Goal: Task Accomplishment & Management: Complete application form

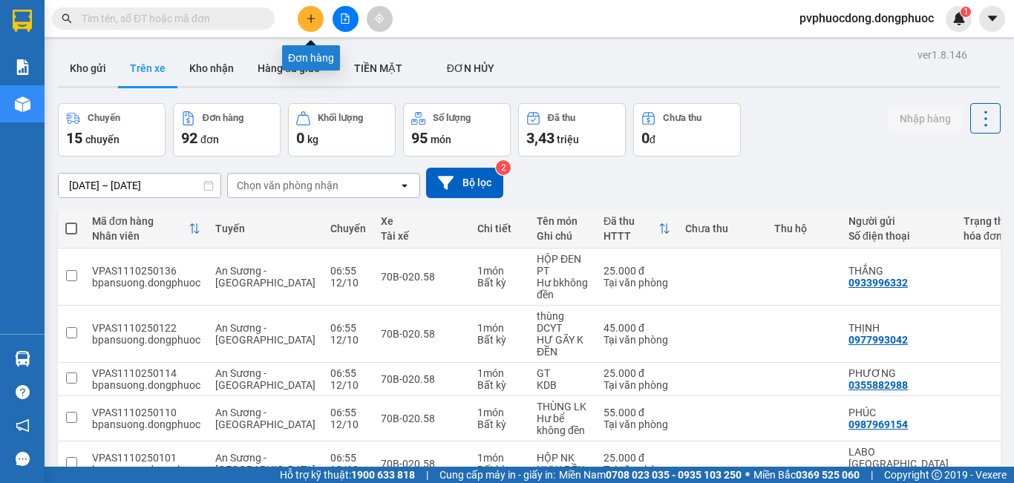
click at [310, 18] on icon "plus" at bounding box center [311, 18] width 10 height 10
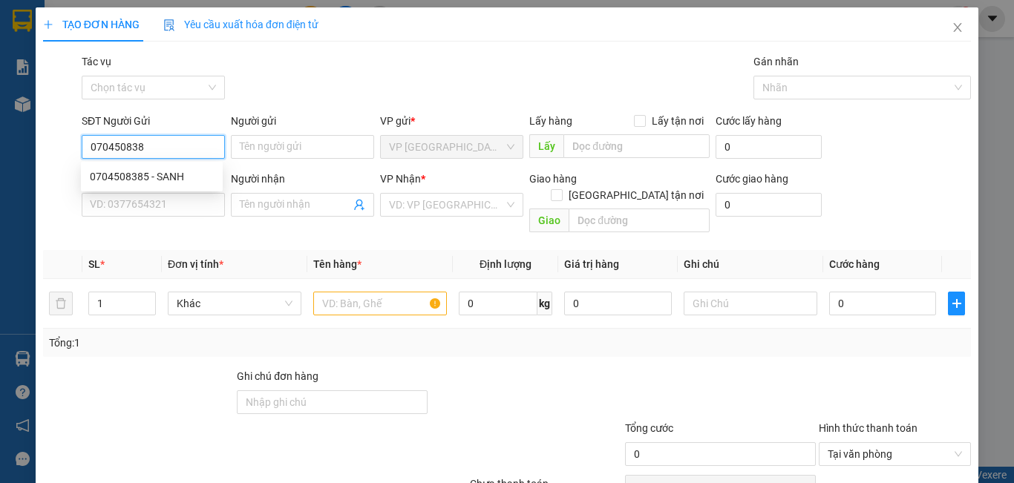
type input "0704508385"
click at [166, 167] on body "Kết quả tìm kiếm ( 0 ) Bộ lọc No Data pvphuocdong.dongphuoc 1 Báo cáo Mẫu 1: Bá…" at bounding box center [507, 241] width 1014 height 483
click at [166, 141] on input "0704508385" at bounding box center [153, 147] width 143 height 24
click at [164, 149] on input "0704508385" at bounding box center [153, 147] width 143 height 24
click at [160, 175] on div "0704508385 - SANH" at bounding box center [152, 177] width 124 height 16
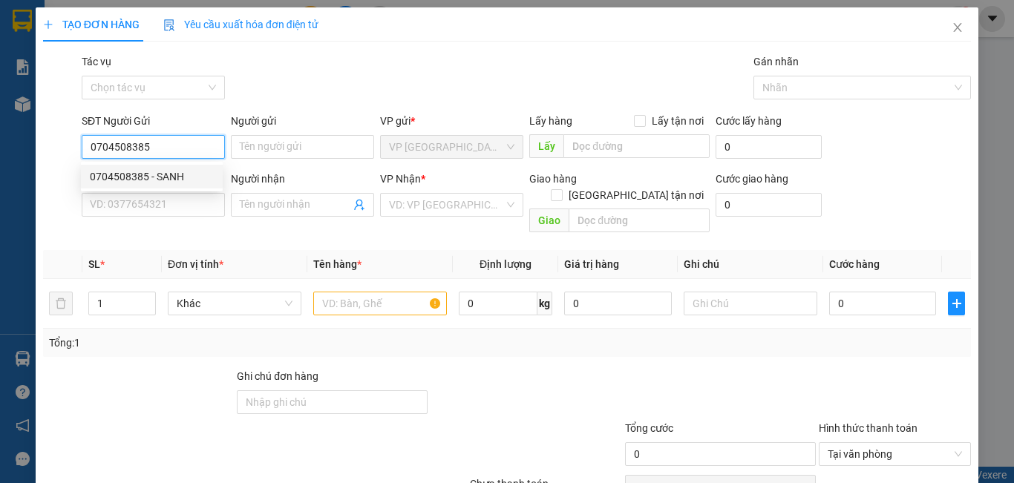
type input "SANH"
type input "0907414428"
type input "HÒA"
type input "40.000"
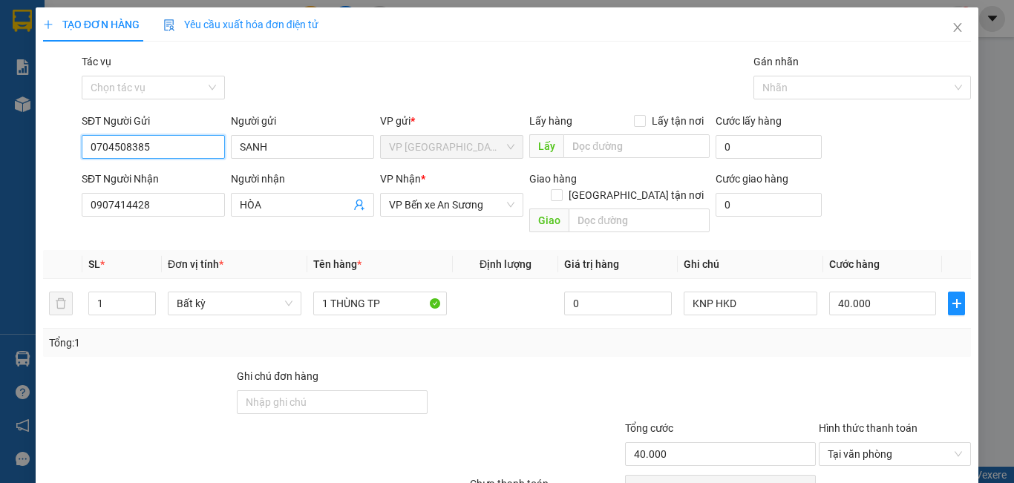
scroll to position [66, 0]
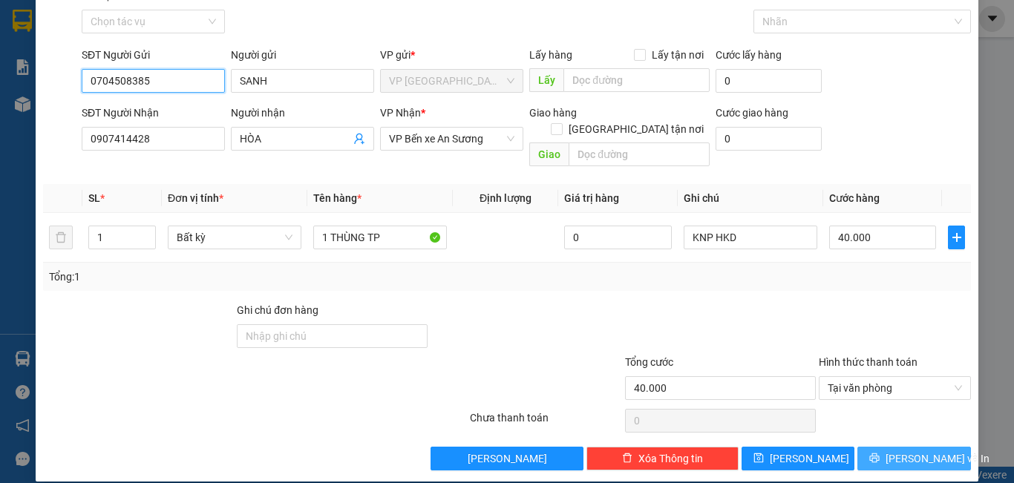
type input "0704508385"
click at [912, 451] on span "[PERSON_NAME] và In" at bounding box center [938, 459] width 104 height 16
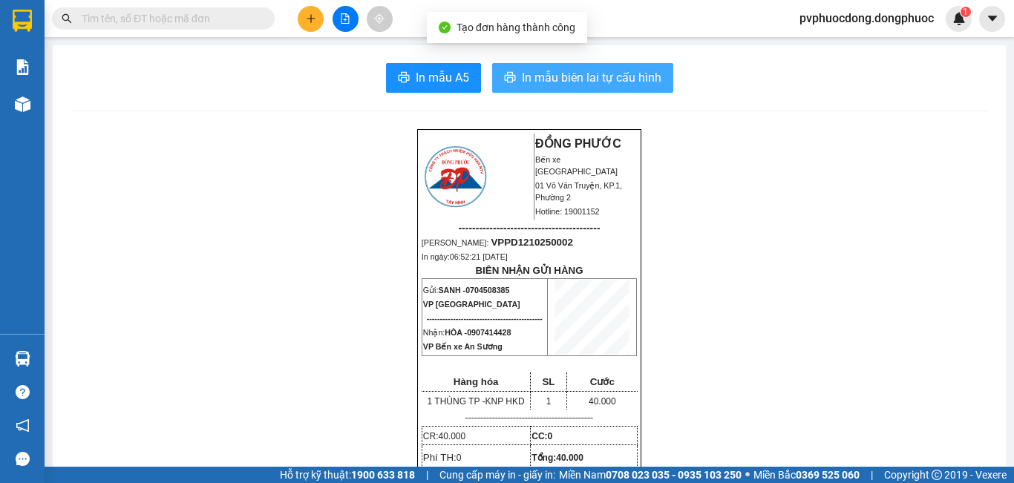
click at [566, 71] on span "In mẫu biên lai tự cấu hình" at bounding box center [592, 77] width 140 height 19
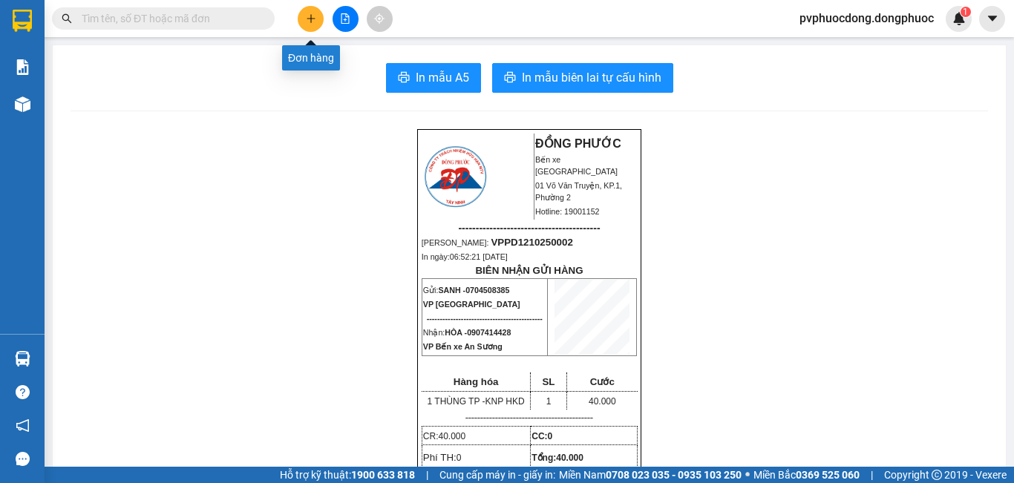
click at [302, 16] on button at bounding box center [311, 19] width 26 height 26
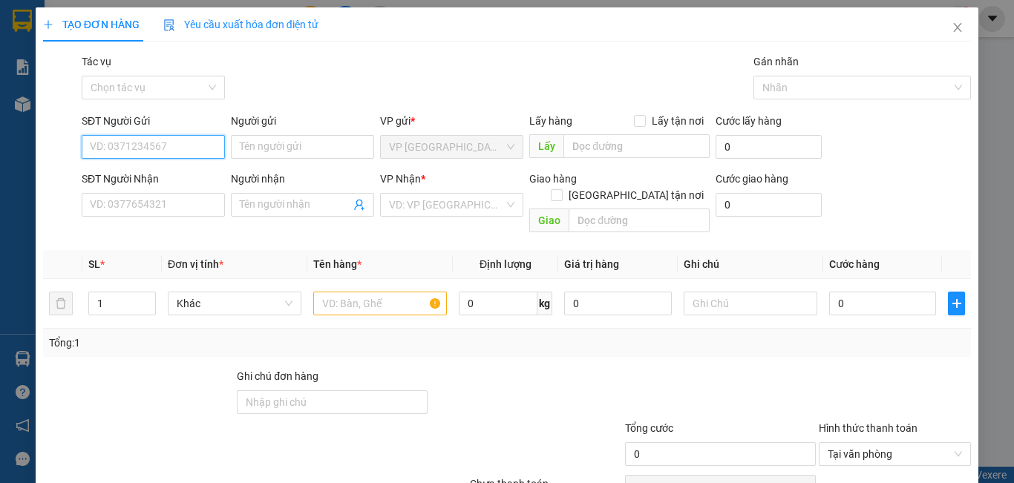
click at [190, 142] on input "SĐT Người Gửi" at bounding box center [153, 147] width 143 height 24
click at [111, 183] on div "0979367064 - PHÚC" at bounding box center [152, 177] width 124 height 16
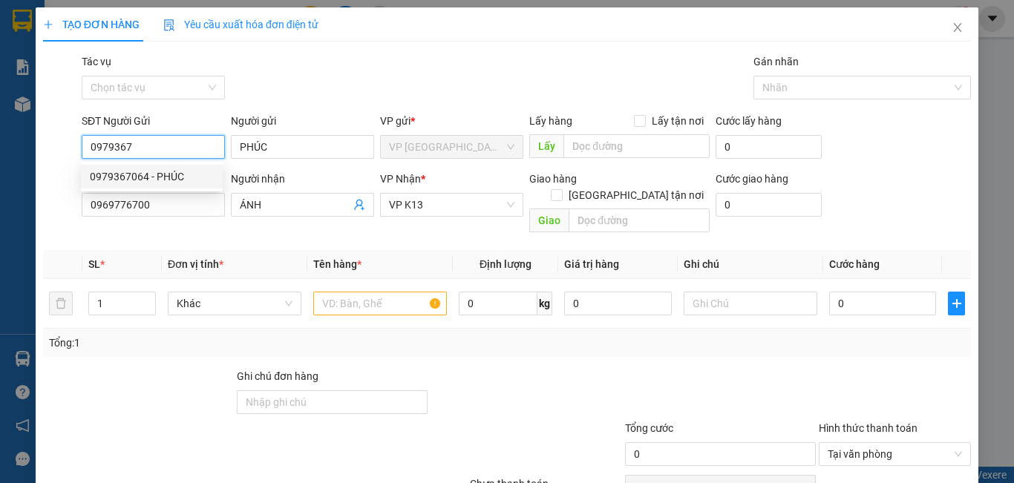
type input "0979367064"
type input "PHÚC"
type input "0969776700"
type input "ÁNH"
type input "40.000"
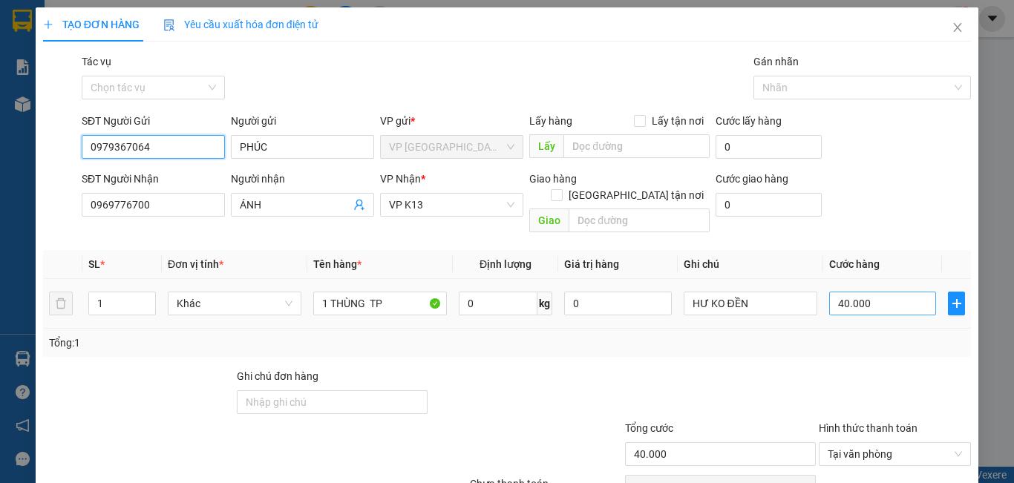
type input "0979367064"
type input "6"
type input "60"
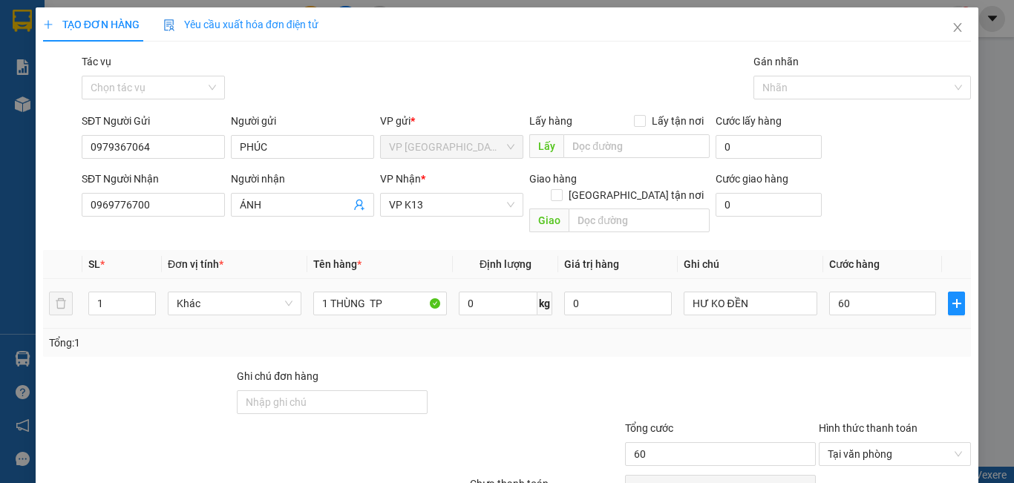
type input "60.000"
click at [837, 379] on div at bounding box center [895, 394] width 155 height 52
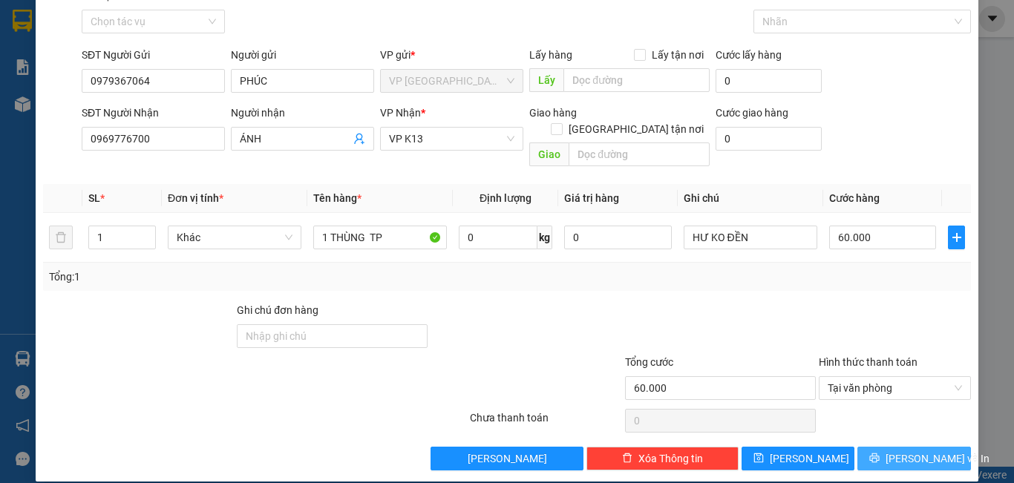
click at [900, 451] on span "[PERSON_NAME] và In" at bounding box center [938, 459] width 104 height 16
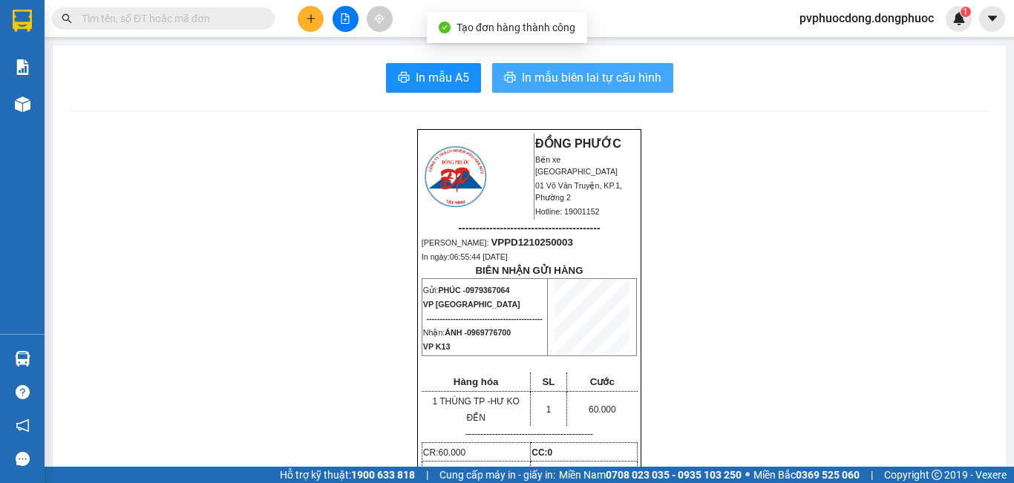
click at [616, 76] on span "In mẫu biên lai tự cấu hình" at bounding box center [592, 77] width 140 height 19
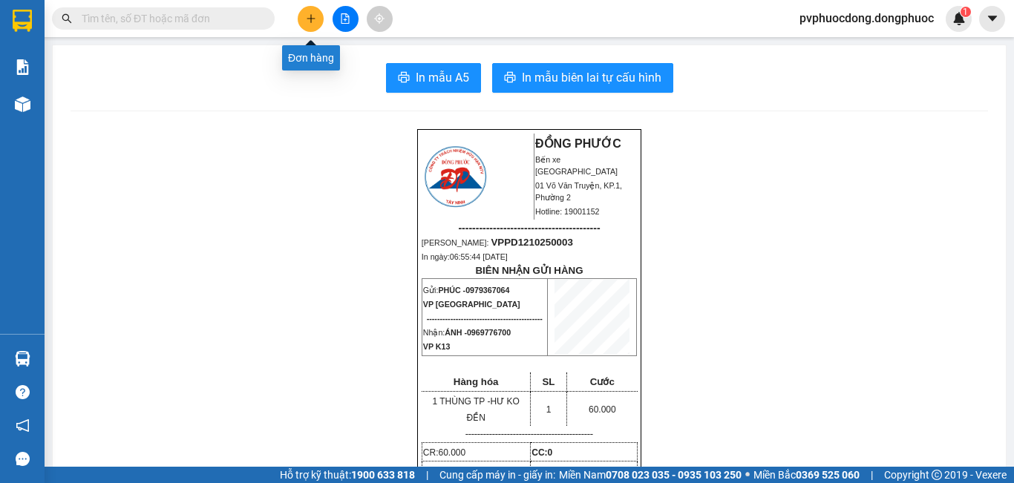
click at [310, 22] on icon "plus" at bounding box center [311, 18] width 10 height 10
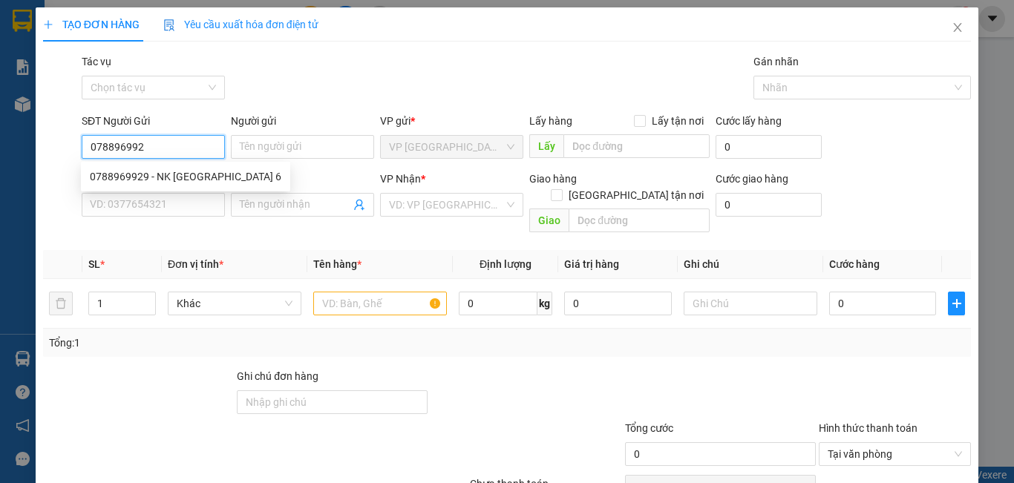
type input "0788969929"
click at [184, 170] on div "0788969929 - NK [GEOGRAPHIC_DATA] 6" at bounding box center [186, 177] width 192 height 16
type input "NK MỸ ANH 6"
type input "0901467788"
type input "[PERSON_NAME]"
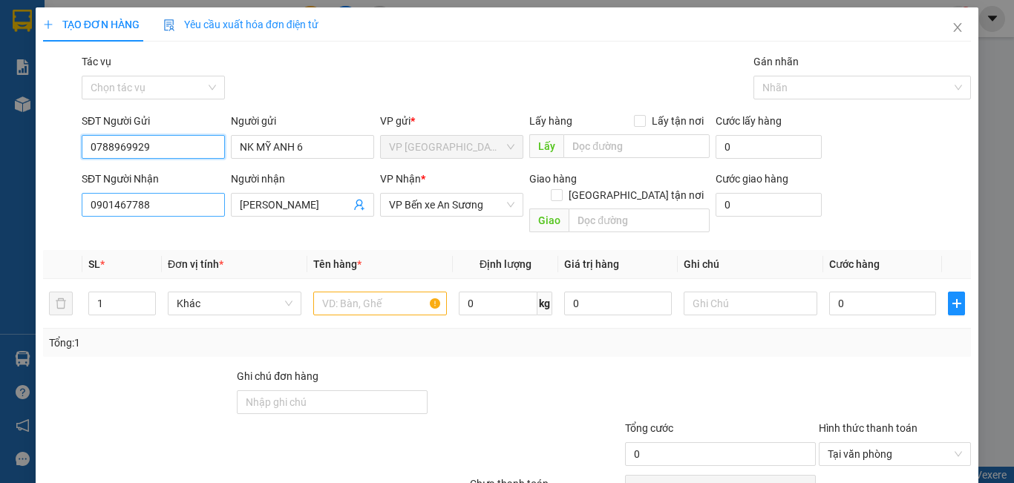
type input "20.000"
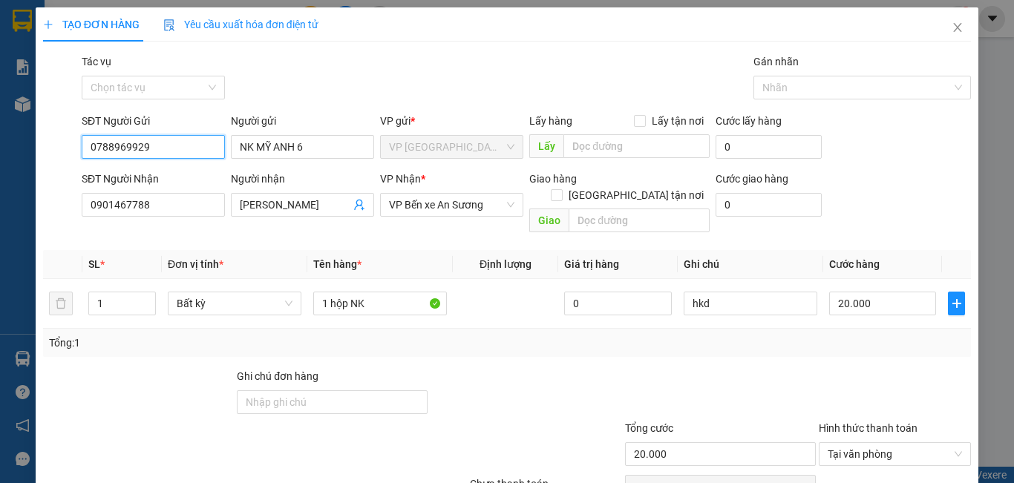
scroll to position [66, 0]
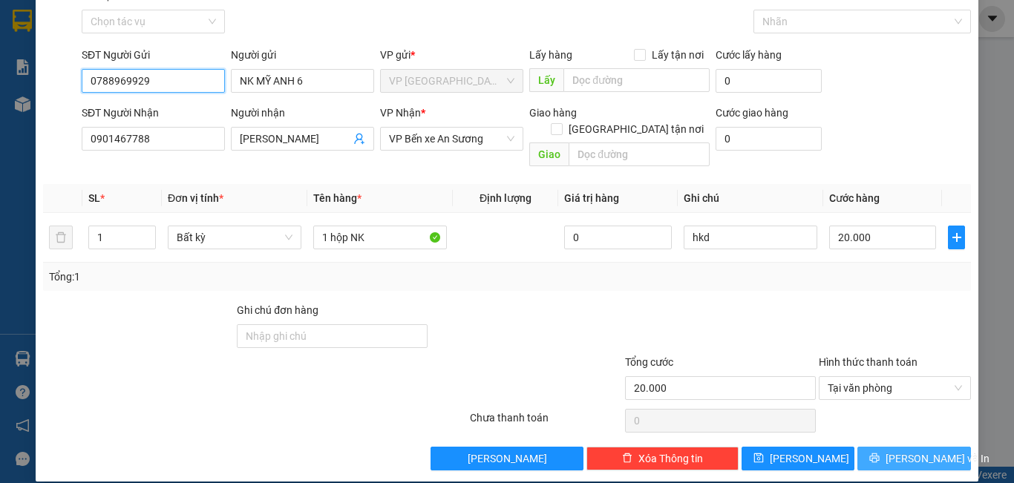
type input "0788969929"
click at [925, 451] on span "[PERSON_NAME] và In" at bounding box center [938, 459] width 104 height 16
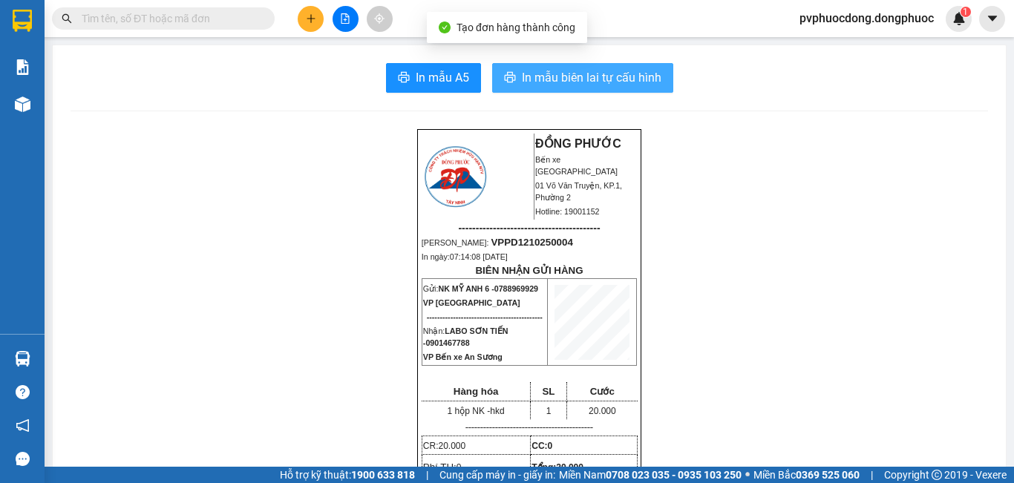
click at [544, 76] on span "In mẫu biên lai tự cấu hình" at bounding box center [592, 77] width 140 height 19
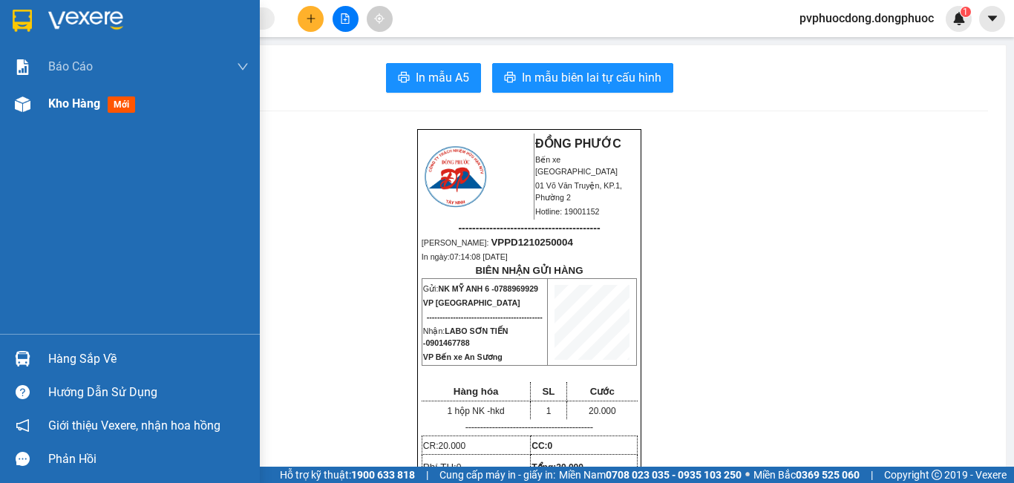
click at [23, 111] on img at bounding box center [23, 105] width 16 height 16
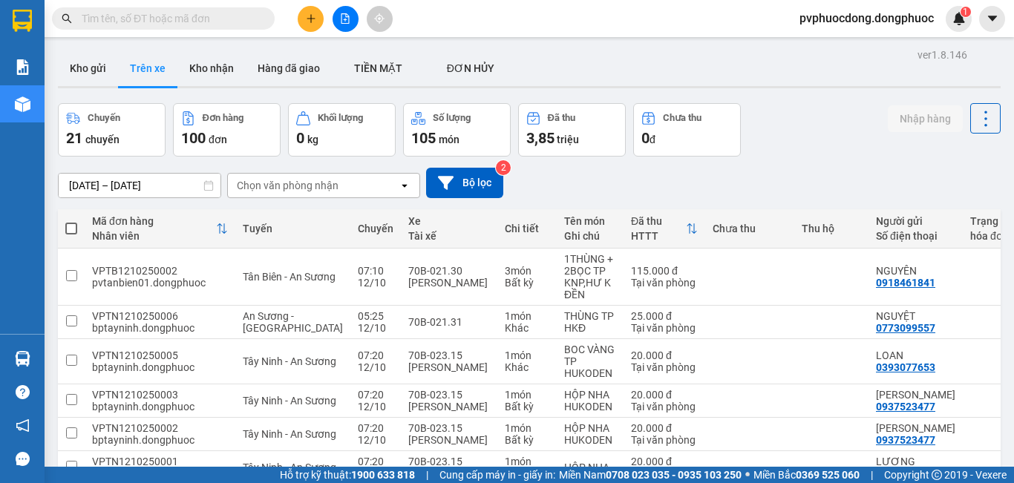
click at [288, 192] on div "Chọn văn phòng nhận" at bounding box center [288, 185] width 102 height 15
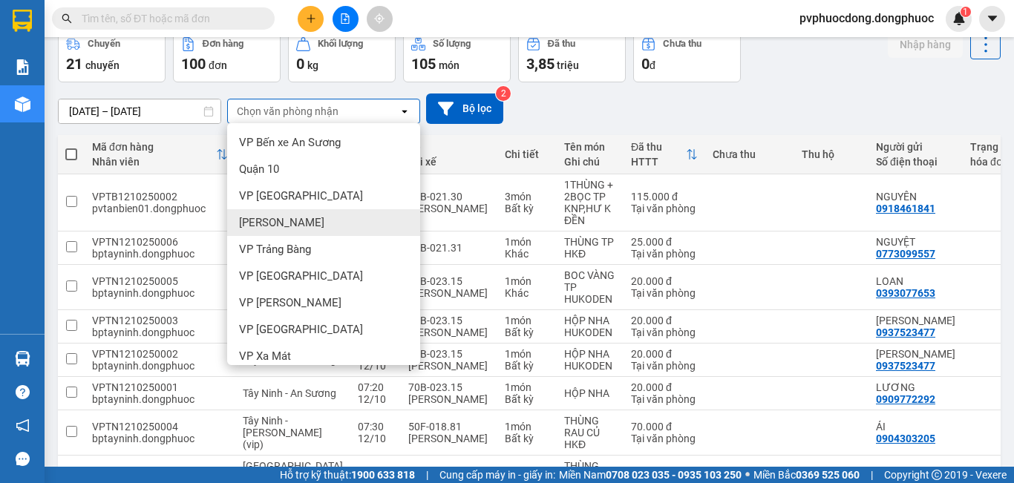
scroll to position [297, 0]
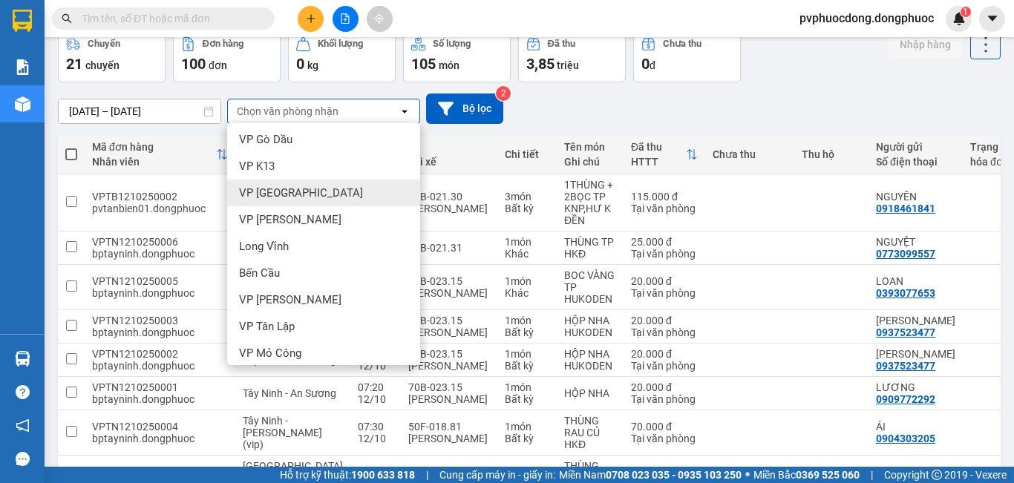
click at [330, 198] on div "VP [GEOGRAPHIC_DATA]" at bounding box center [323, 193] width 193 height 27
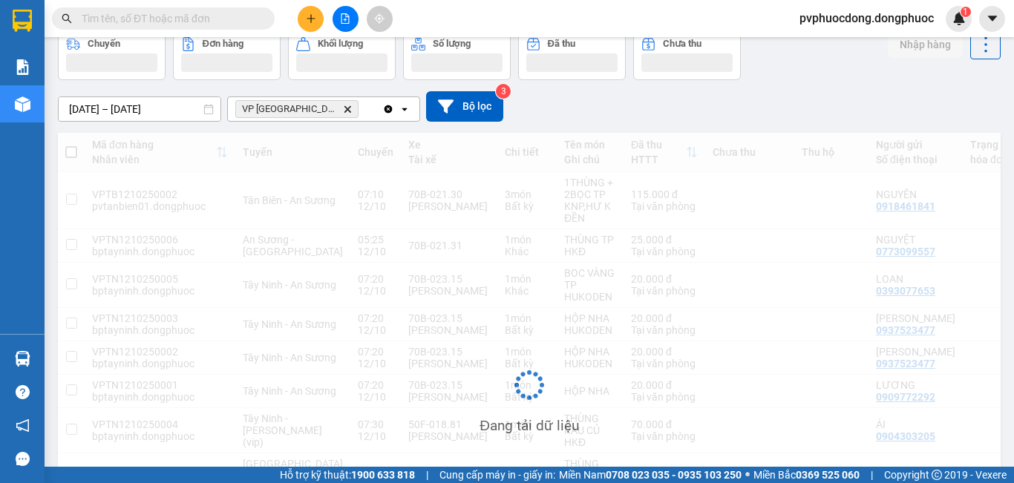
scroll to position [68, 0]
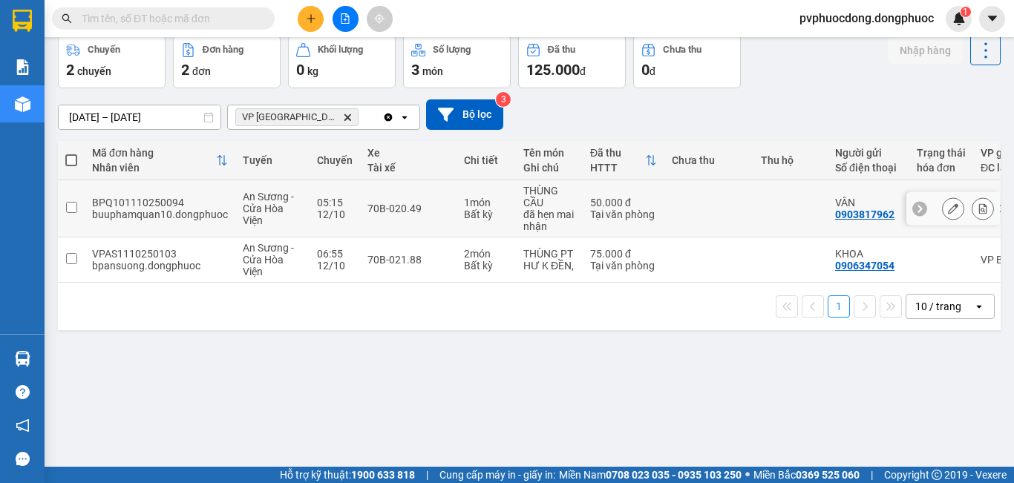
click at [466, 195] on td "1 món Bất kỳ" at bounding box center [486, 208] width 59 height 57
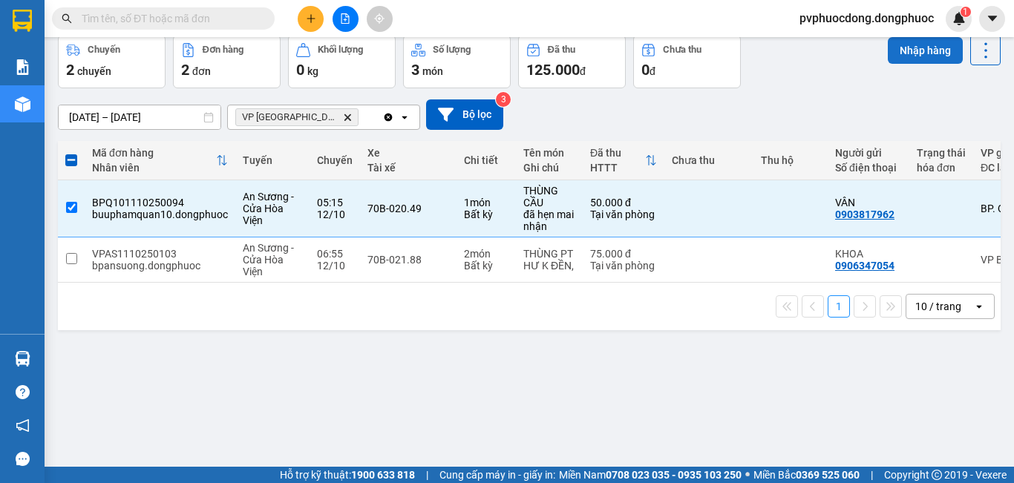
click at [897, 53] on button "Nhập hàng" at bounding box center [925, 50] width 75 height 27
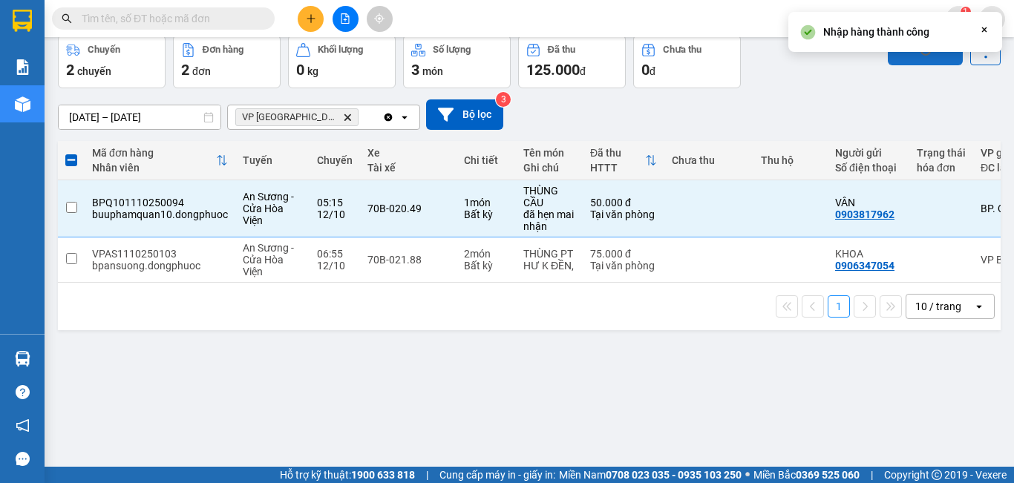
checkbox input "false"
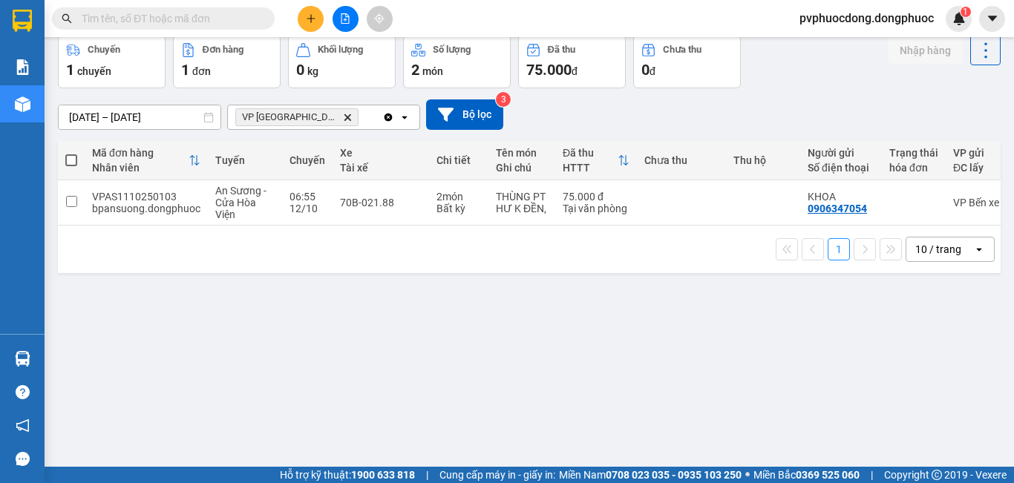
scroll to position [0, 0]
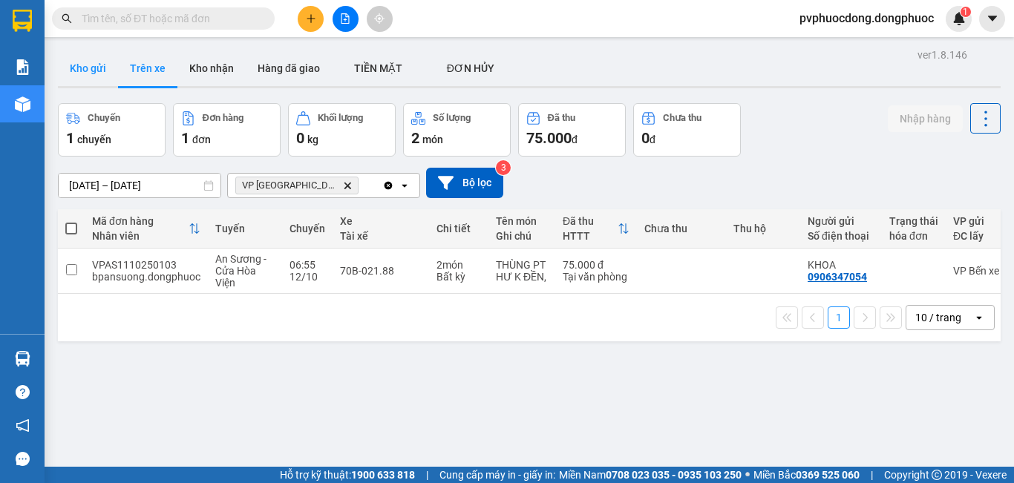
click at [82, 71] on button "Kho gửi" at bounding box center [88, 69] width 60 height 36
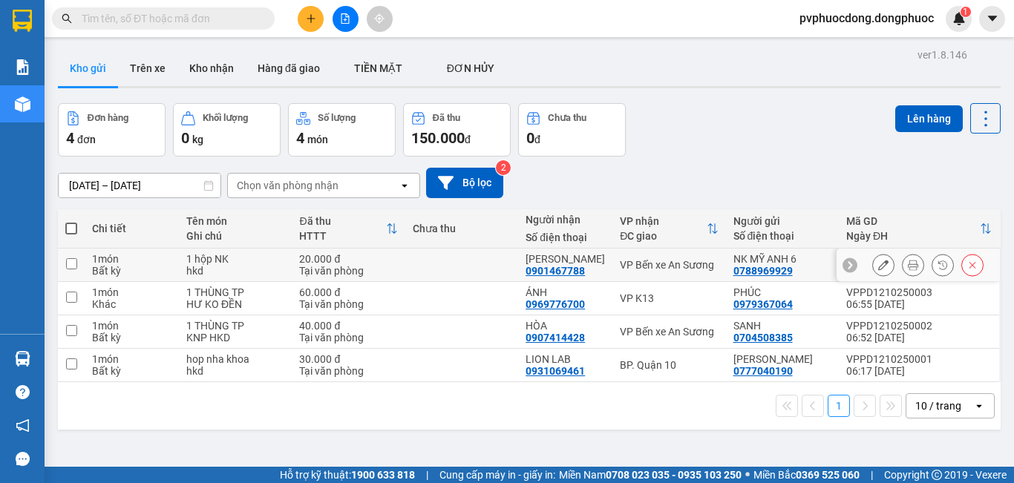
click at [458, 267] on td at bounding box center [461, 265] width 113 height 33
checkbox input "true"
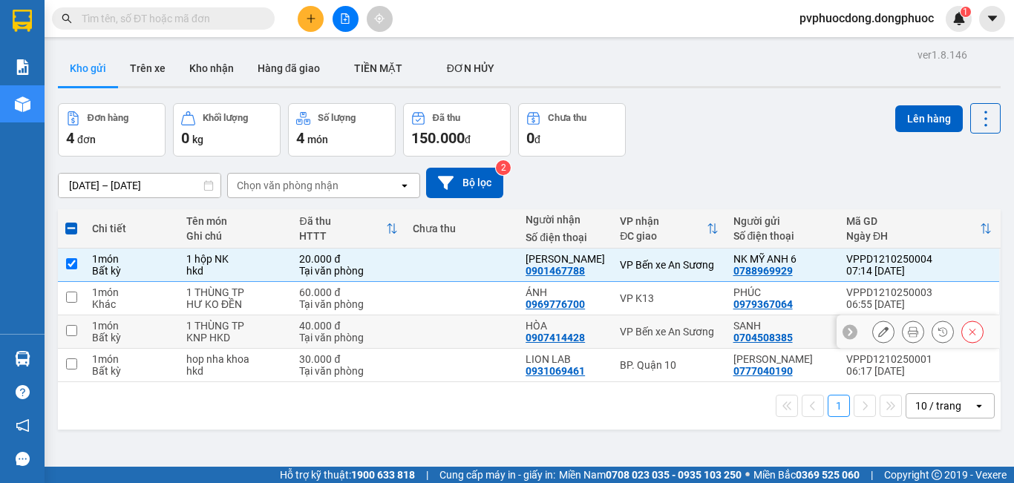
click at [478, 331] on td at bounding box center [461, 332] width 113 height 33
checkbox input "true"
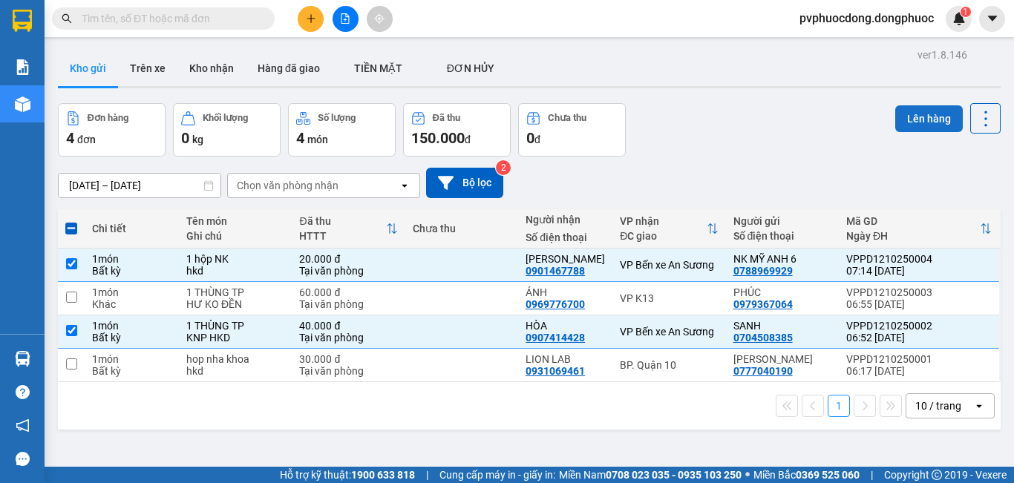
click at [922, 117] on button "Lên hàng" at bounding box center [930, 118] width 68 height 27
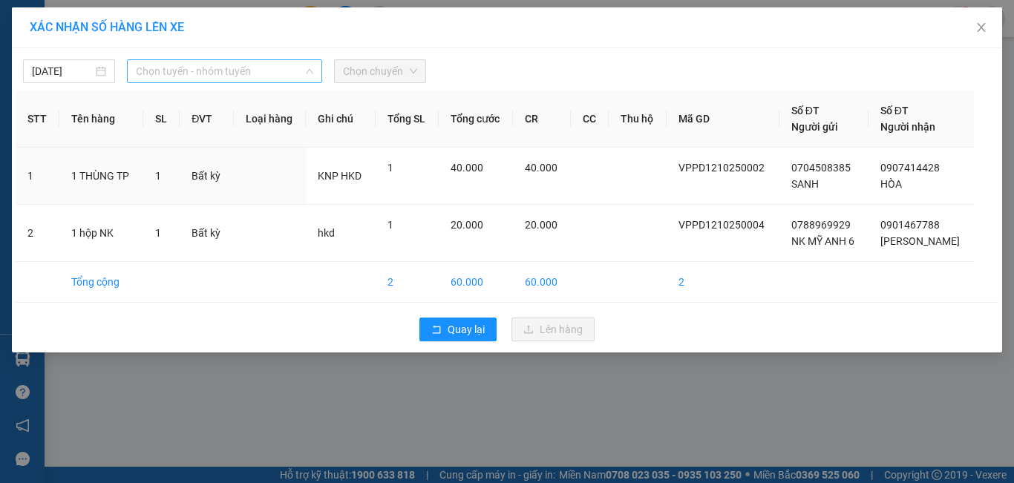
click at [235, 71] on span "Chọn tuyến - nhóm tuyến" at bounding box center [224, 71] width 177 height 22
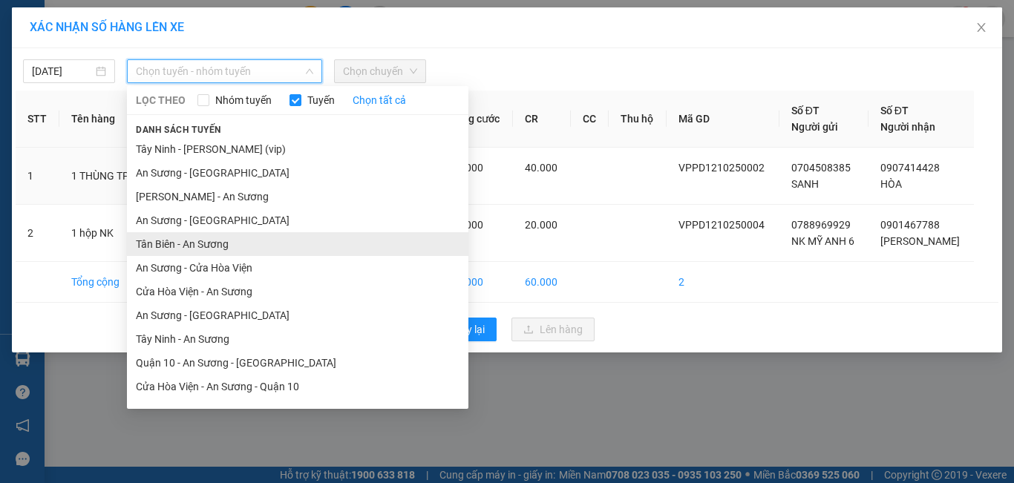
scroll to position [67, 0]
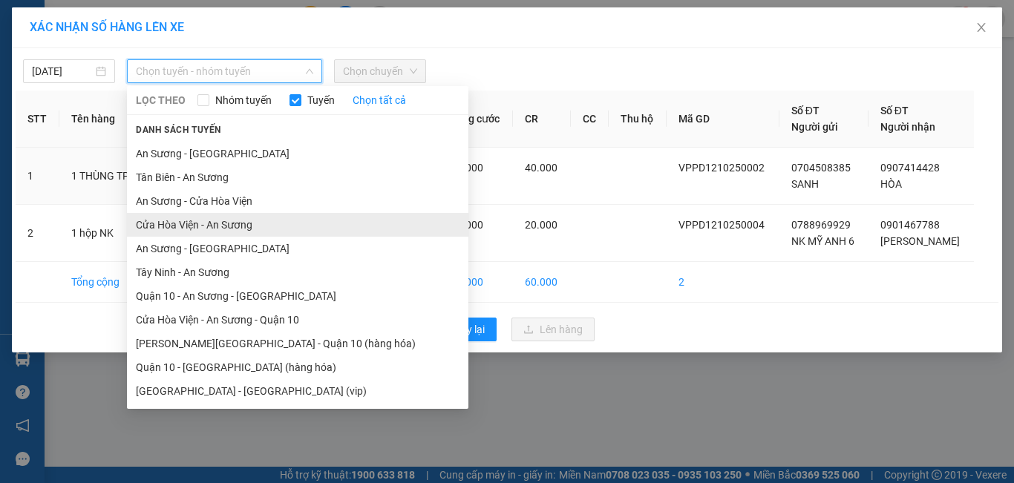
click at [233, 224] on li "Cửa Hòa Viện - An Sương" at bounding box center [298, 225] width 342 height 24
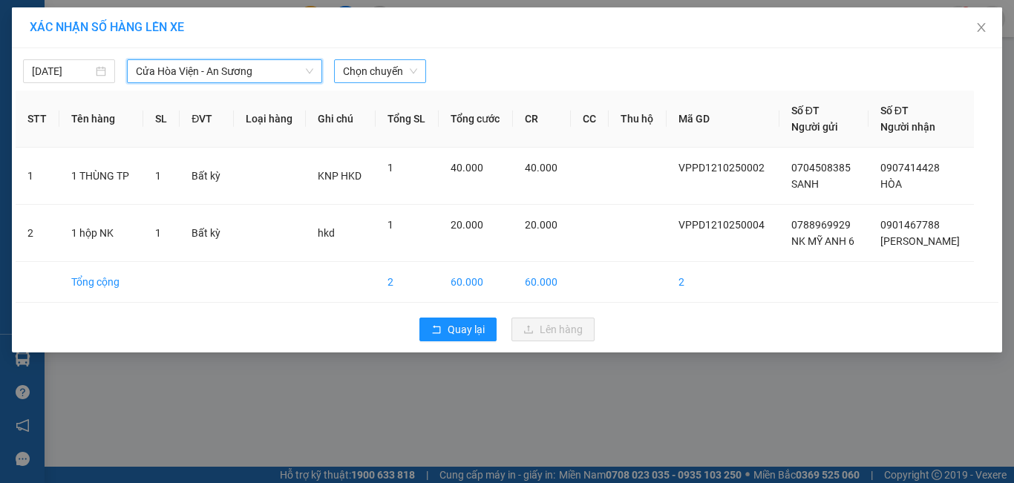
click at [391, 70] on span "Chọn chuyến" at bounding box center [380, 71] width 74 height 22
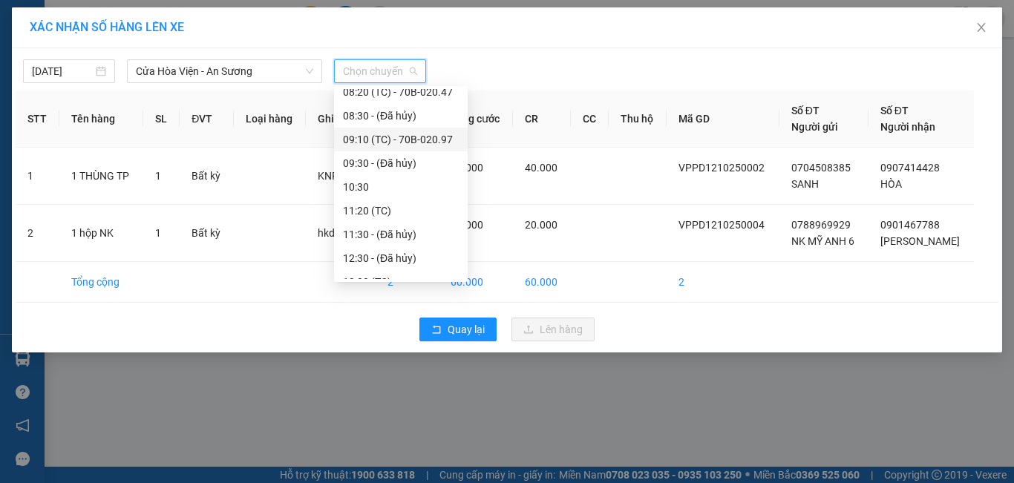
scroll to position [149, 0]
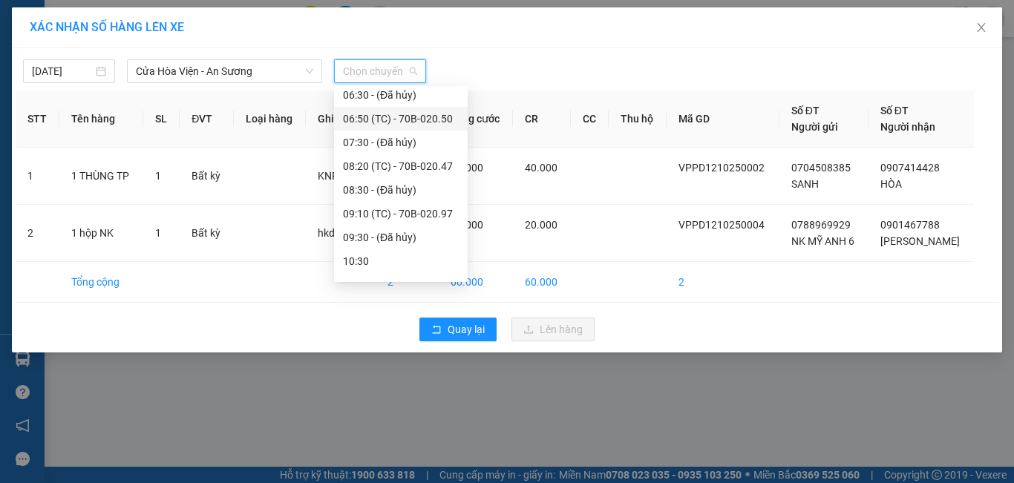
click at [444, 114] on div "06:50 (TC) - 70B-020.50" at bounding box center [401, 119] width 116 height 16
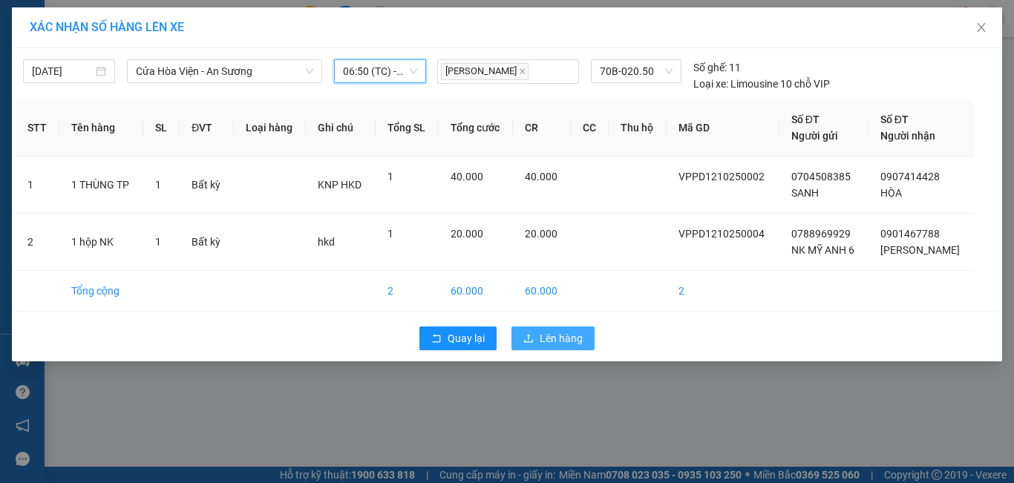
click at [571, 341] on span "Lên hàng" at bounding box center [561, 338] width 43 height 16
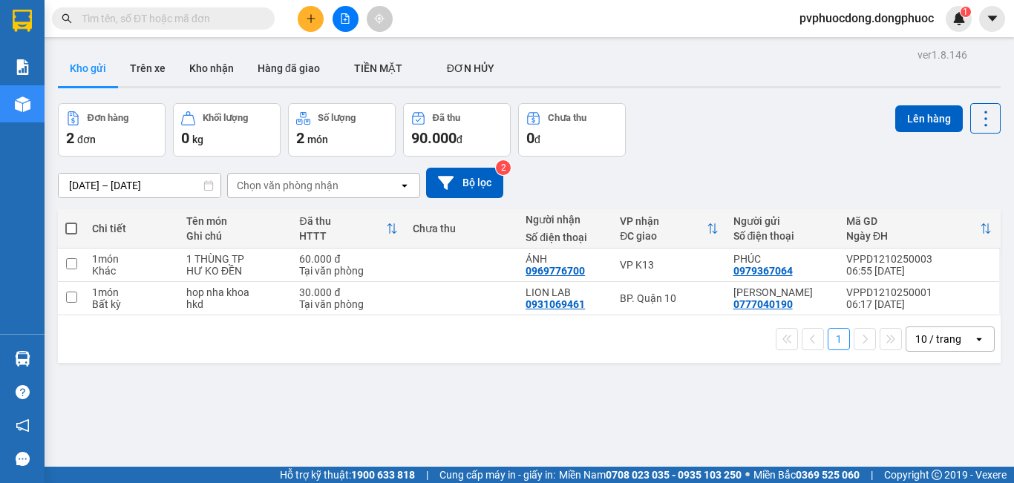
click at [286, 397] on div "ver 1.8.146 Kho gửi Trên xe Kho nhận Hàng đã giao TIỀN MẶT ĐƠN HỦY Đơn hàng 2…" at bounding box center [529, 286] width 955 height 483
click at [316, 22] on icon "plus" at bounding box center [311, 18] width 10 height 10
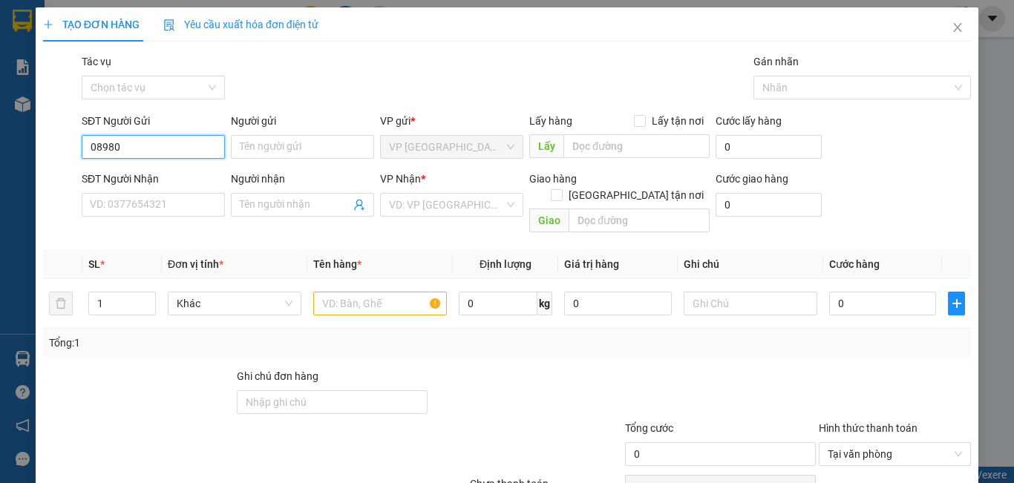
click at [143, 142] on input "08980" at bounding box center [153, 147] width 143 height 24
click at [155, 167] on div "0898082424 - [GEOGRAPHIC_DATA] 1" at bounding box center [177, 177] width 193 height 24
type input "0898082424"
type input "MỸ ANH 1"
type input "0769389549"
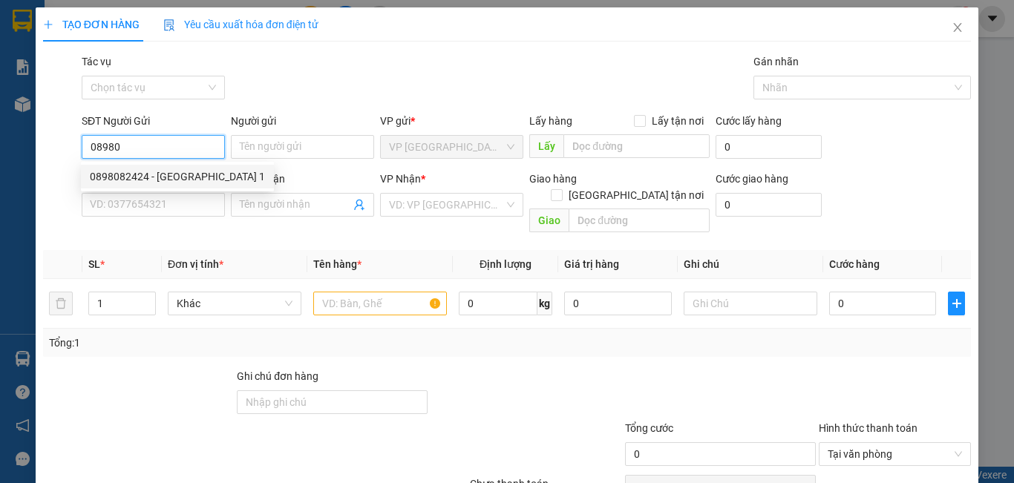
type input "LABO NỤ CƯỜI"
type input "20.000"
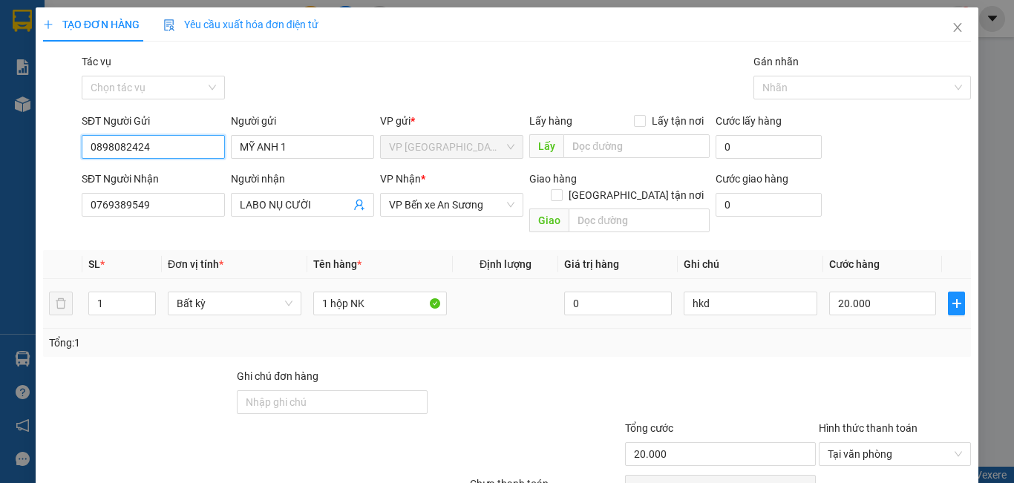
scroll to position [66, 0]
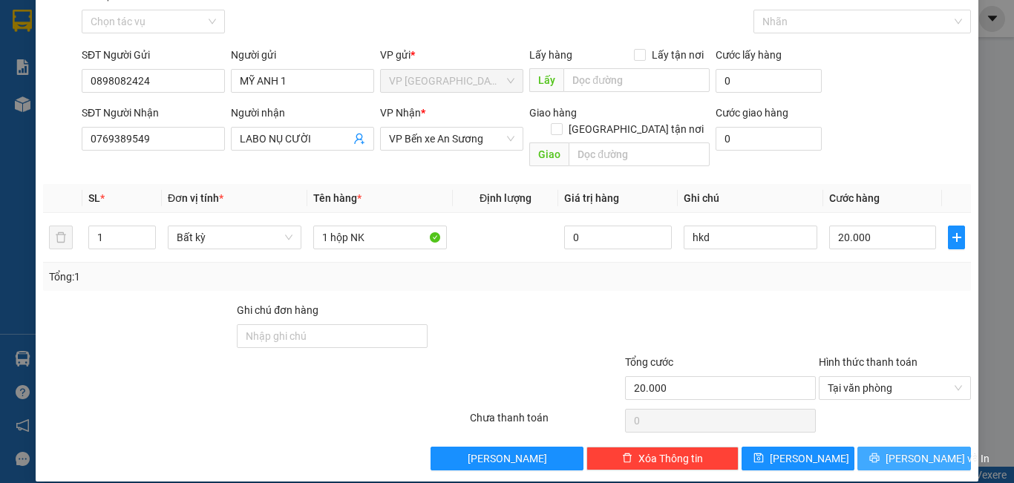
click at [927, 451] on span "[PERSON_NAME] và In" at bounding box center [938, 459] width 104 height 16
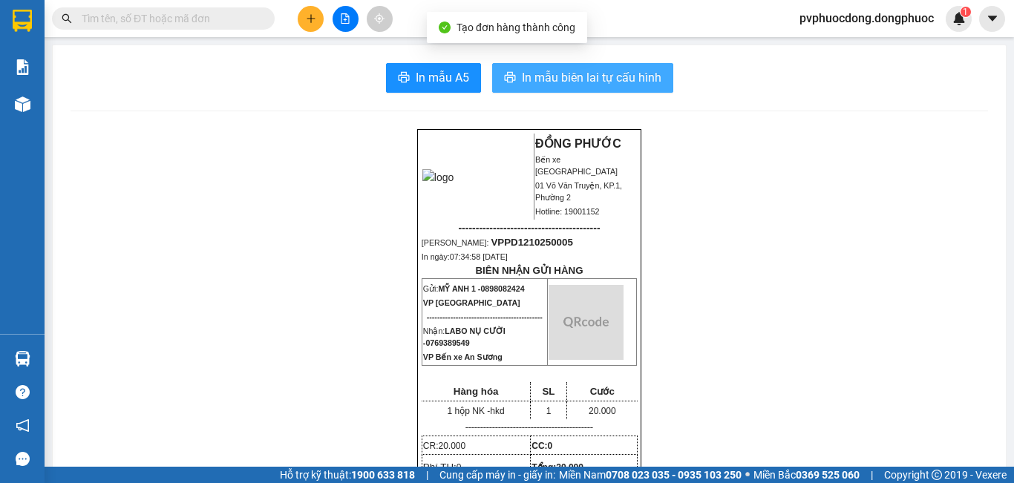
click at [557, 85] on span "In mẫu biên lai tự cấu hình" at bounding box center [592, 77] width 140 height 19
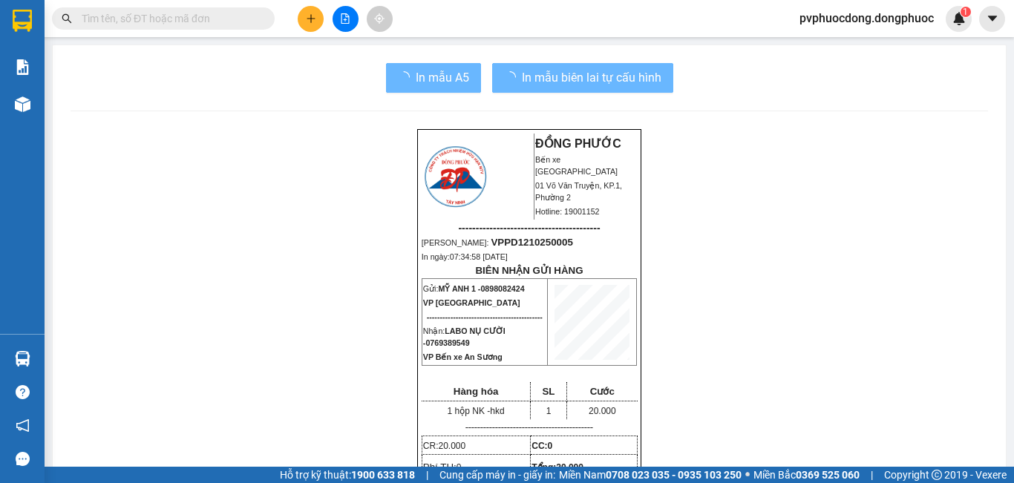
drag, startPoint x: 557, startPoint y: 85, endPoint x: 301, endPoint y: 21, distance: 264.1
click at [301, 21] on button at bounding box center [311, 19] width 26 height 26
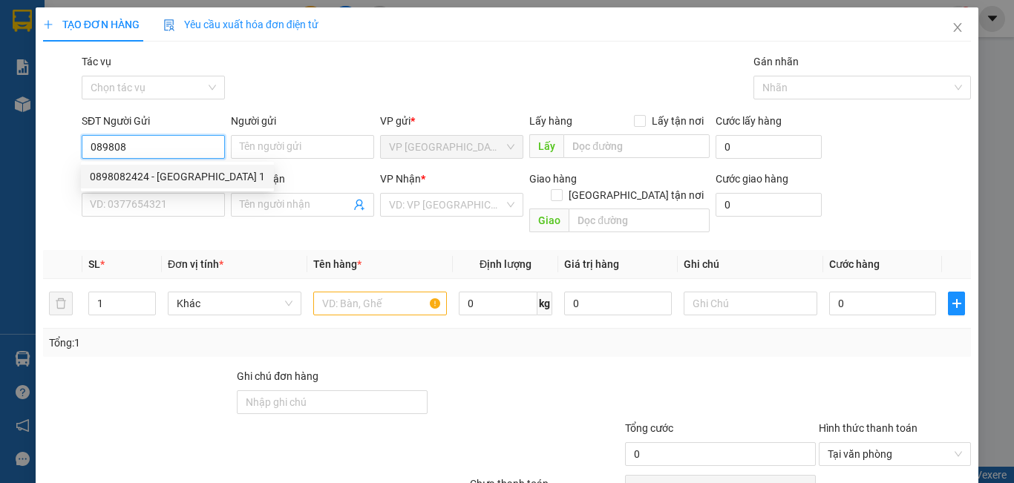
click at [146, 173] on div "0898082424 - [GEOGRAPHIC_DATA] 1" at bounding box center [177, 177] width 175 height 16
type input "0898082424"
type input "MỸ ANH 1"
type input "0769389549"
type input "LABO NỤ CƯỜI"
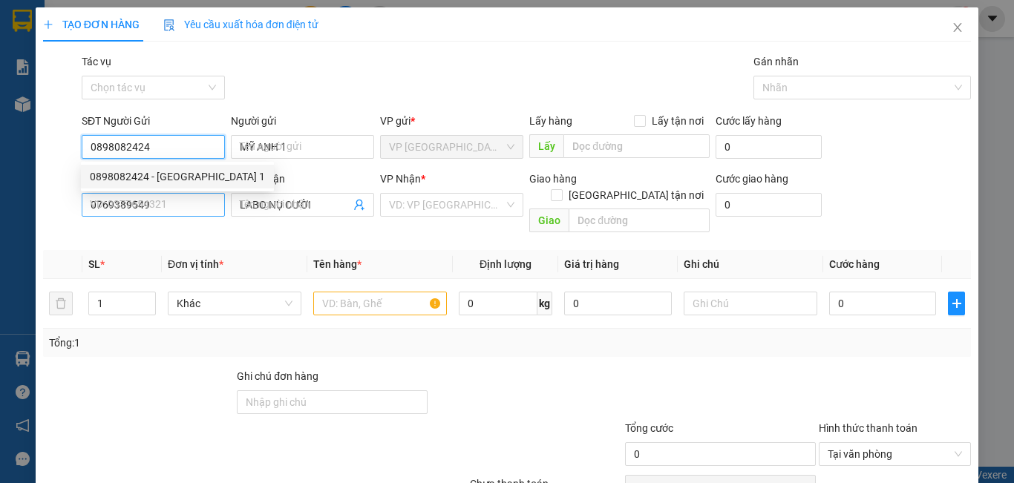
type input "20.000"
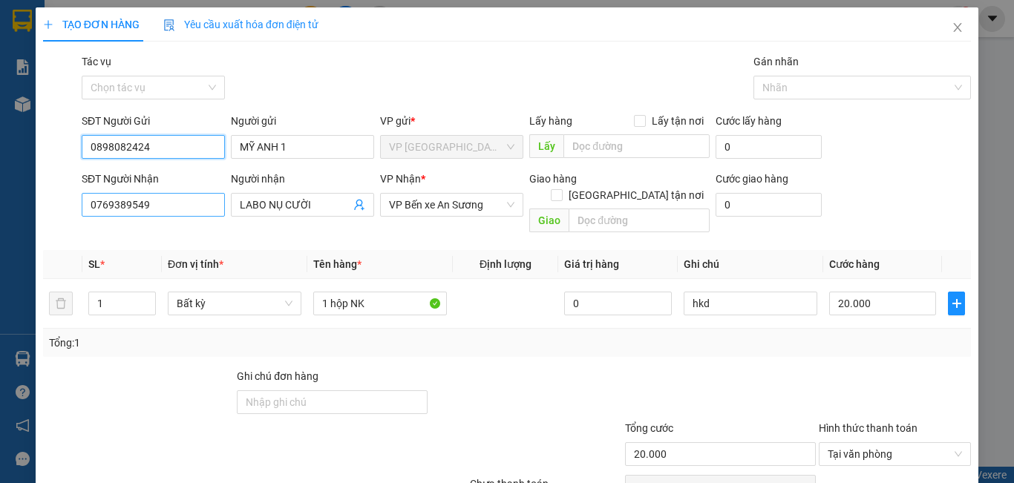
type input "0898082424"
drag, startPoint x: 154, startPoint y: 203, endPoint x: 39, endPoint y: 211, distance: 114.6
click at [43, 209] on div "SĐT Người Nhận 0769389549 0769389549 Người nhận LABO NỤ CƯỜI VP Nhận * VP Bến x…" at bounding box center [507, 205] width 931 height 68
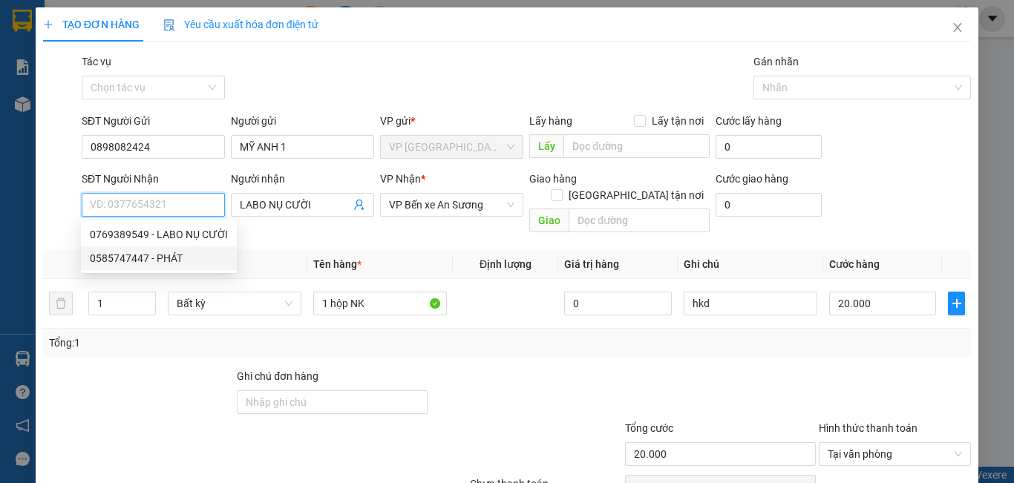
click at [156, 260] on div "0585747447 - PHÁT" at bounding box center [159, 258] width 138 height 16
type input "0585747447"
type input "PHÁT"
type input "30.000"
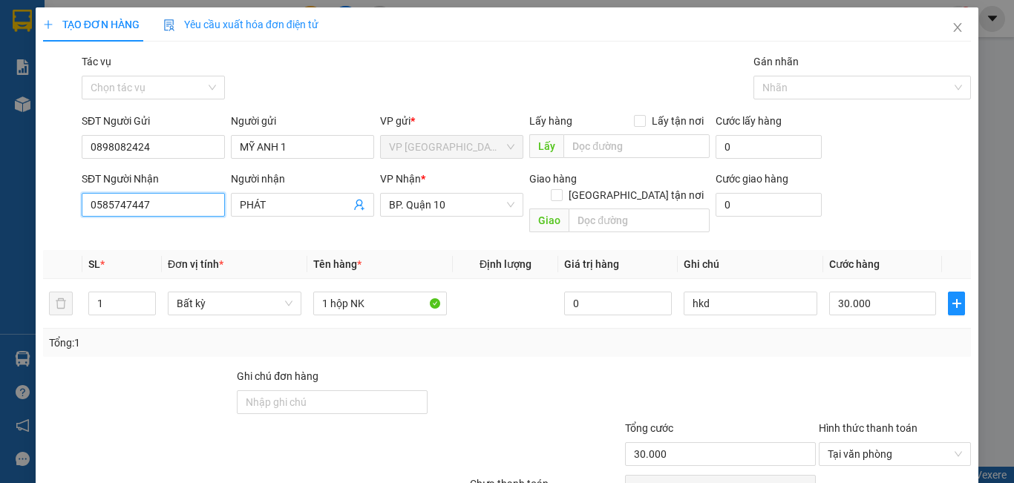
scroll to position [66, 0]
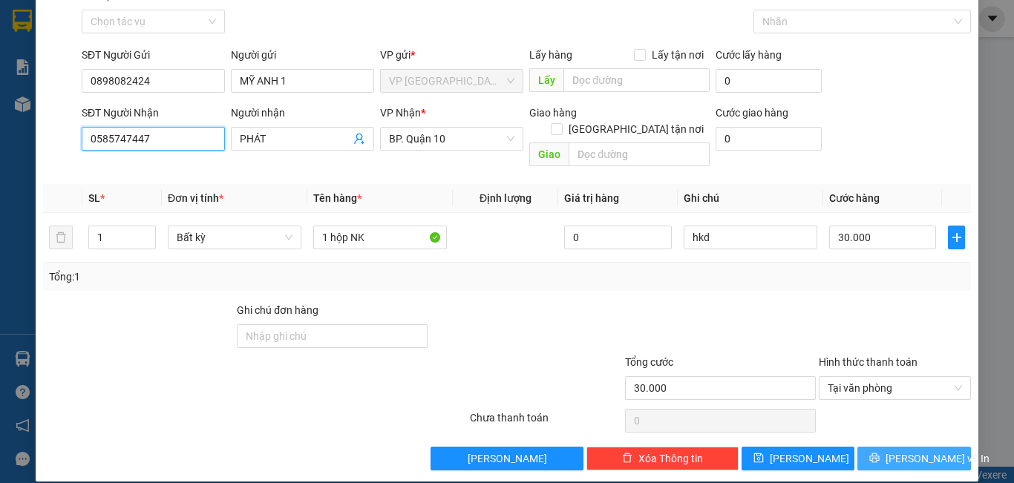
type input "0585747447"
click at [902, 451] on span "[PERSON_NAME] và In" at bounding box center [938, 459] width 104 height 16
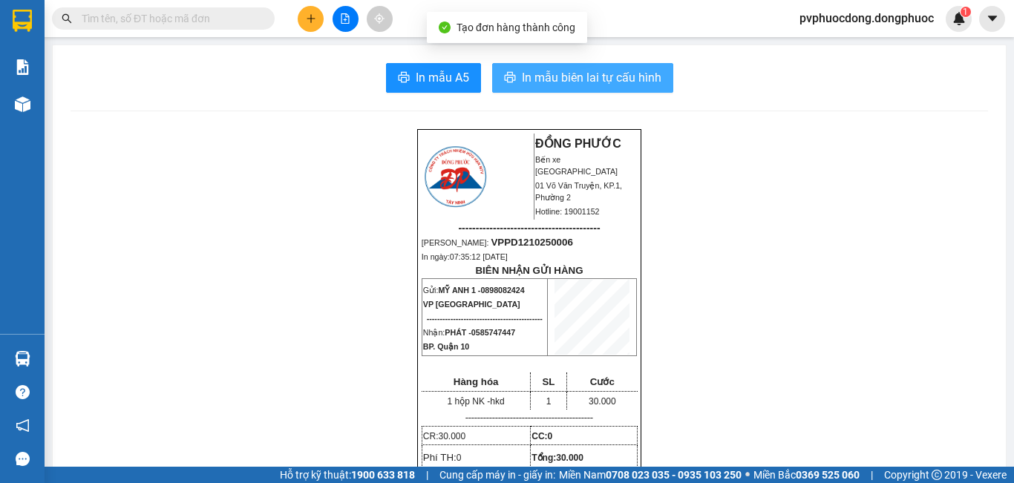
click at [632, 80] on span "In mẫu biên lai tự cấu hình" at bounding box center [592, 77] width 140 height 19
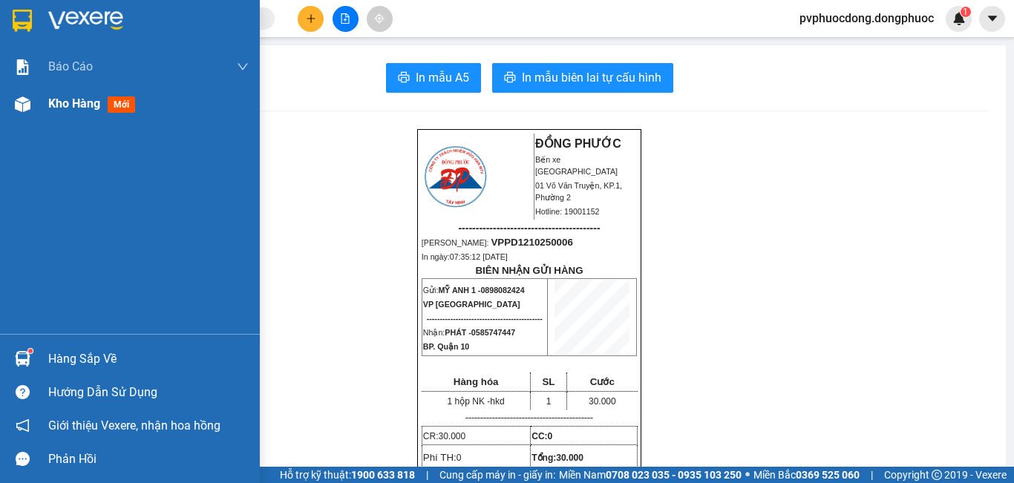
click at [19, 98] on img at bounding box center [23, 105] width 16 height 16
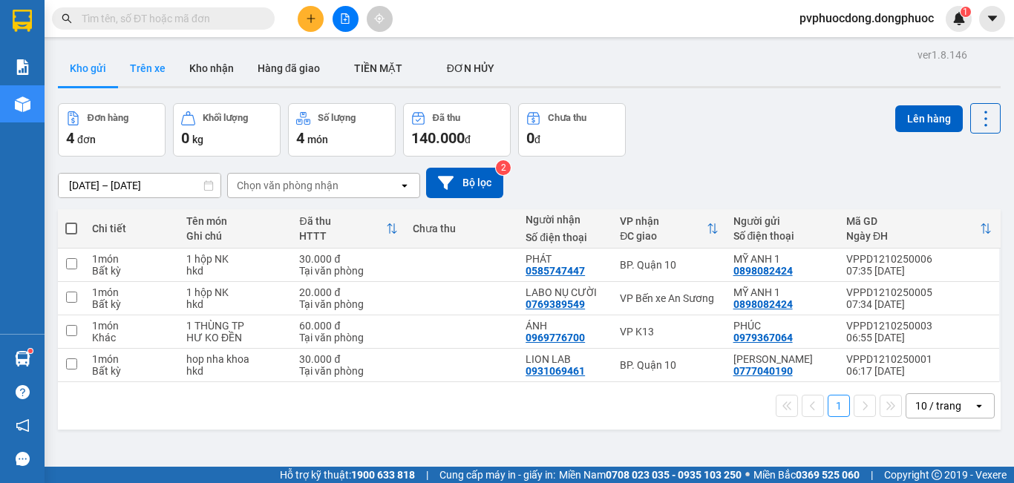
click at [148, 65] on button "Trên xe" at bounding box center [147, 69] width 59 height 36
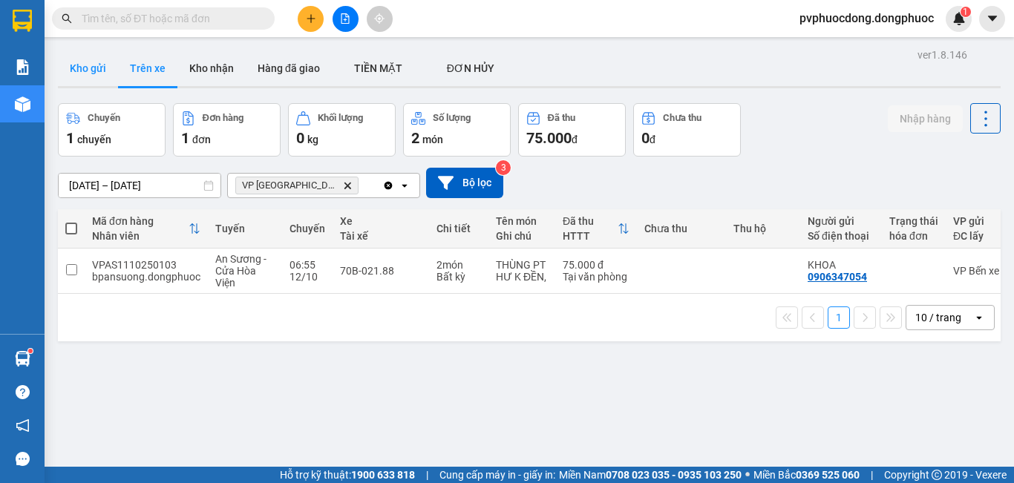
click at [99, 61] on button "Kho gửi" at bounding box center [88, 69] width 60 height 36
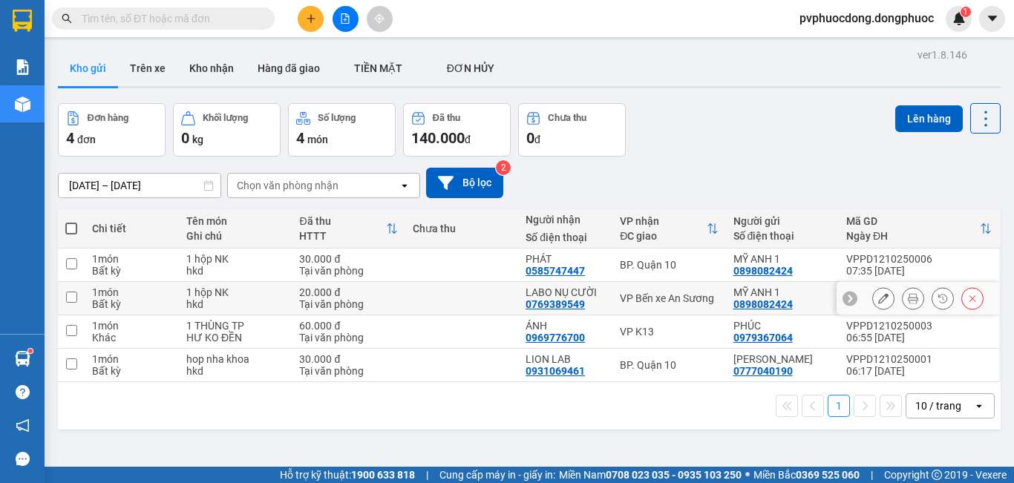
click at [738, 296] on div "MỸ ANH 1" at bounding box center [783, 293] width 98 height 12
checkbox input "true"
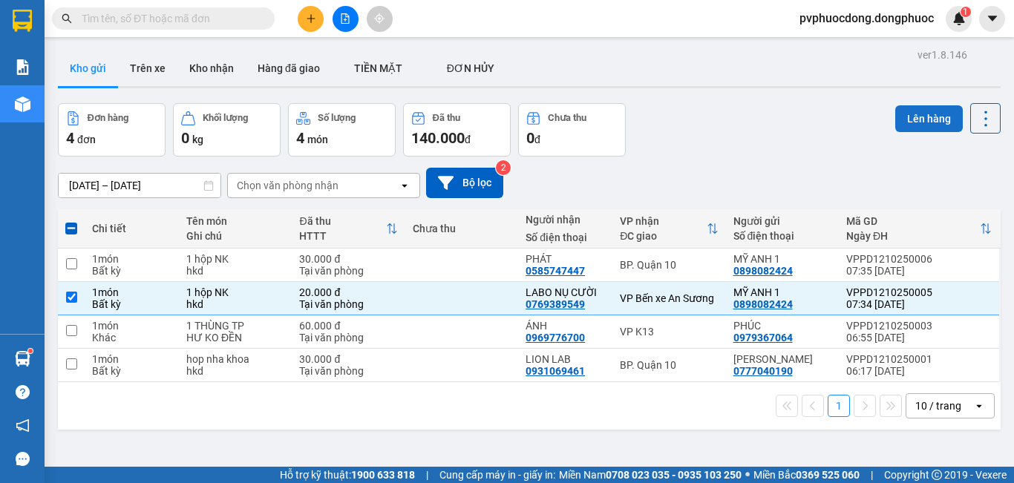
click at [907, 128] on button "Lên hàng" at bounding box center [930, 118] width 68 height 27
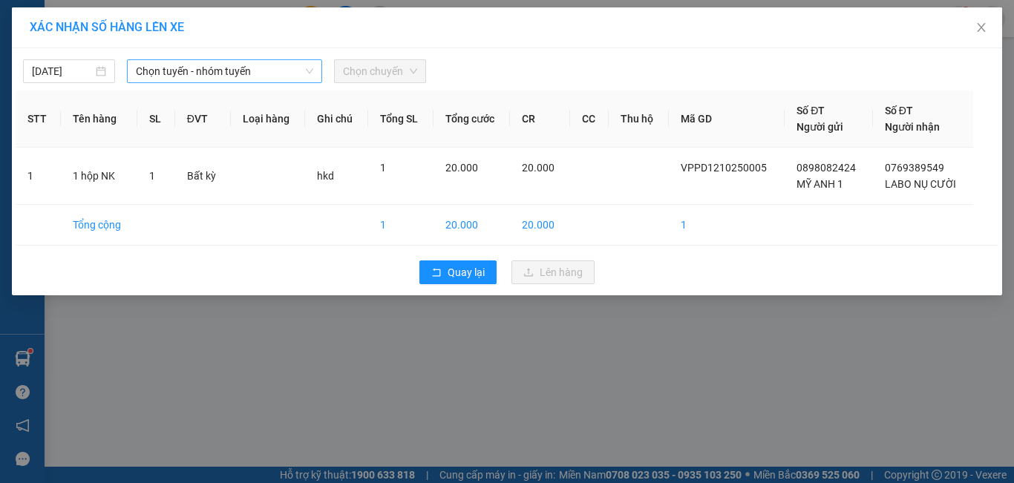
click at [276, 68] on span "Chọn tuyến - nhóm tuyến" at bounding box center [224, 71] width 177 height 22
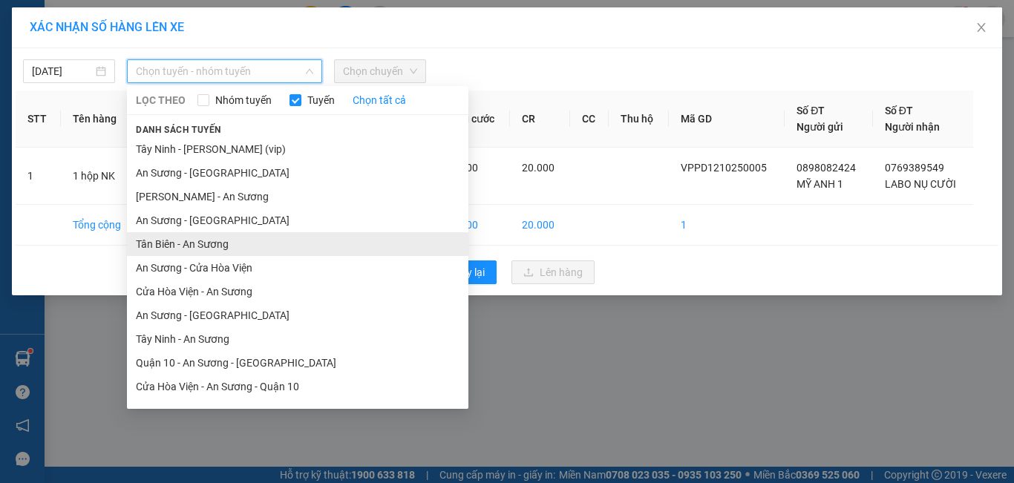
scroll to position [67, 0]
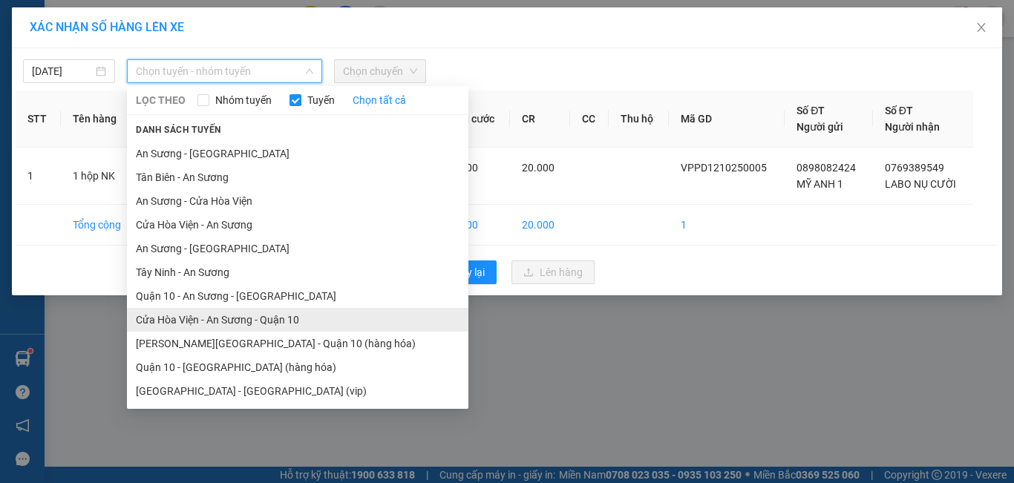
click at [209, 320] on li "Cửa Hòa Viện - An Sương - Quận 10" at bounding box center [298, 320] width 342 height 24
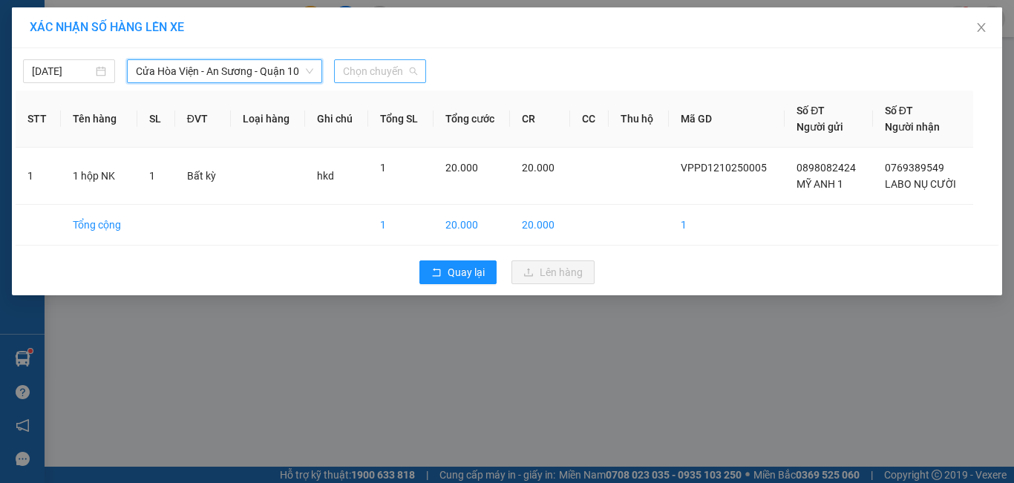
click at [401, 80] on span "Chọn chuyến" at bounding box center [380, 71] width 74 height 22
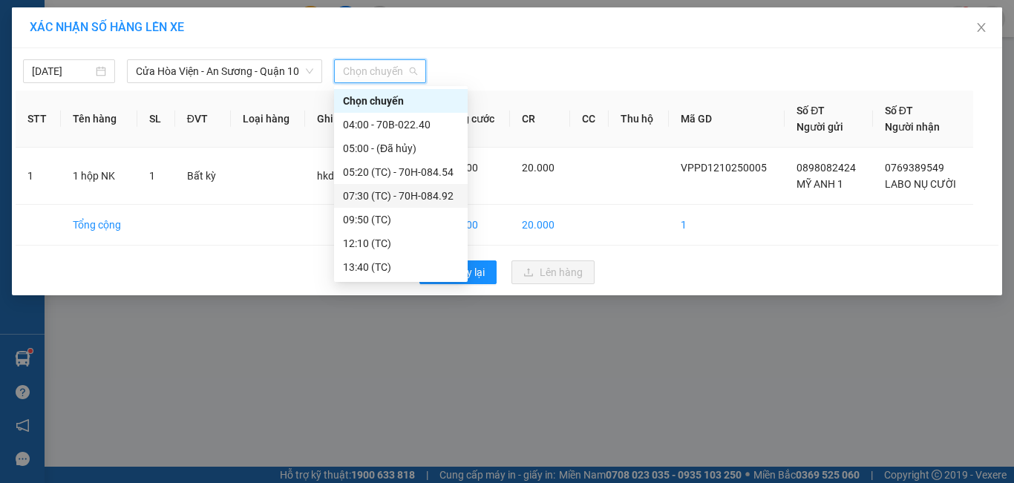
click at [427, 198] on div "07:30 (TC) - 70H-084.92" at bounding box center [401, 196] width 116 height 16
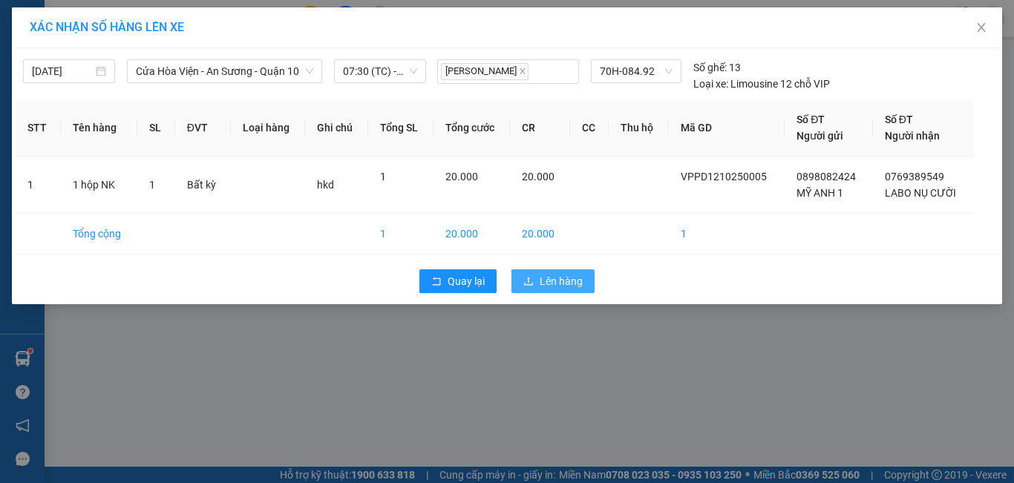
click at [591, 278] on button "Lên hàng" at bounding box center [553, 282] width 83 height 24
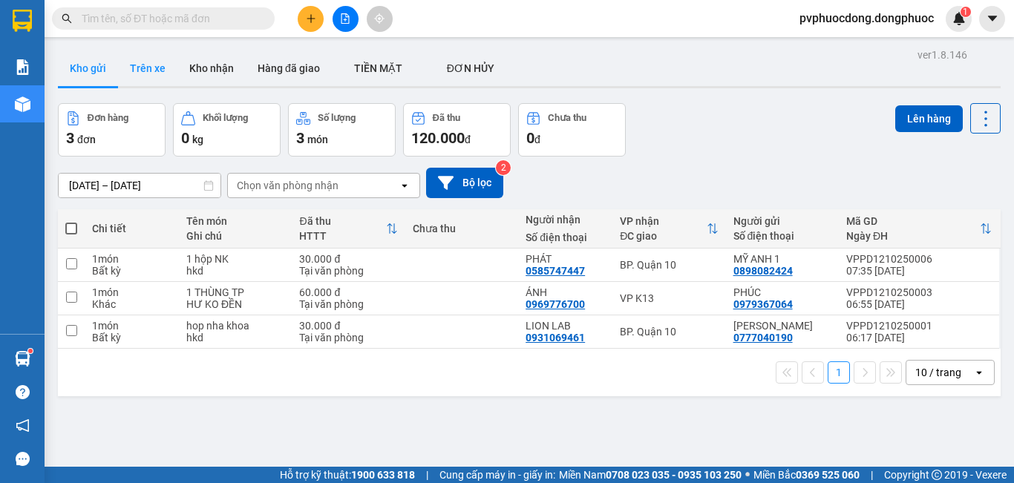
click at [134, 78] on button "Trên xe" at bounding box center [147, 69] width 59 height 36
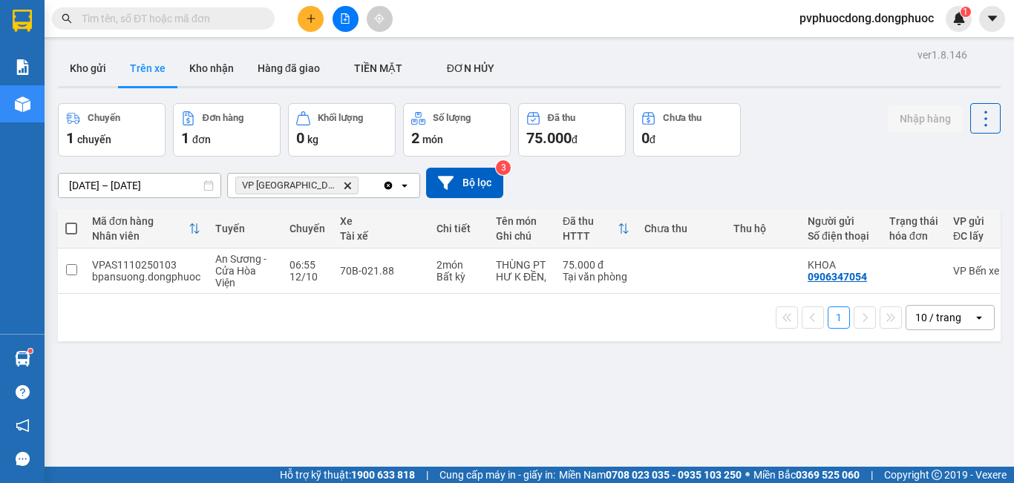
click at [343, 181] on icon "Delete" at bounding box center [347, 185] width 9 height 9
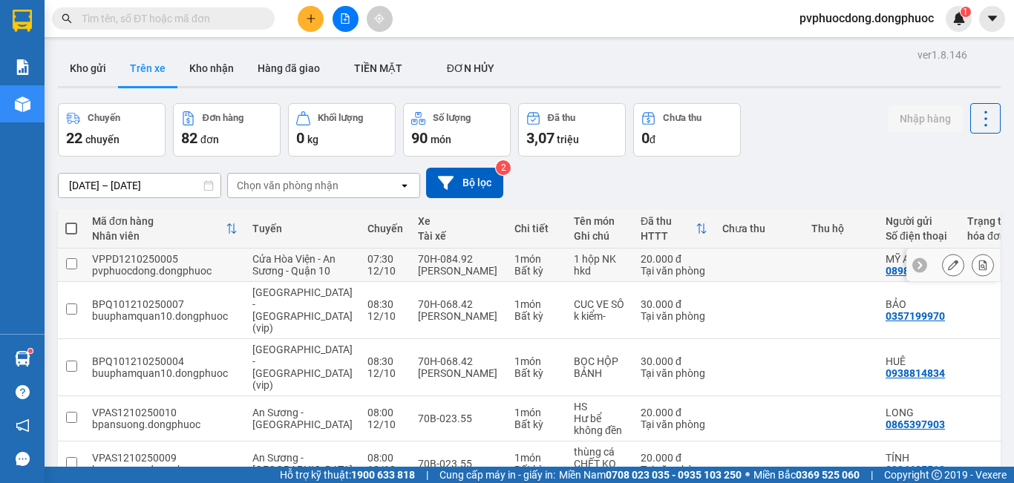
click at [978, 270] on icon at bounding box center [983, 265] width 10 height 10
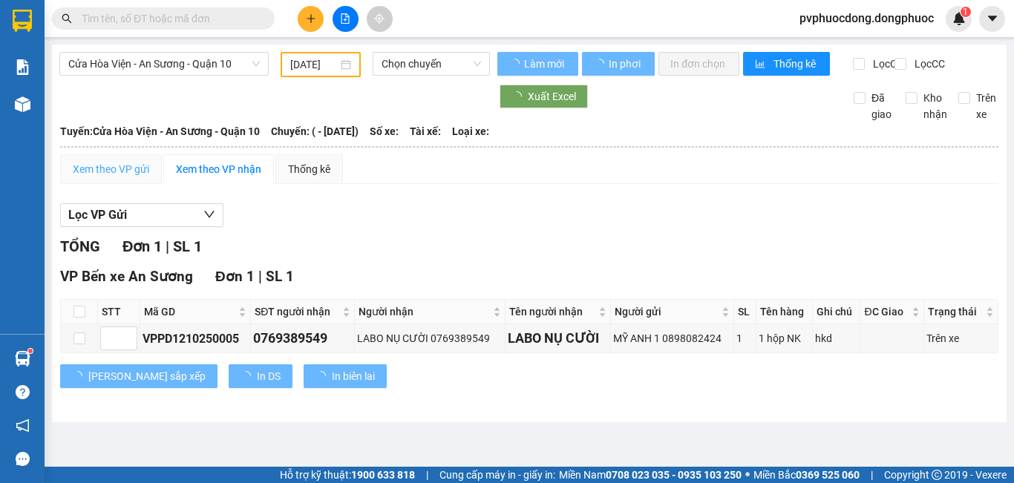
type input "[DATE]"
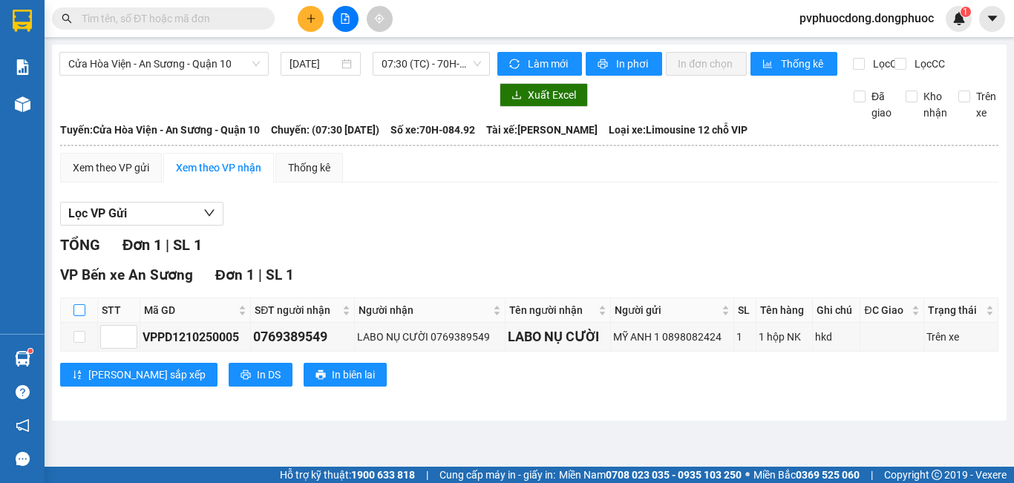
click at [76, 316] on input "checkbox" at bounding box center [80, 310] width 12 height 12
checkbox input "true"
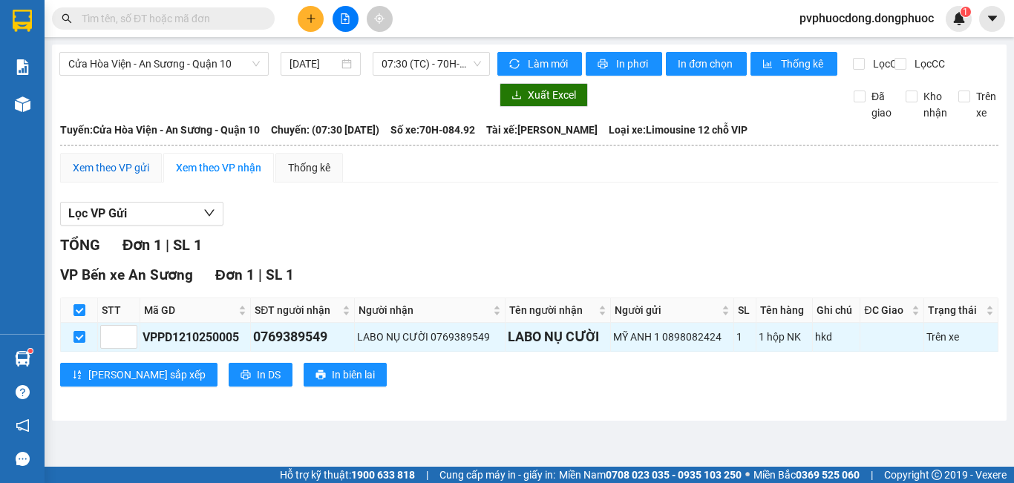
click at [120, 176] on div "Xem theo VP gửi" at bounding box center [111, 168] width 76 height 16
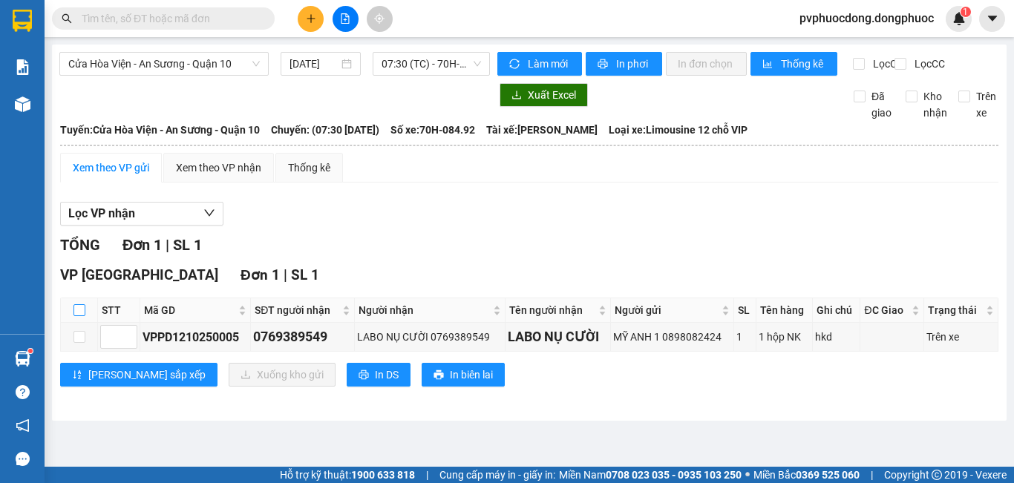
click at [77, 316] on input "checkbox" at bounding box center [80, 310] width 12 height 12
checkbox input "true"
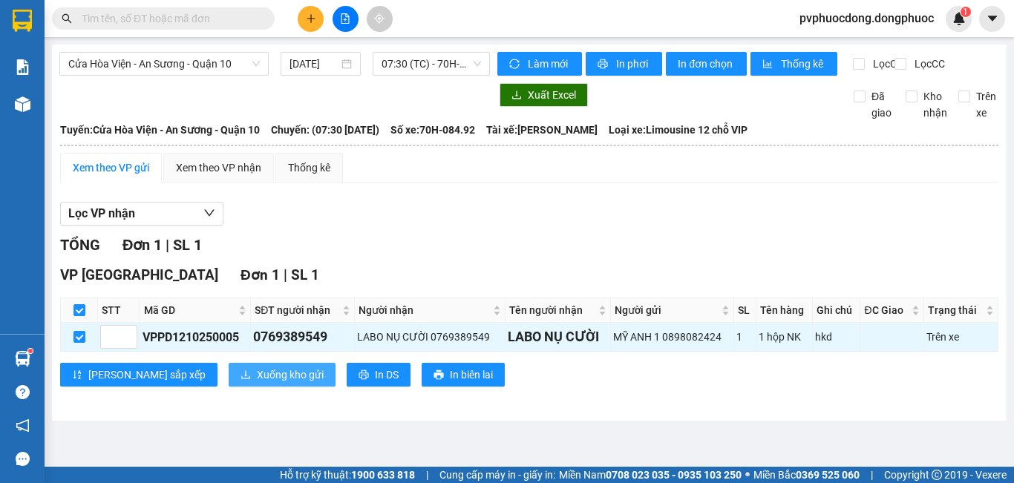
click at [257, 383] on span "Xuống kho gửi" at bounding box center [290, 375] width 67 height 16
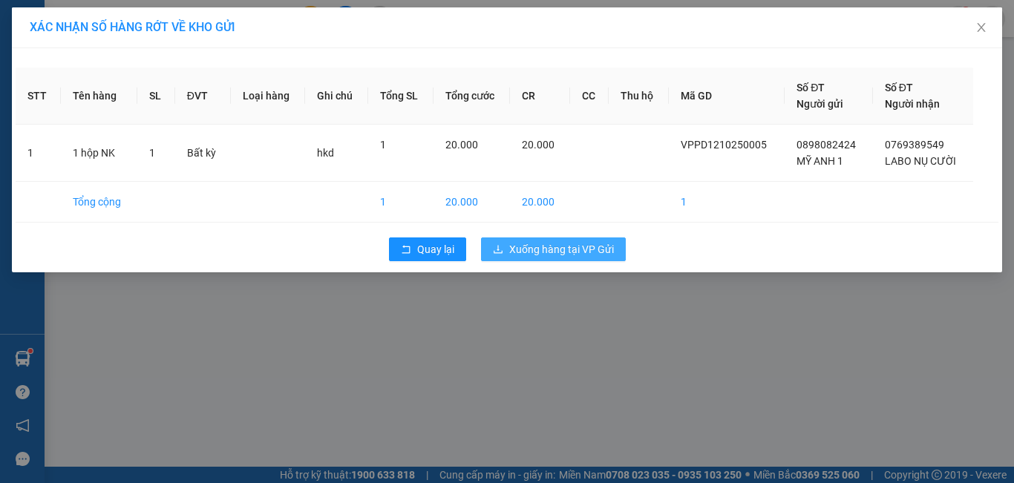
click at [520, 240] on button "Xuống hàng tại VP Gửi" at bounding box center [553, 250] width 145 height 24
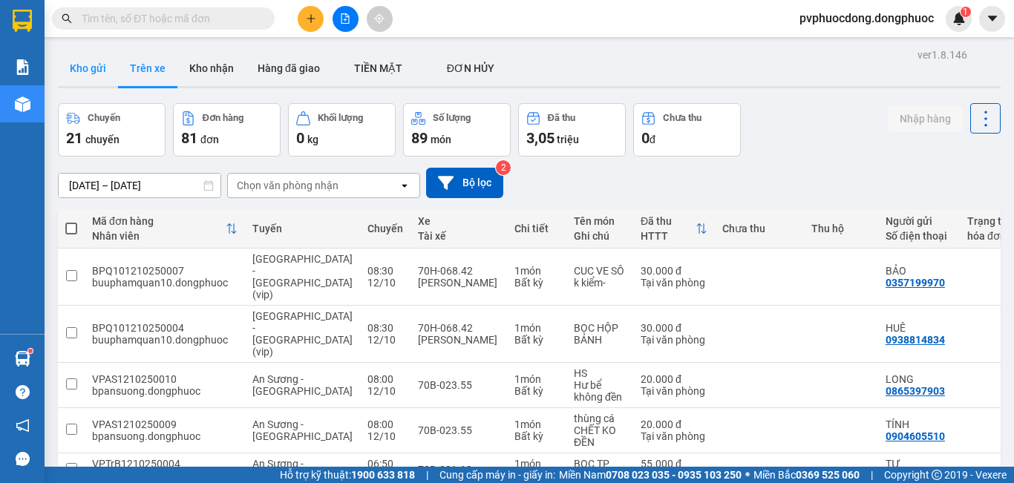
click at [80, 65] on button "Kho gửi" at bounding box center [88, 69] width 60 height 36
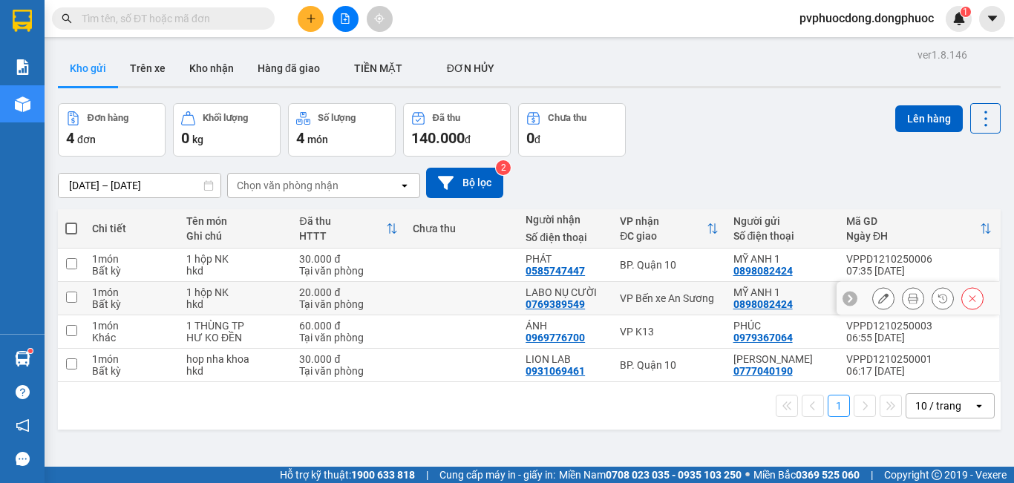
click at [337, 299] on div "Tại văn phòng" at bounding box center [348, 305] width 98 height 12
checkbox input "true"
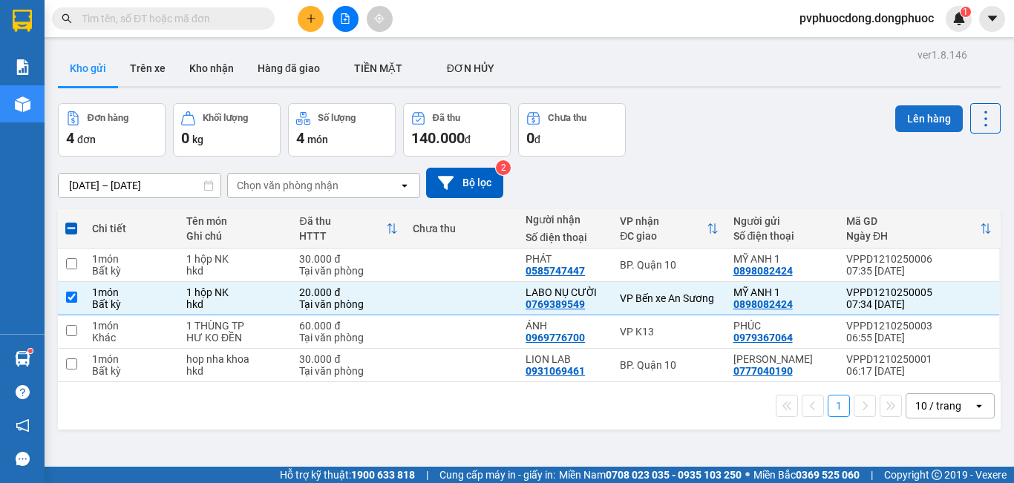
click at [907, 123] on button "Lên hàng" at bounding box center [930, 118] width 68 height 27
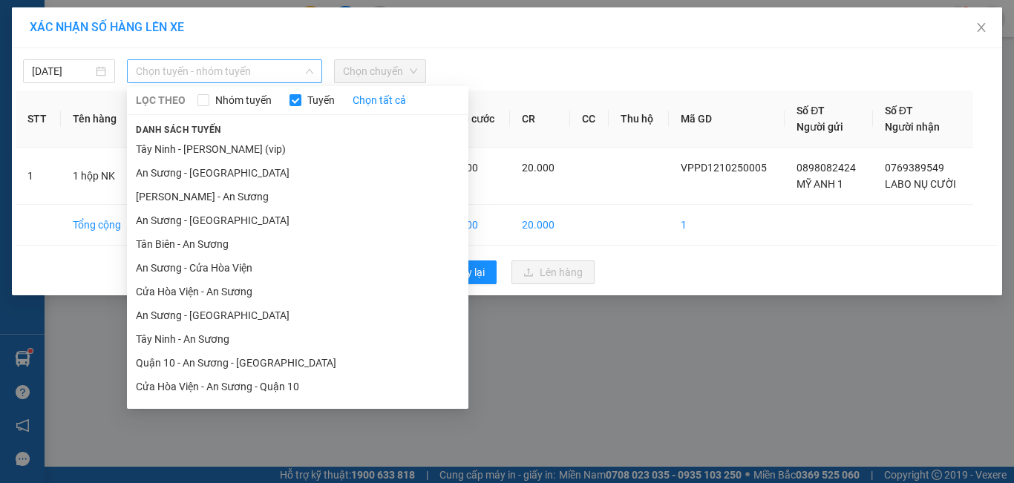
click at [192, 76] on span "Chọn tuyến - nhóm tuyến" at bounding box center [224, 71] width 177 height 22
click at [204, 380] on li "Cửa Hòa Viện - An Sương - Quận 10" at bounding box center [298, 387] width 342 height 24
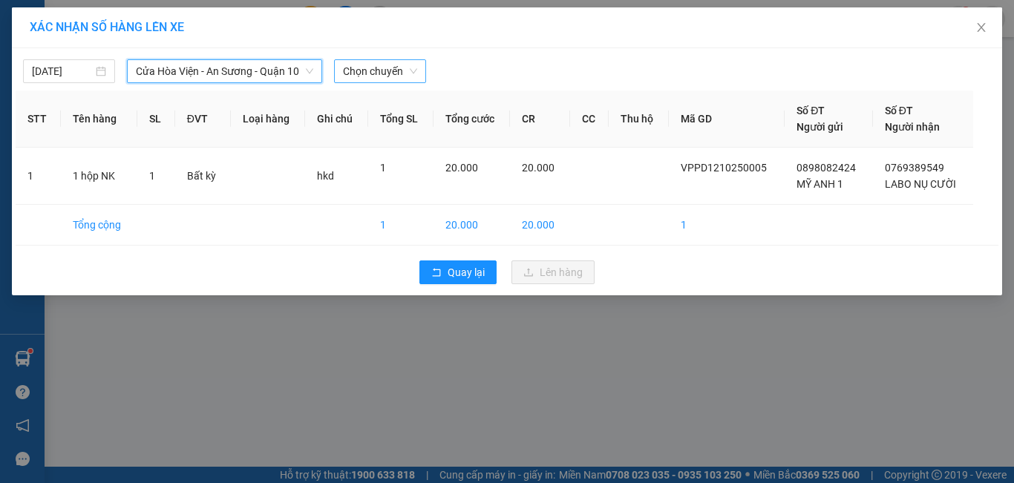
click at [391, 68] on span "Chọn chuyến" at bounding box center [380, 71] width 74 height 22
click at [295, 457] on div "XÁC NHẬN SỐ HÀNG LÊN XE [DATE] [GEOGRAPHIC_DATA] - An Sương - Quận 10 LỌC THEO …" at bounding box center [507, 241] width 1014 height 483
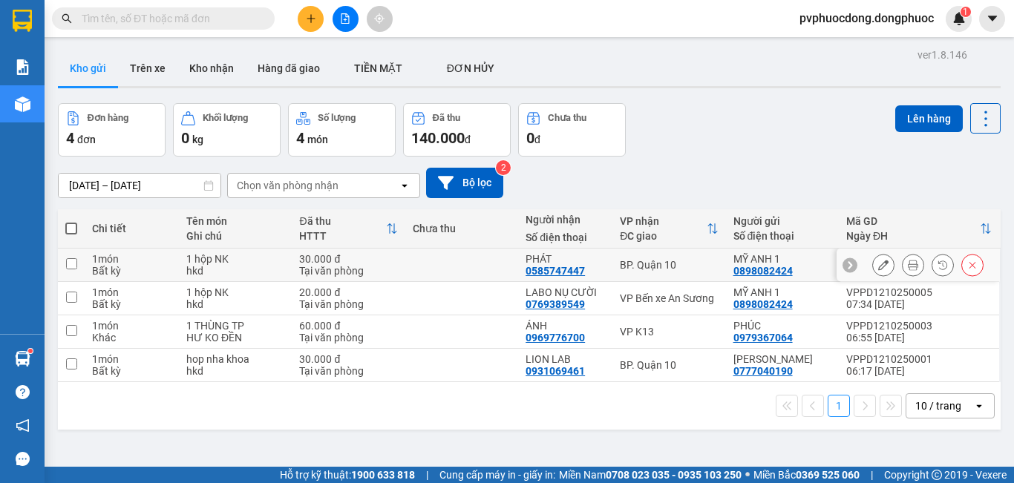
click at [734, 263] on div "MỸ ANH 1" at bounding box center [783, 259] width 98 height 12
checkbox input "true"
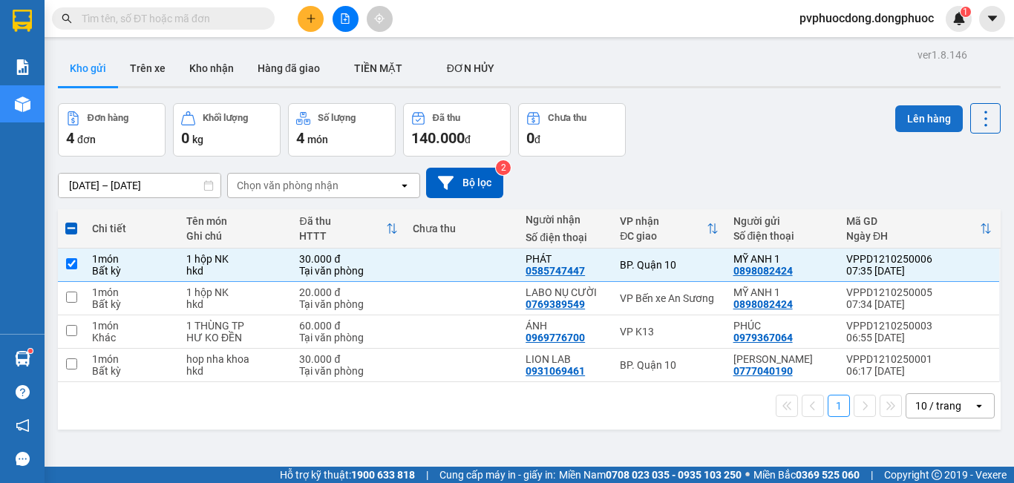
click at [913, 107] on button "Lên hàng" at bounding box center [930, 118] width 68 height 27
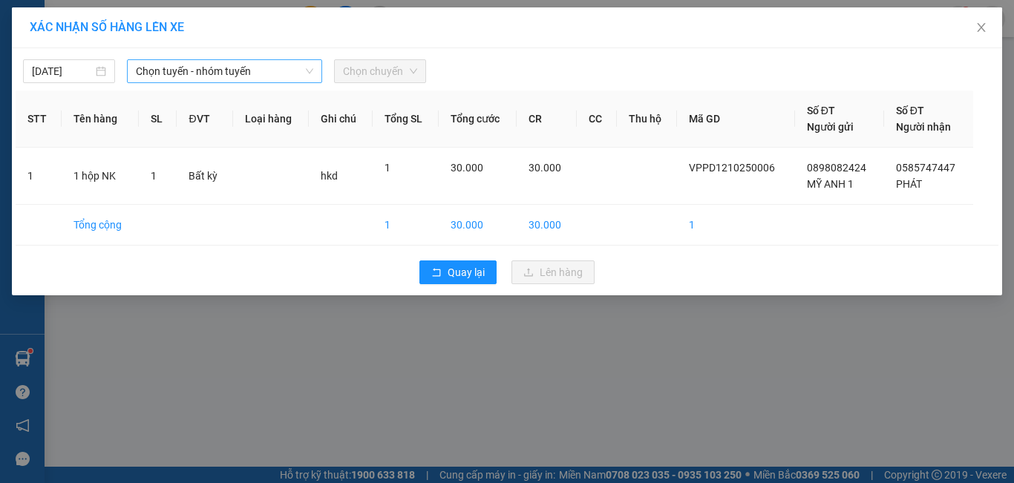
click at [296, 76] on span "Chọn tuyến - nhóm tuyến" at bounding box center [224, 71] width 177 height 22
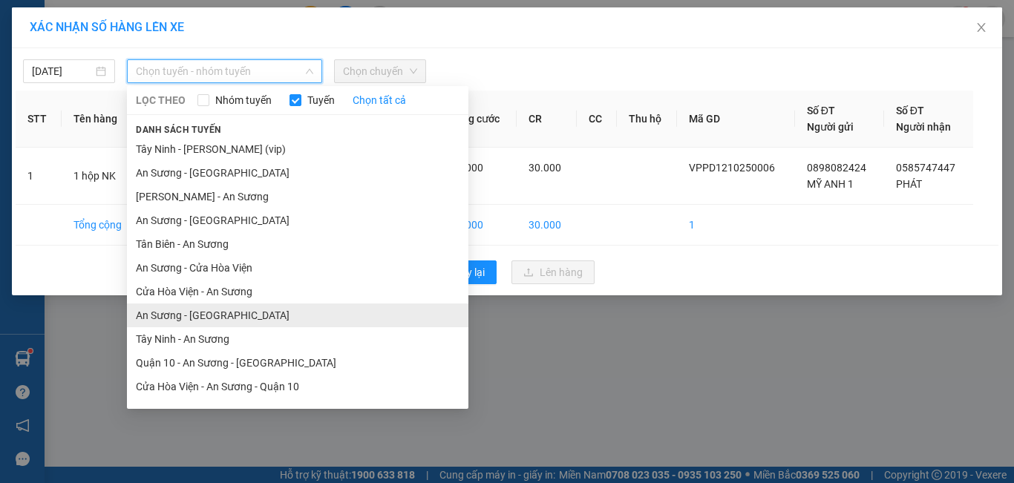
scroll to position [67, 0]
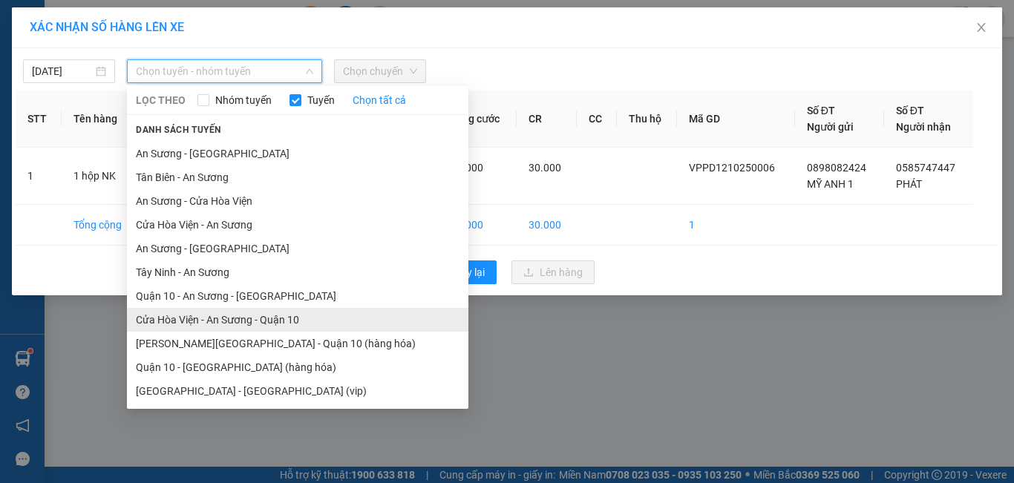
click at [191, 313] on li "Cửa Hòa Viện - An Sương - Quận 10" at bounding box center [298, 320] width 342 height 24
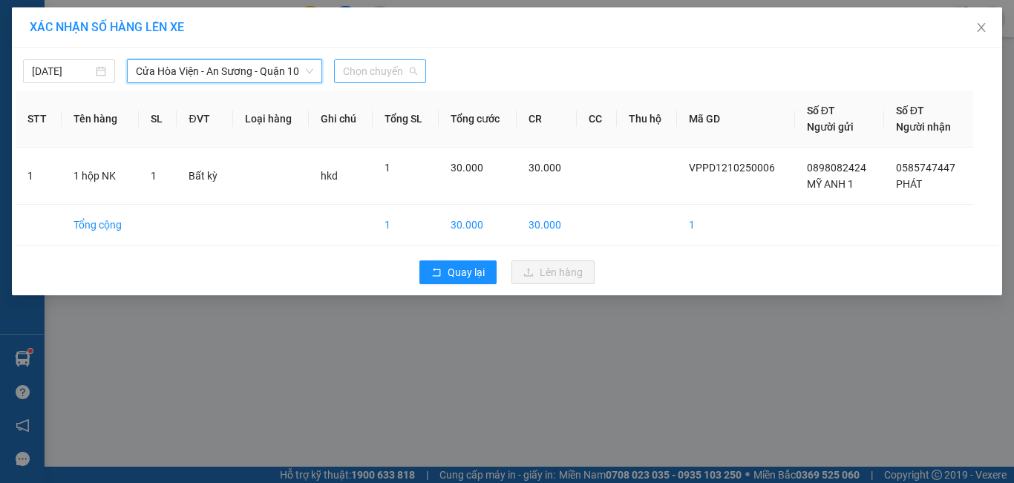
click at [395, 71] on span "Chọn chuyến" at bounding box center [380, 71] width 74 height 22
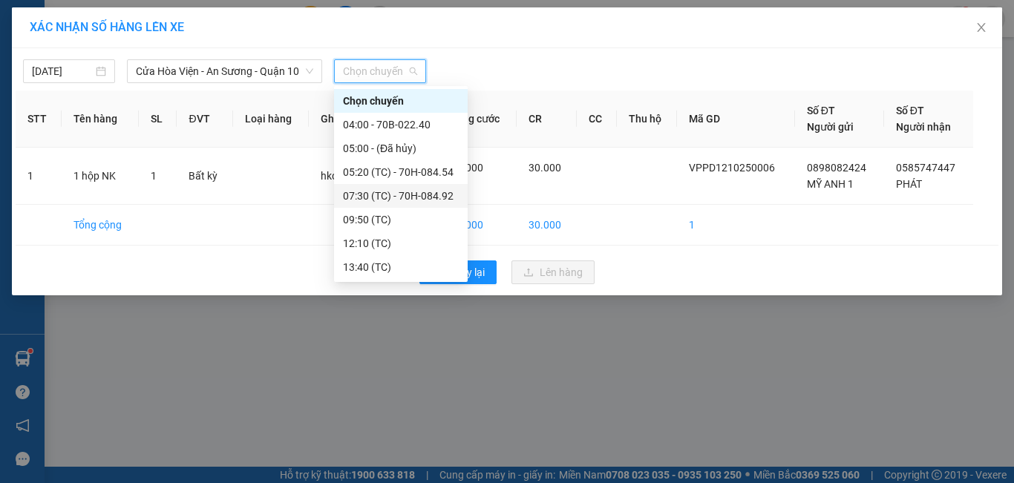
click at [420, 192] on div "07:30 (TC) - 70H-084.92" at bounding box center [401, 196] width 116 height 16
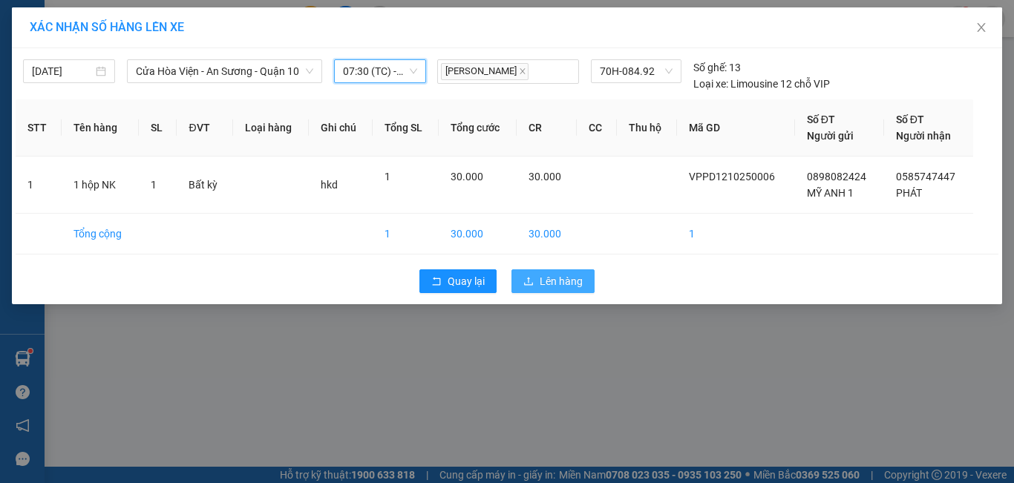
click at [582, 284] on span "Lên hàng" at bounding box center [561, 281] width 43 height 16
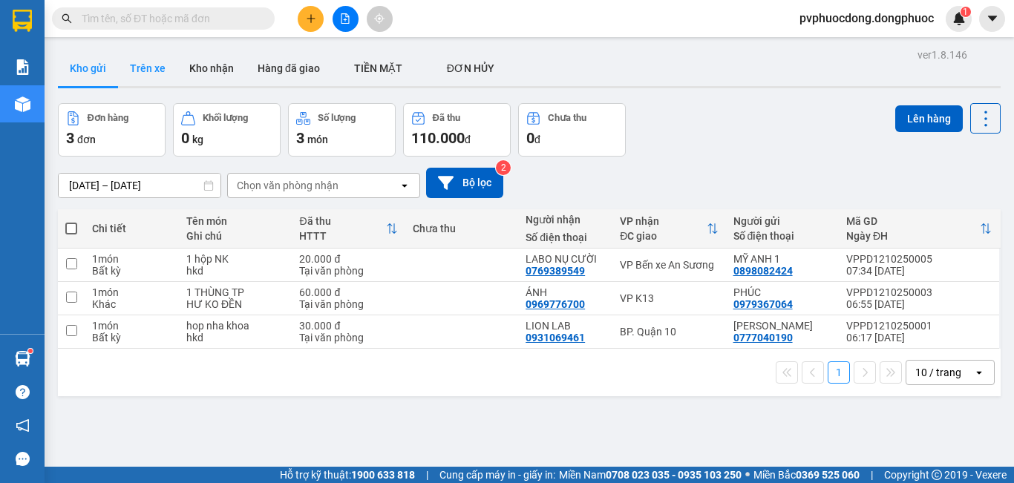
click at [146, 56] on button "Trên xe" at bounding box center [147, 69] width 59 height 36
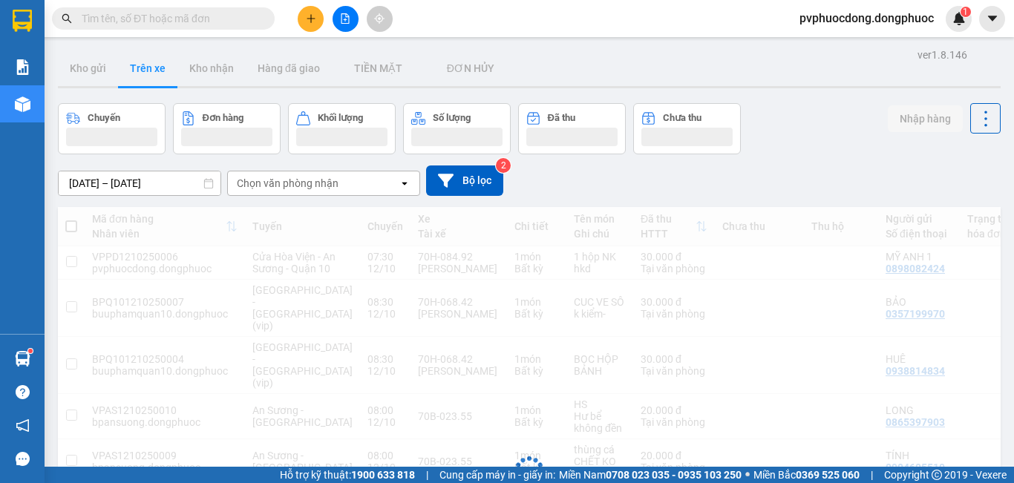
click at [278, 191] on div "Chọn văn phòng nhận" at bounding box center [313, 184] width 171 height 24
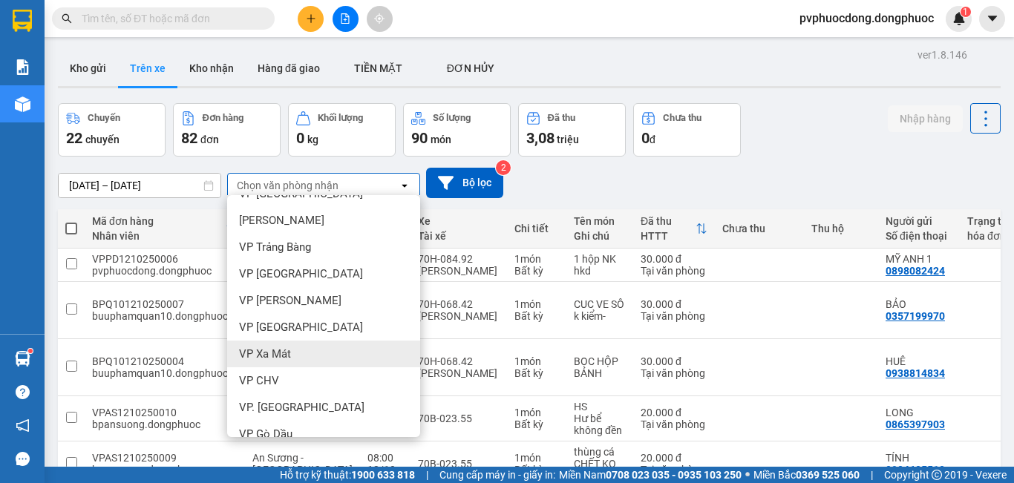
scroll to position [297, 0]
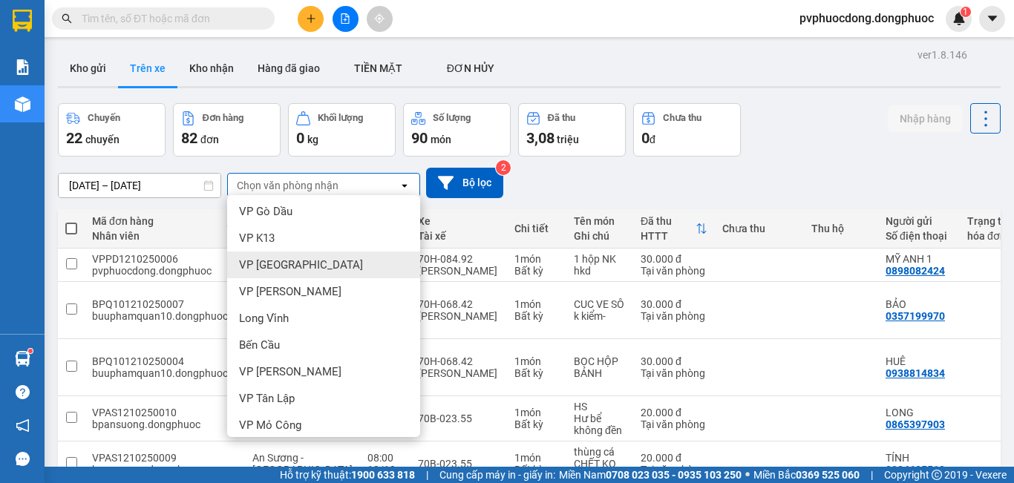
click at [305, 258] on span "VP [GEOGRAPHIC_DATA]" at bounding box center [301, 265] width 124 height 15
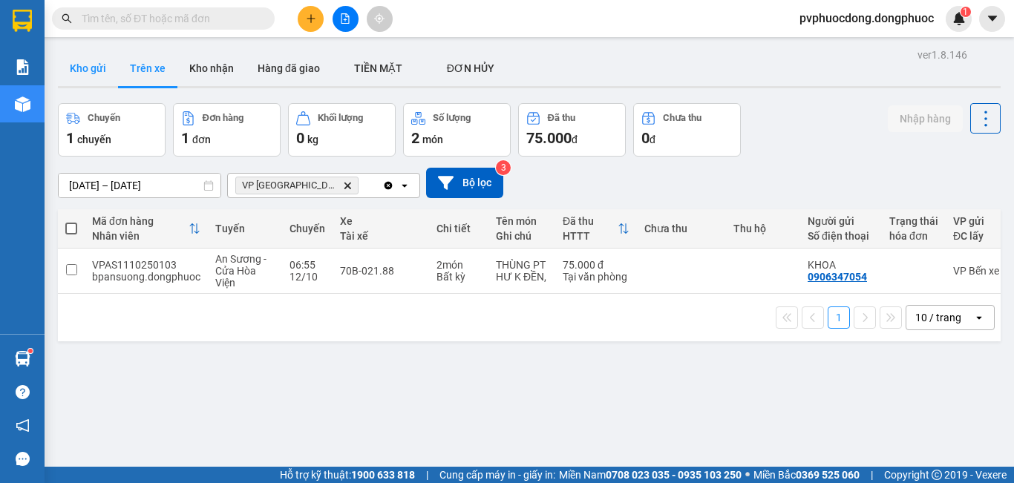
click at [76, 75] on button "Kho gửi" at bounding box center [88, 69] width 60 height 36
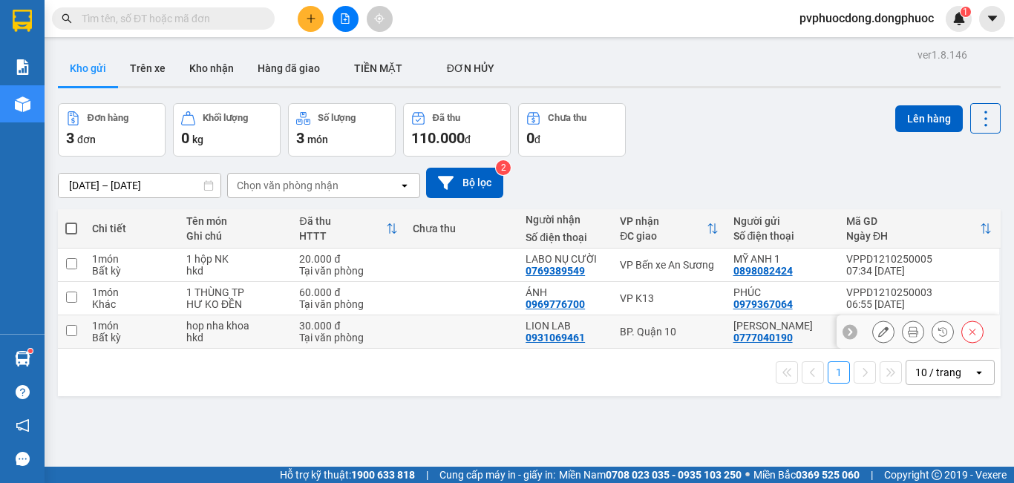
click at [244, 333] on div "hkd" at bounding box center [235, 338] width 98 height 12
checkbox input "true"
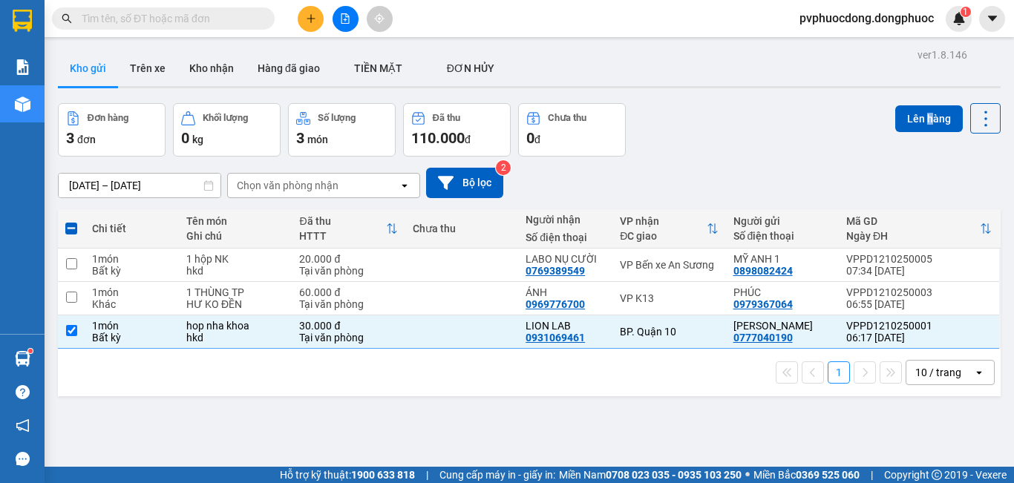
click at [919, 135] on div "Lên hàng" at bounding box center [948, 129] width 105 height 53
click at [929, 128] on button "Lên hàng" at bounding box center [930, 118] width 68 height 27
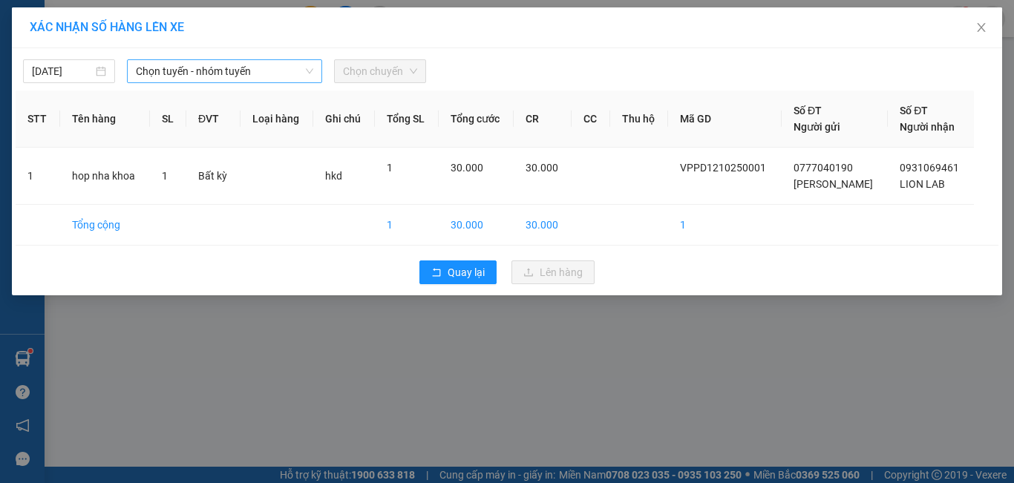
click at [231, 73] on span "Chọn tuyến - nhóm tuyến" at bounding box center [224, 71] width 177 height 22
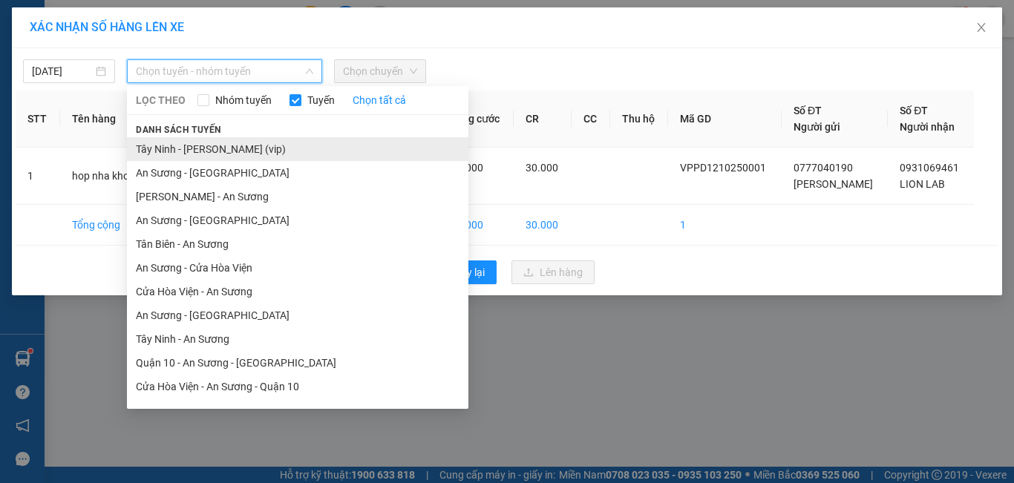
click at [198, 147] on li "Tây Ninh - [PERSON_NAME] (vip)" at bounding box center [298, 149] width 342 height 24
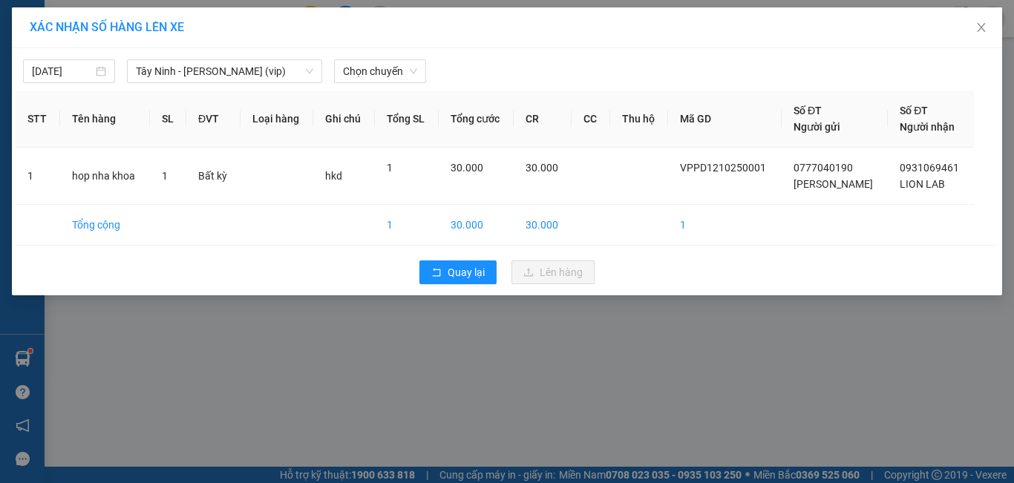
click at [386, 87] on div "[DATE] [GEOGRAPHIC_DATA] (vip) LỌC THEO Nhóm tuyến Tuyến Chọn tất cả Danh sách …" at bounding box center [507, 171] width 991 height 247
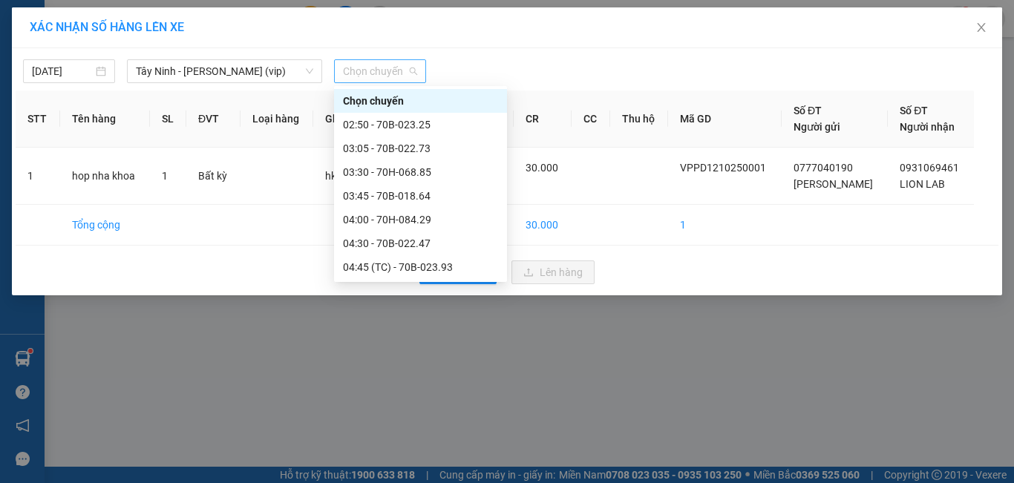
click at [417, 66] on span "Chọn chuyến" at bounding box center [380, 71] width 74 height 22
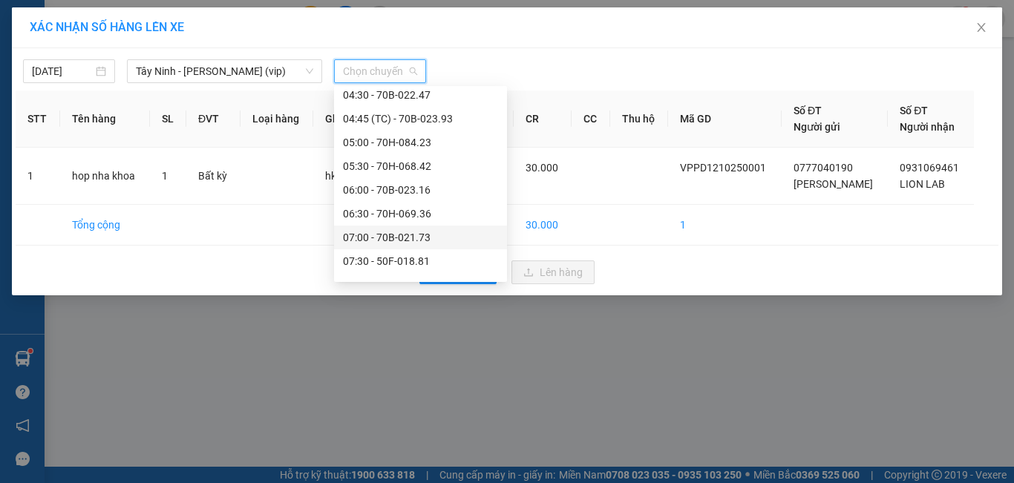
click at [432, 235] on div "07:00 - 70B-021.73" at bounding box center [420, 237] width 155 height 16
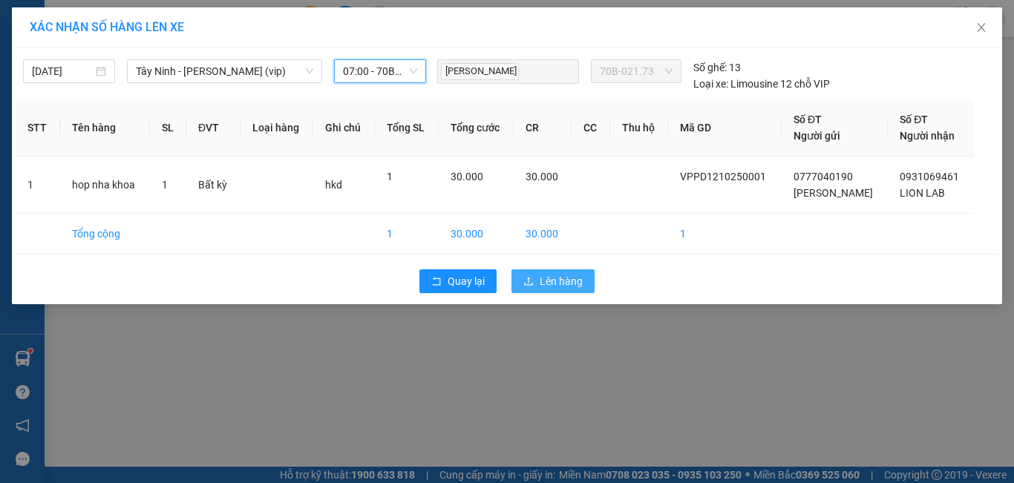
click at [565, 282] on span "Lên hàng" at bounding box center [561, 281] width 43 height 16
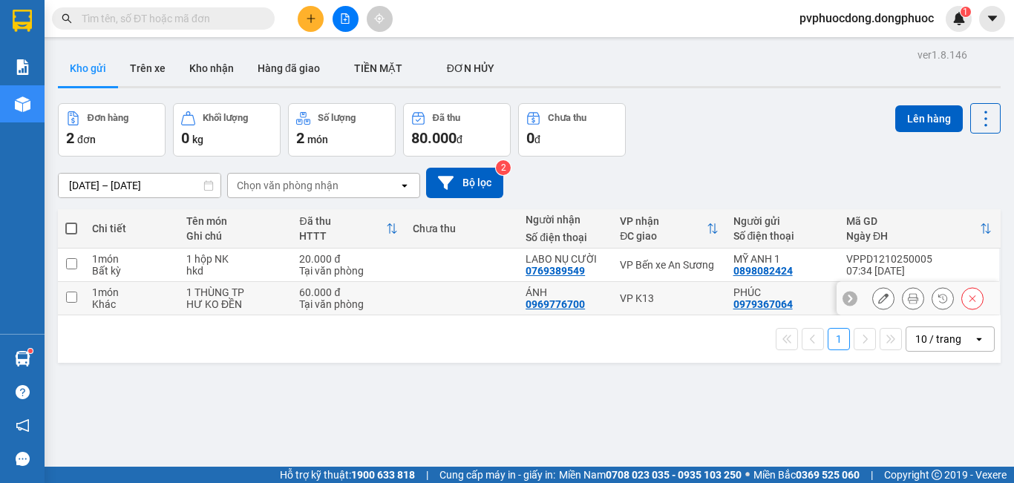
click at [409, 290] on td at bounding box center [461, 298] width 113 height 33
checkbox input "true"
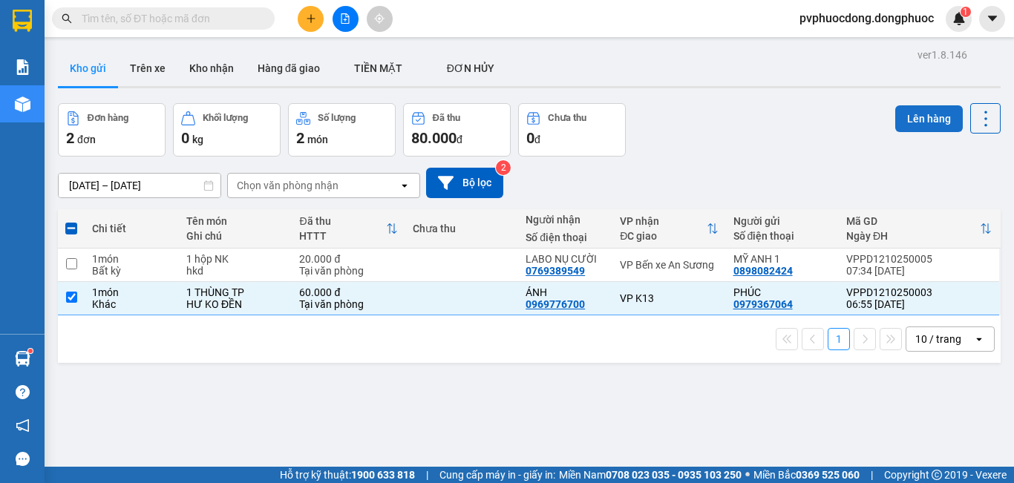
click at [930, 117] on button "Lên hàng" at bounding box center [930, 118] width 68 height 27
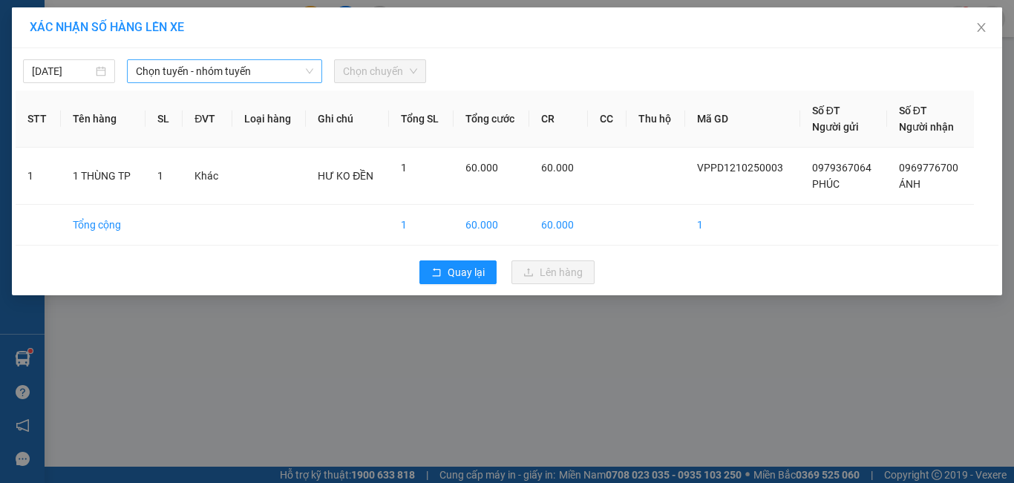
click at [315, 70] on div "Chọn tuyến - nhóm tuyến" at bounding box center [224, 71] width 195 height 24
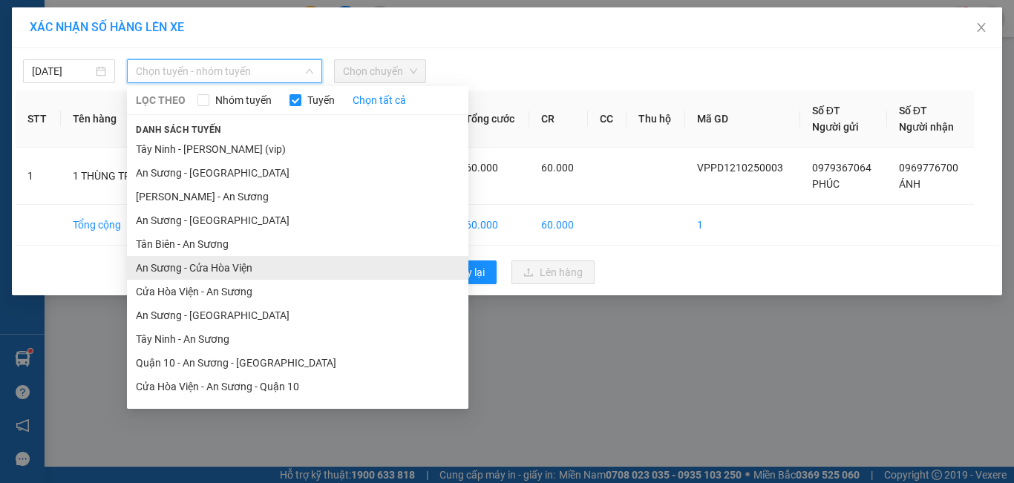
click at [209, 267] on li "An Sương - Cửa Hòa Viện" at bounding box center [298, 268] width 342 height 24
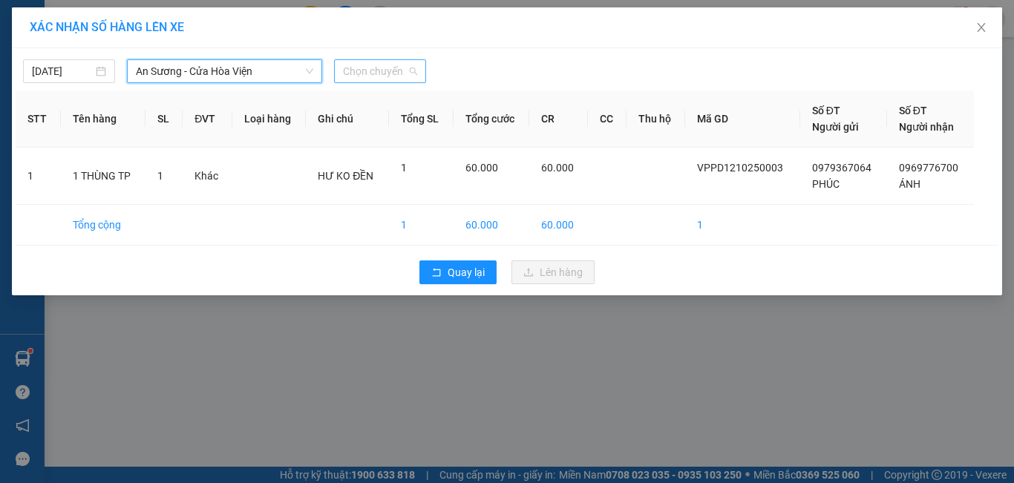
click at [388, 76] on span "Chọn chuyến" at bounding box center [380, 71] width 74 height 22
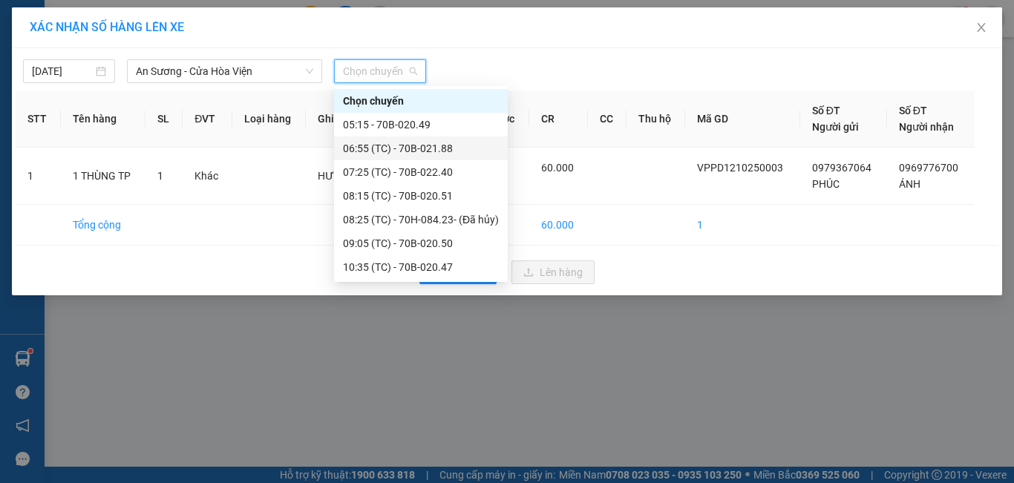
click at [423, 152] on div "06:55 (TC) - 70B-021.88" at bounding box center [421, 148] width 156 height 16
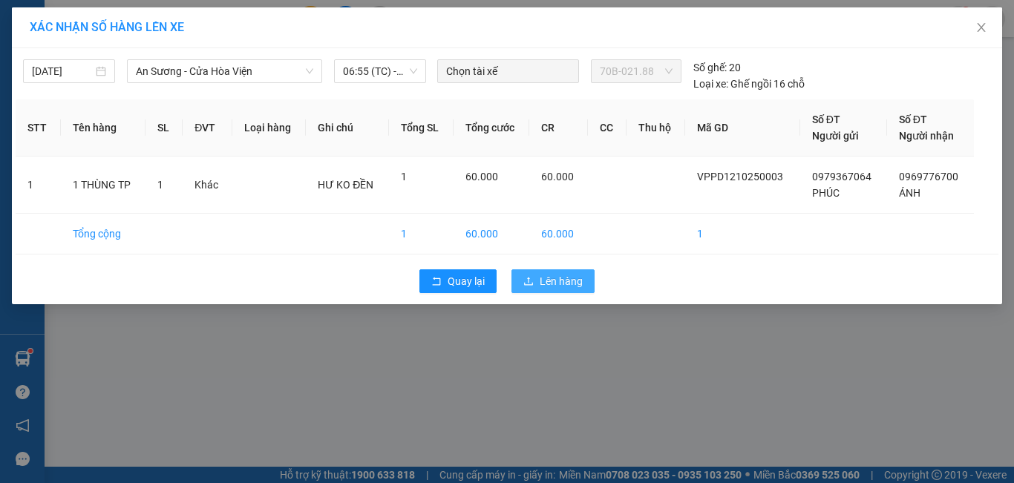
click at [556, 283] on span "Lên hàng" at bounding box center [561, 281] width 43 height 16
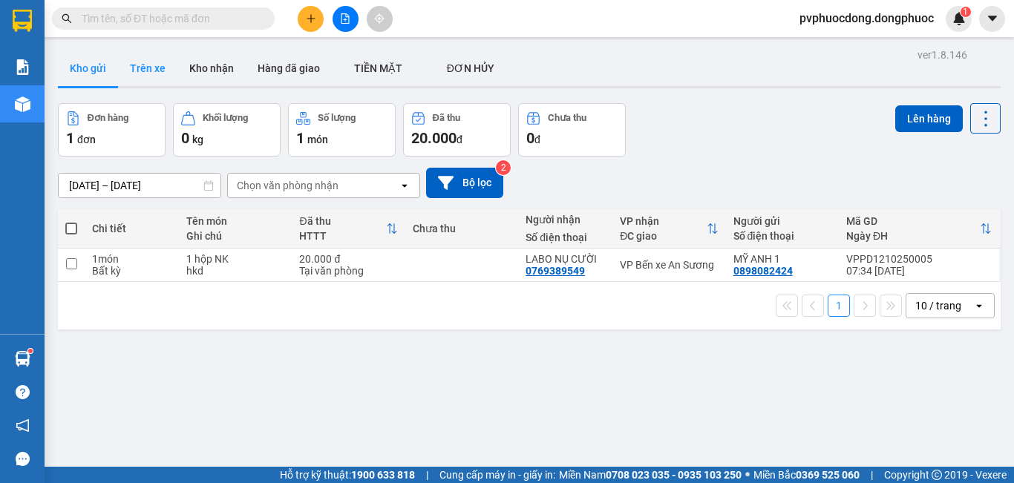
click at [153, 74] on button "Trên xe" at bounding box center [147, 69] width 59 height 36
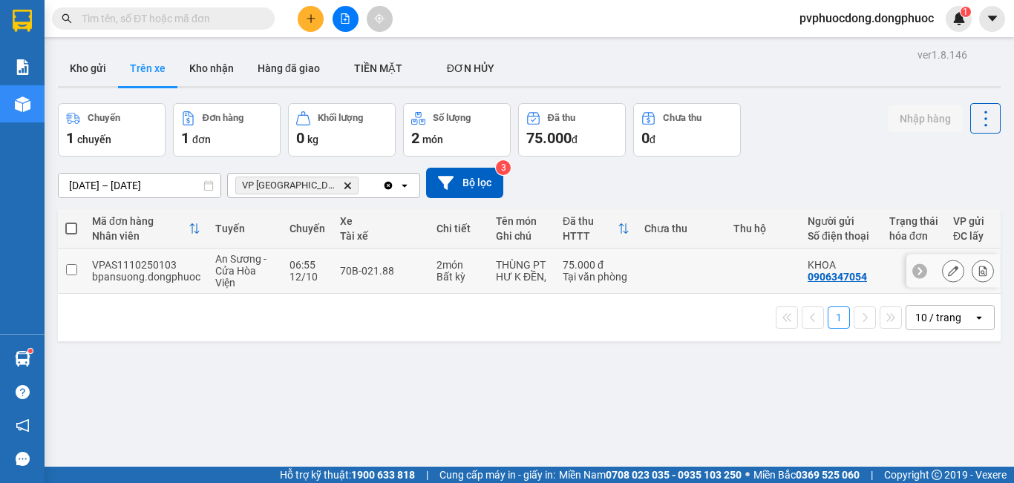
click at [457, 255] on td "2 món Bất kỳ" at bounding box center [458, 271] width 59 height 45
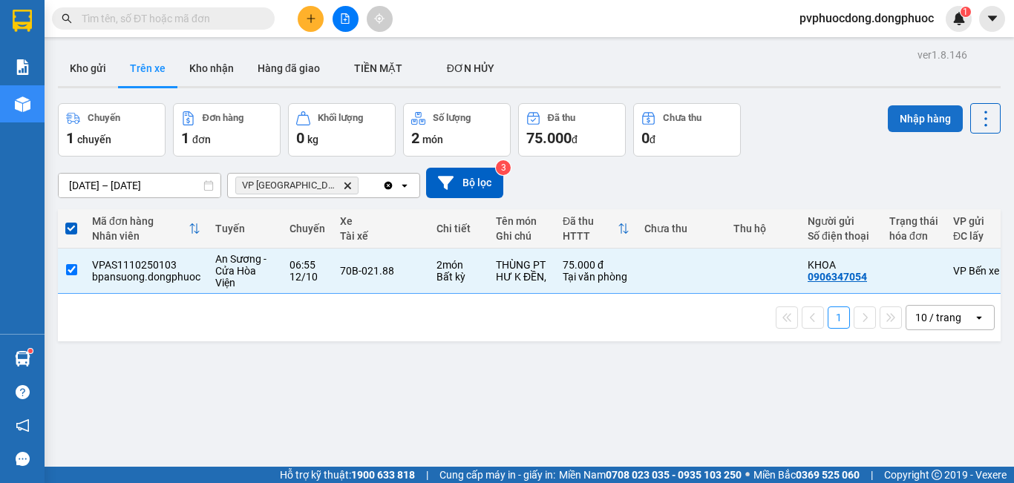
click at [915, 114] on button "Nhập hàng" at bounding box center [925, 118] width 75 height 27
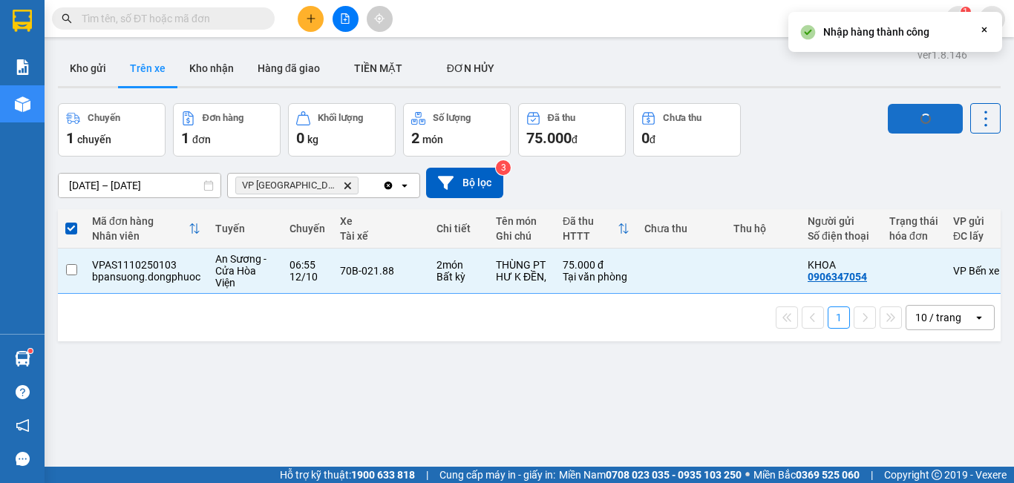
checkbox input "false"
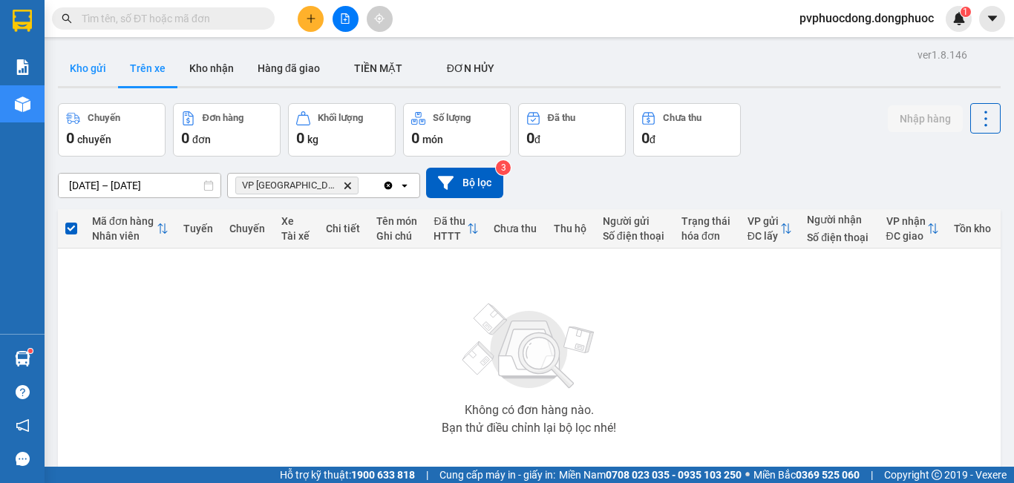
click at [71, 80] on button "Kho gửi" at bounding box center [88, 69] width 60 height 36
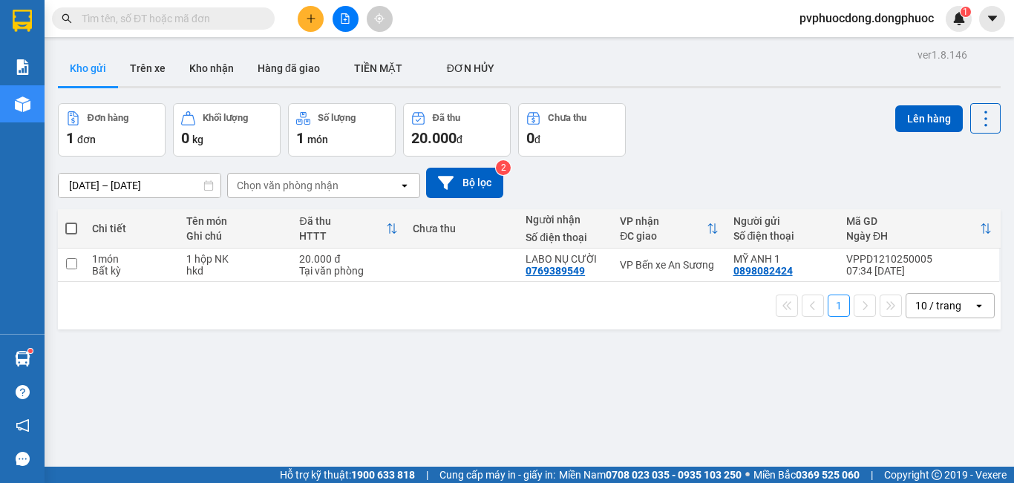
click at [123, 77] on button "Trên xe" at bounding box center [147, 69] width 59 height 36
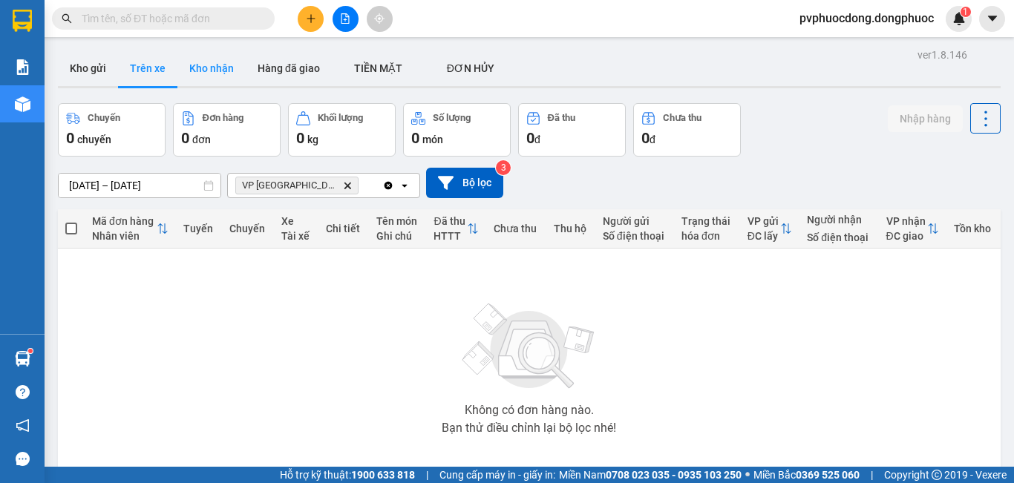
click at [189, 62] on button "Kho nhận" at bounding box center [211, 69] width 68 height 36
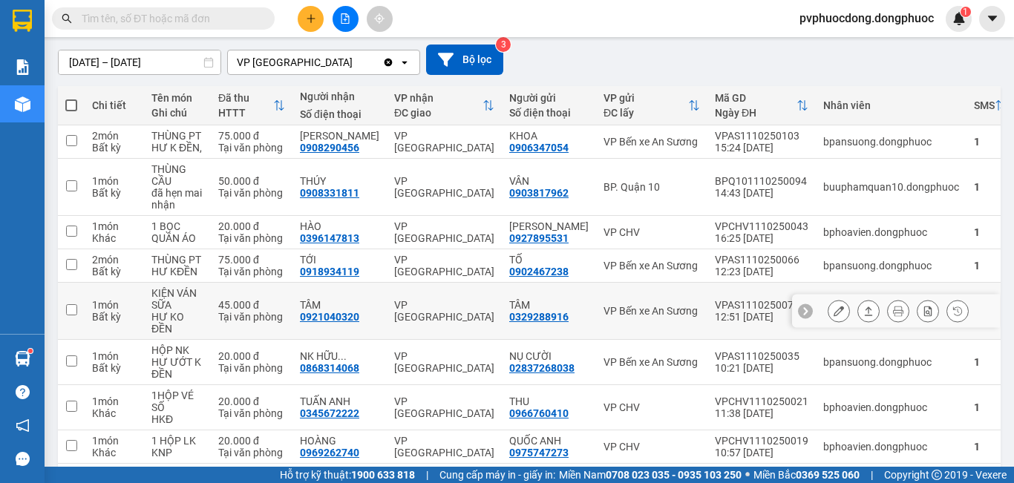
scroll to position [272, 0]
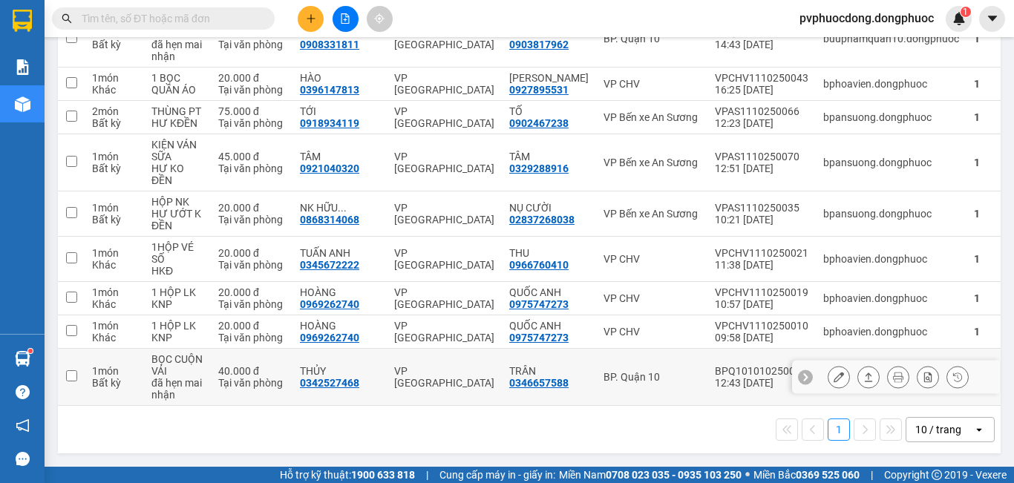
click at [864, 379] on icon at bounding box center [869, 377] width 10 height 10
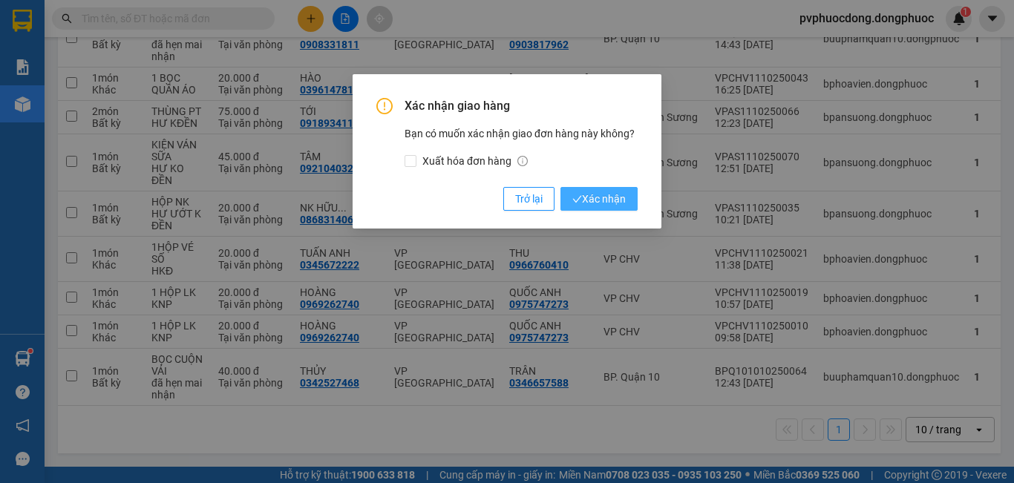
click at [593, 195] on span "Xác nhận" at bounding box center [599, 199] width 53 height 16
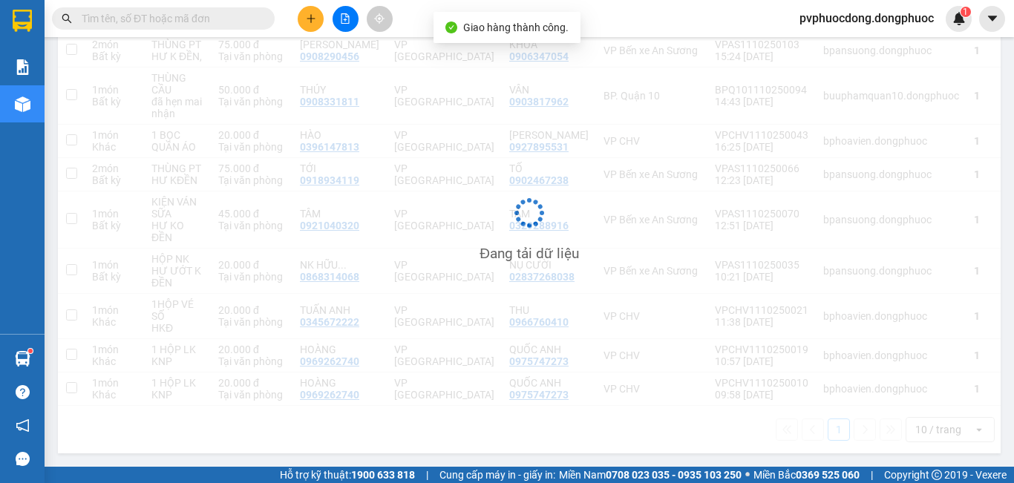
scroll to position [215, 0]
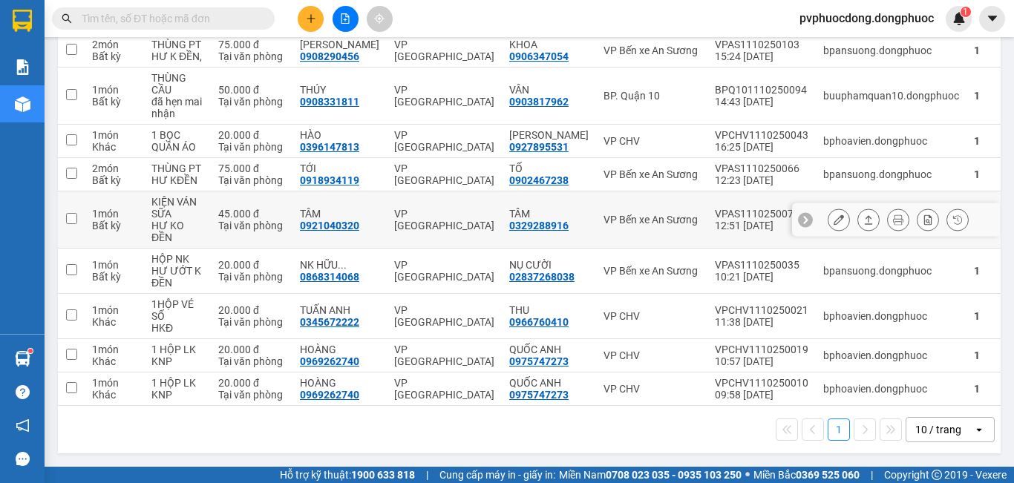
click at [859, 218] on button at bounding box center [869, 220] width 21 height 26
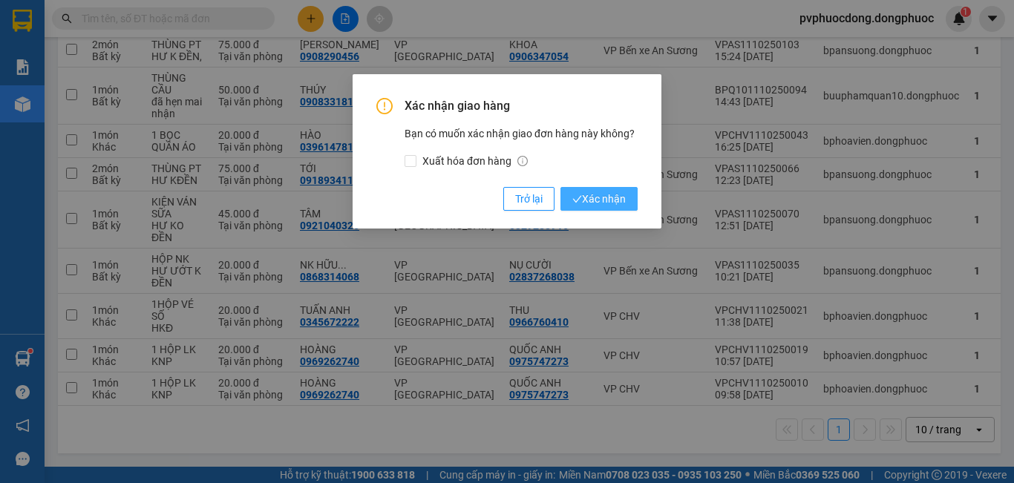
click at [617, 198] on span "Xác nhận" at bounding box center [599, 199] width 53 height 16
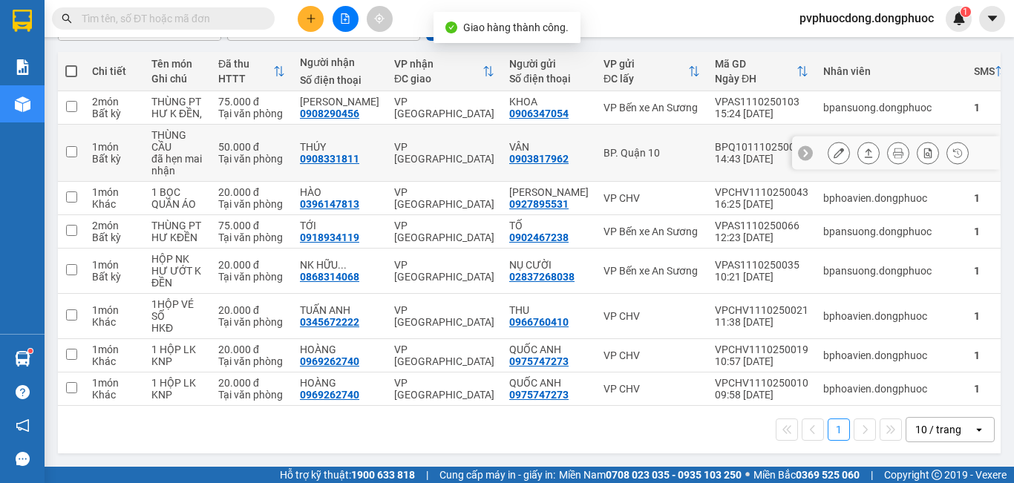
scroll to position [83, 0]
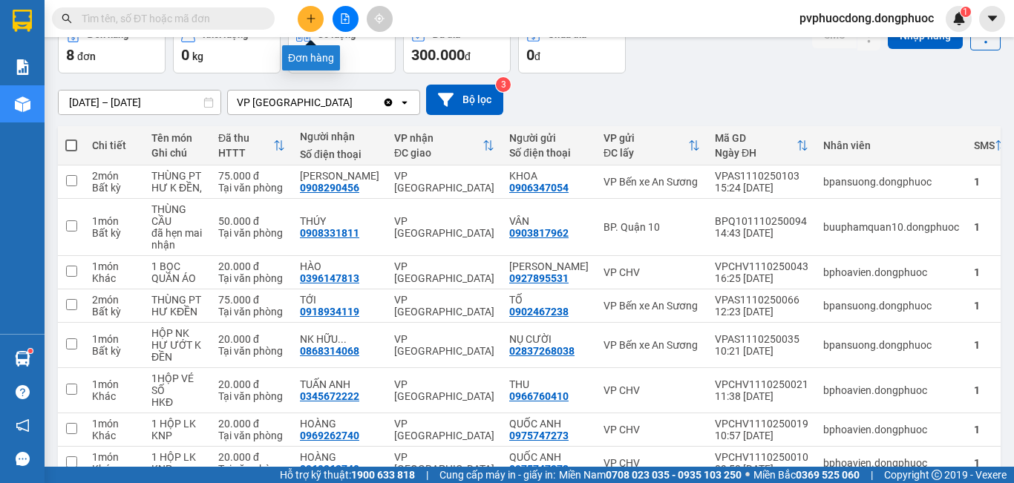
click at [302, 13] on button at bounding box center [311, 19] width 26 height 26
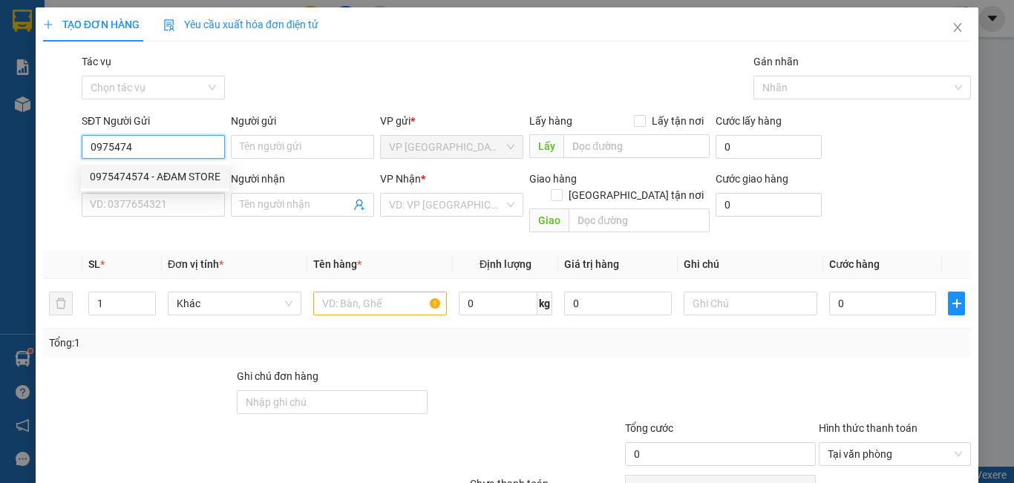
click at [147, 166] on div "0975474574 - AĐAM STORE" at bounding box center [155, 177] width 149 height 24
type input "0975474574"
type input "AĐAM STORE"
type input "0366539939"
type input "HỮU"
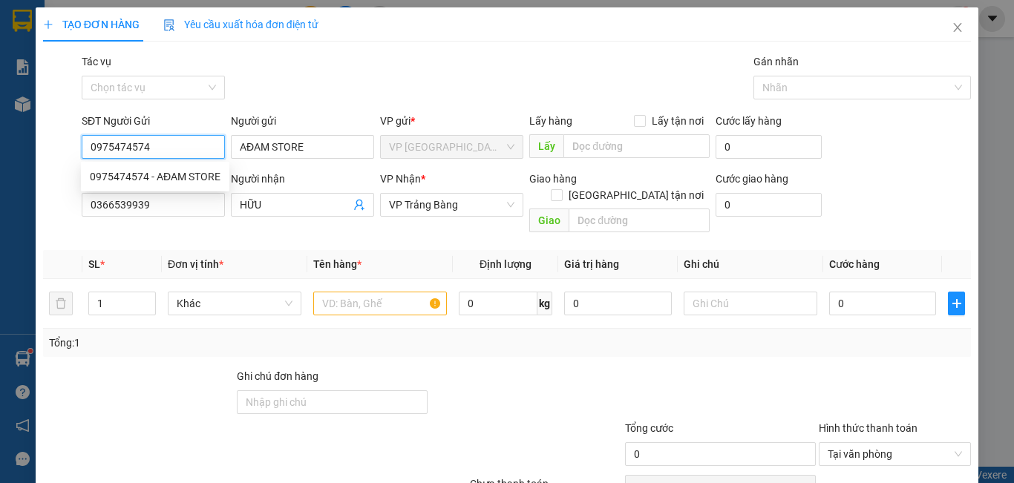
type input "20.000"
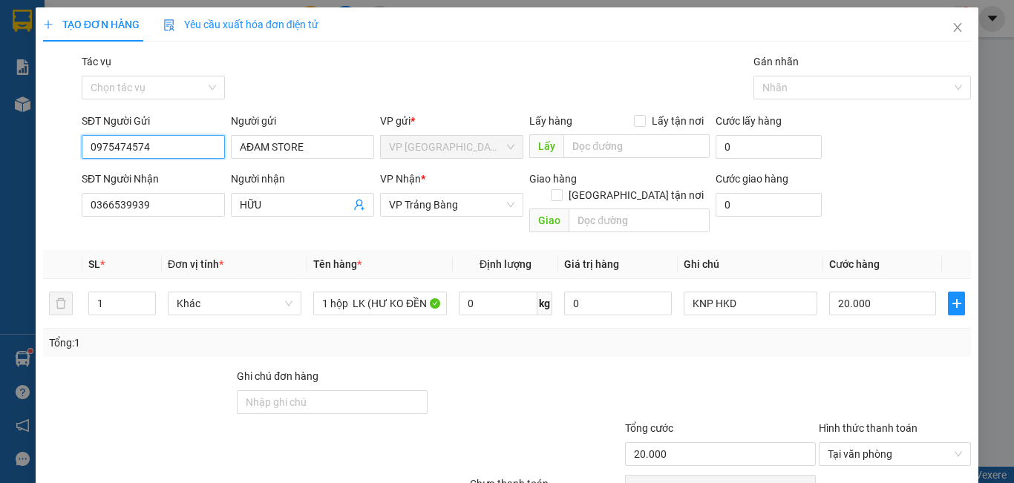
scroll to position [66, 0]
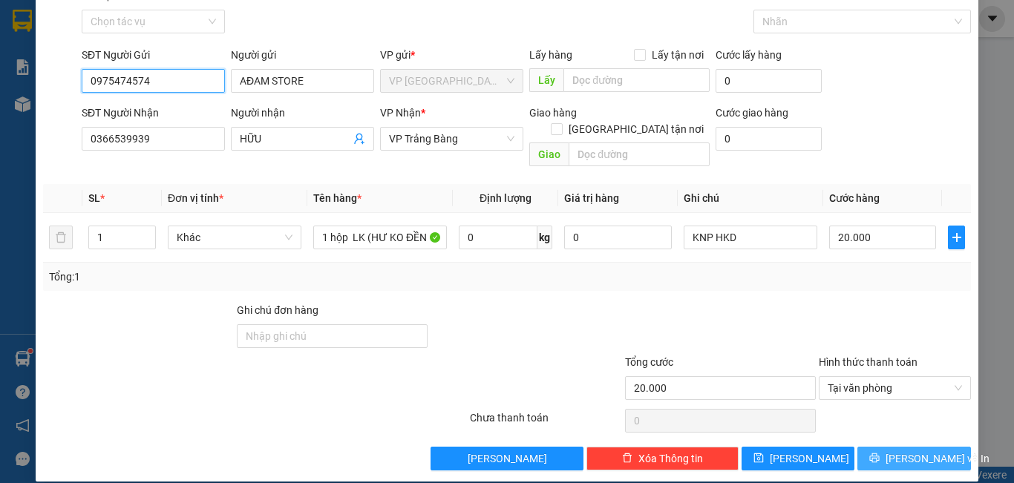
type input "0975474574"
click at [939, 447] on button "[PERSON_NAME] và In" at bounding box center [915, 459] width 114 height 24
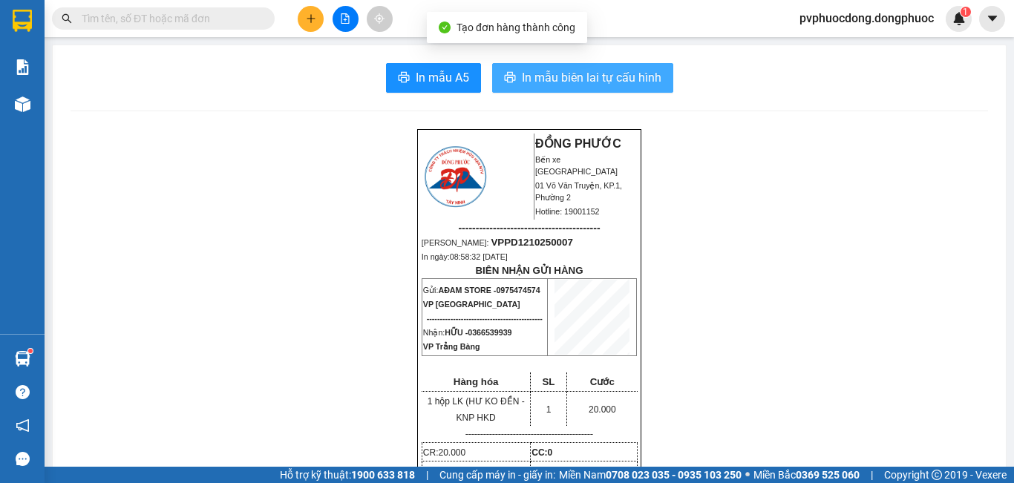
click at [647, 75] on span "In mẫu biên lai tự cấu hình" at bounding box center [592, 77] width 140 height 19
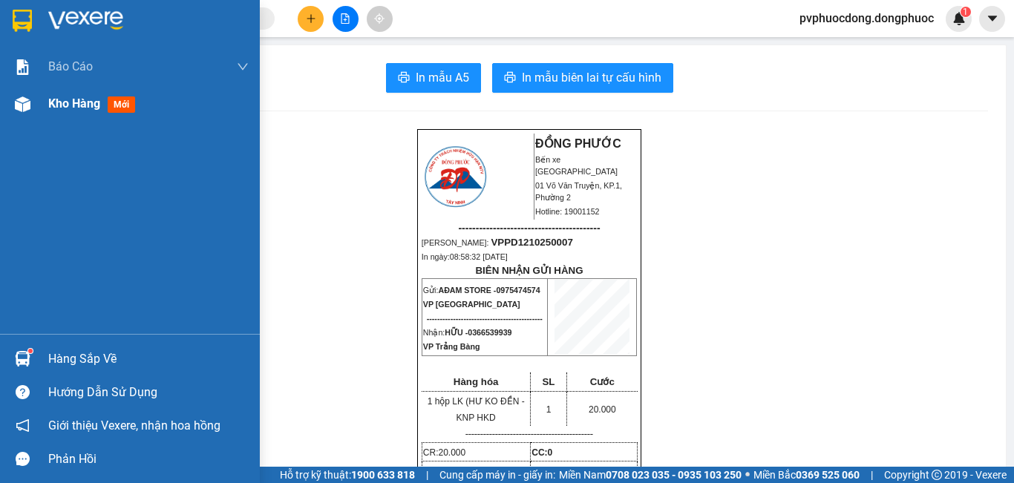
click at [7, 114] on div "Kho hàng mới" at bounding box center [130, 103] width 260 height 37
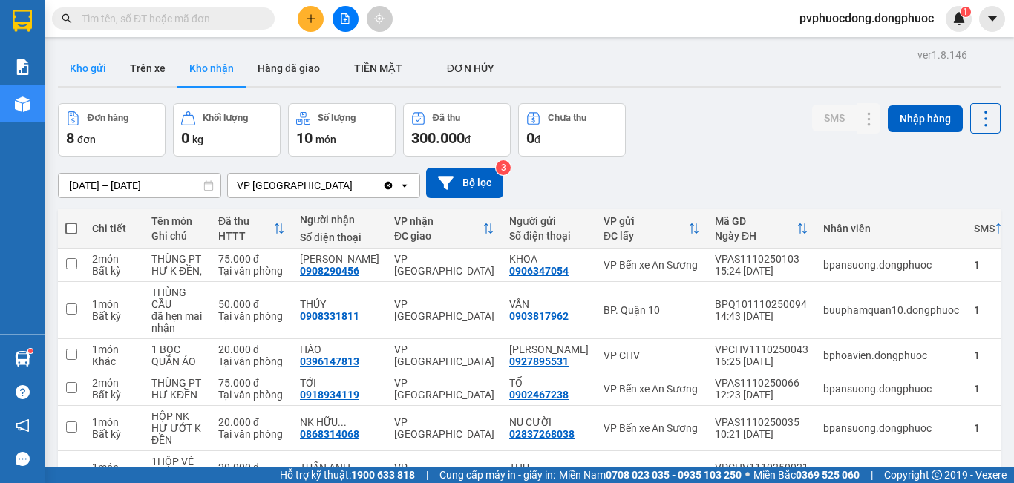
click at [94, 65] on button "Kho gửi" at bounding box center [88, 69] width 60 height 36
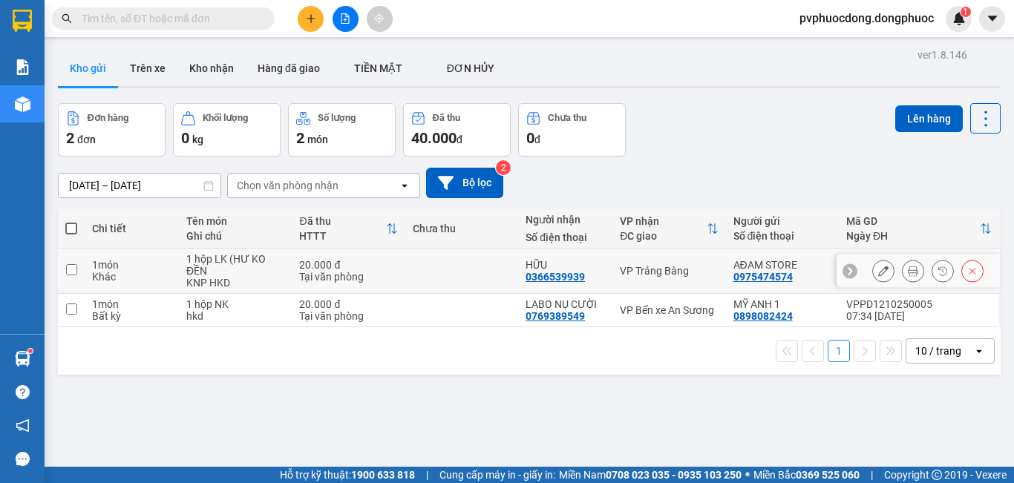
click at [325, 272] on div "Tại văn phòng" at bounding box center [348, 277] width 98 height 12
checkbox input "true"
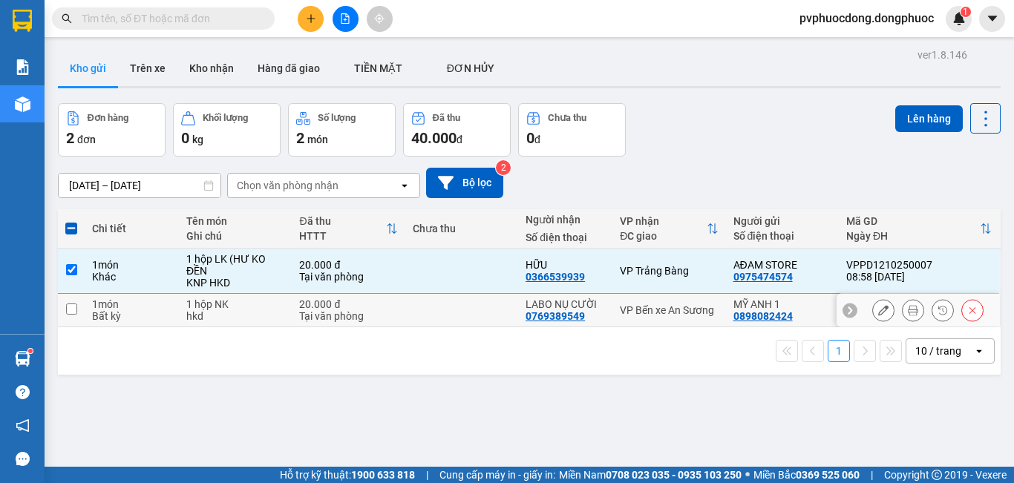
click at [330, 309] on td "20.000 đ Tại văn phòng" at bounding box center [348, 310] width 113 height 33
checkbox input "true"
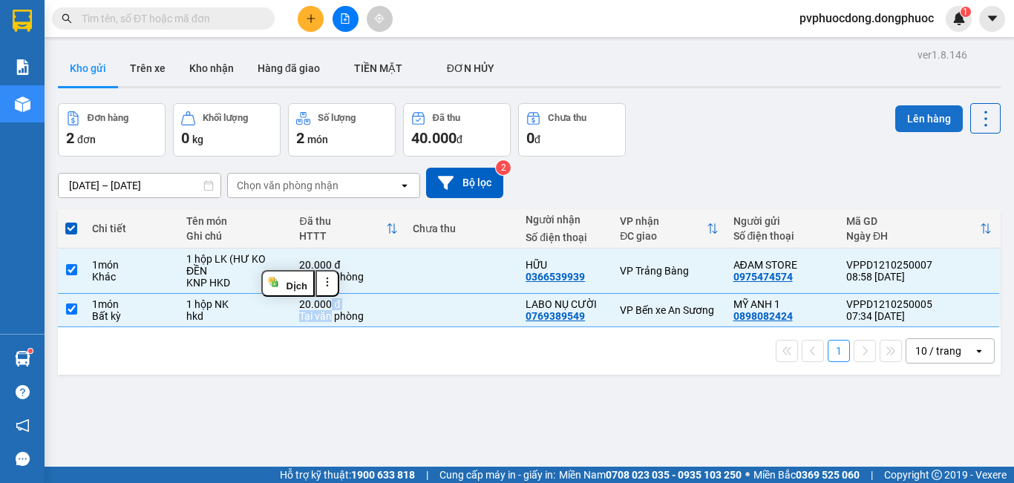
click at [901, 123] on button "Lên hàng" at bounding box center [930, 118] width 68 height 27
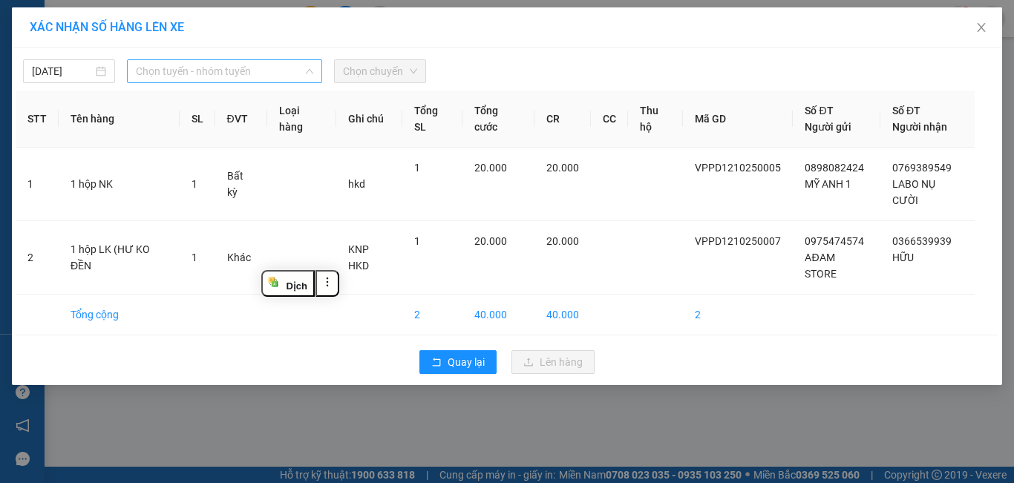
click at [201, 68] on span "Chọn tuyến - nhóm tuyến" at bounding box center [224, 71] width 177 height 22
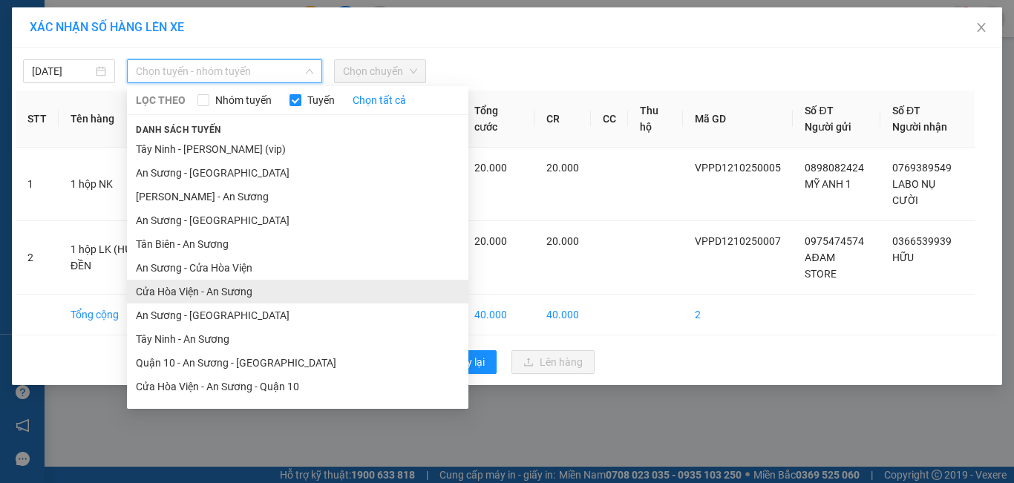
click at [169, 292] on li "Cửa Hòa Viện - An Sương" at bounding box center [298, 292] width 342 height 24
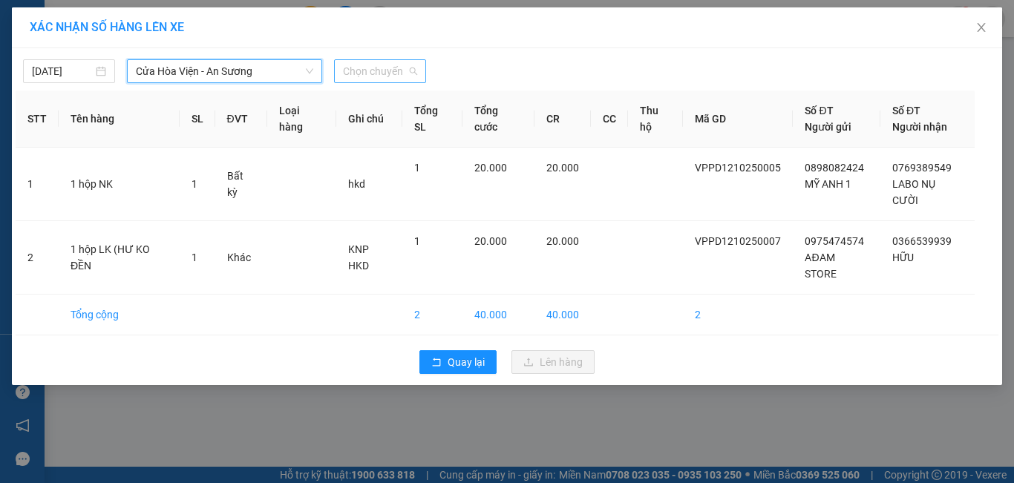
click at [391, 79] on span "Chọn chuyến" at bounding box center [380, 71] width 74 height 22
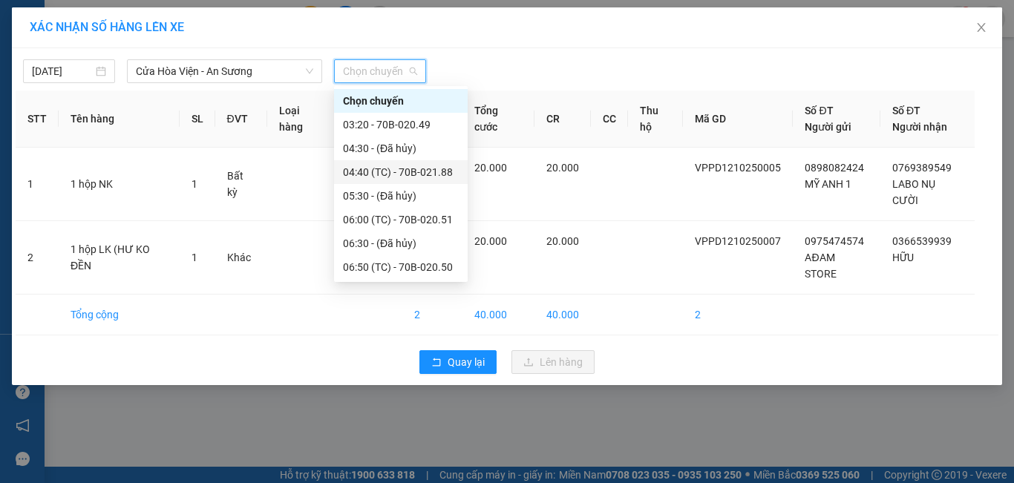
scroll to position [149, 0]
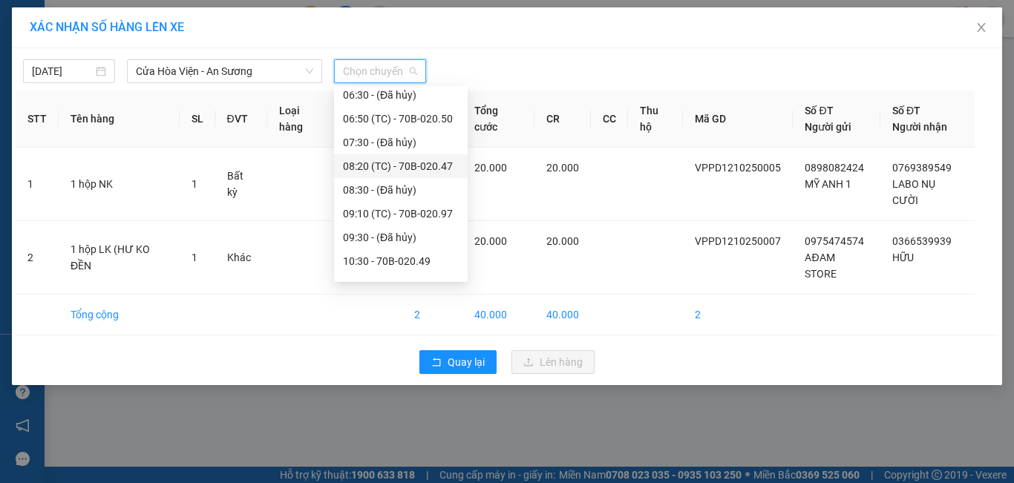
click at [430, 167] on div "08:20 (TC) - 70B-020.47" at bounding box center [401, 166] width 116 height 16
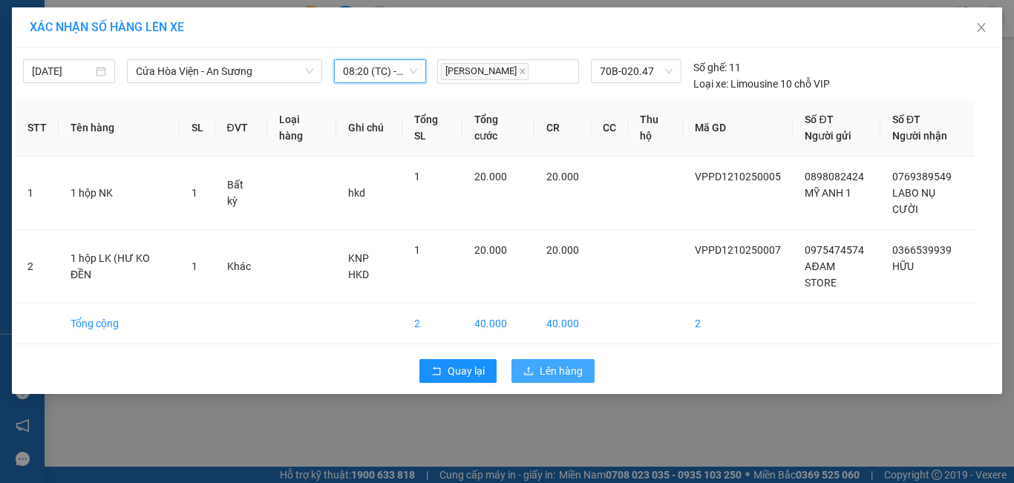
click at [535, 373] on button "Lên hàng" at bounding box center [553, 371] width 83 height 24
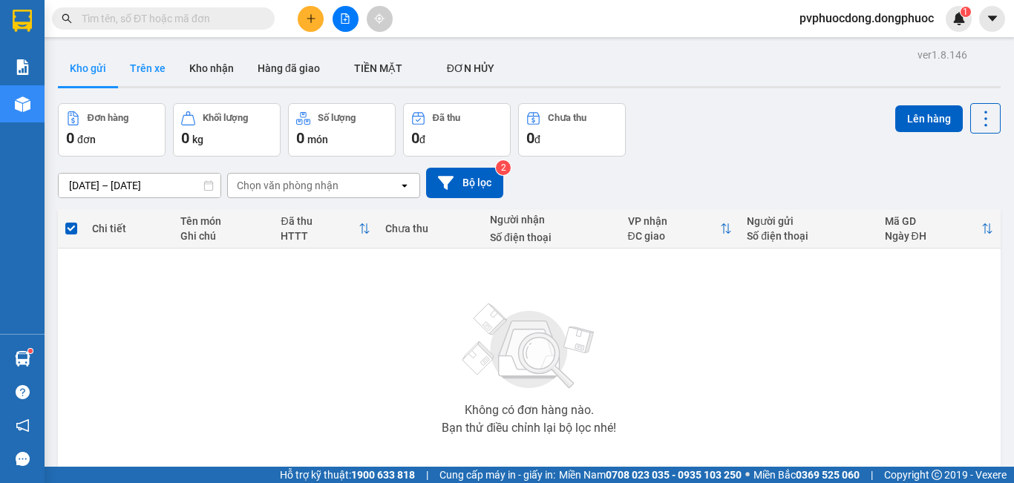
click at [160, 74] on button "Trên xe" at bounding box center [147, 69] width 59 height 36
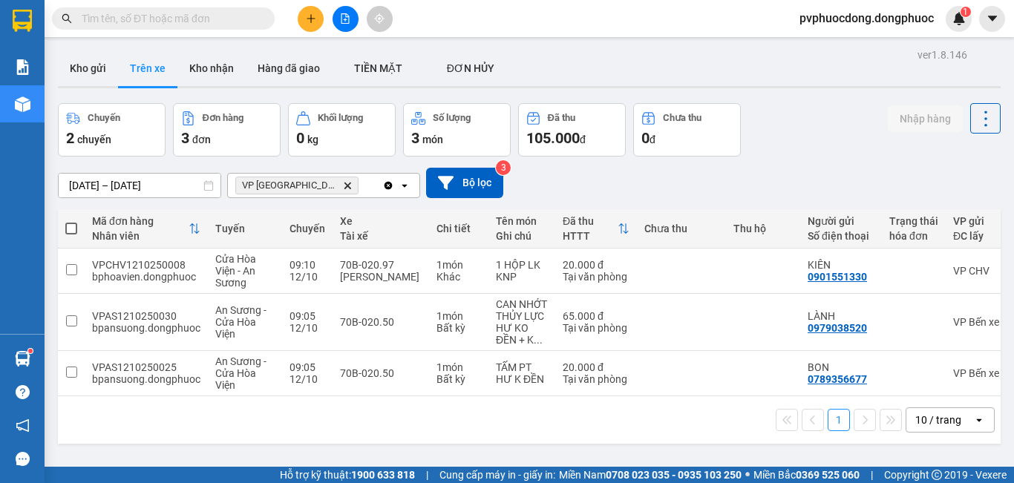
click at [288, 418] on div "1 10 / trang open" at bounding box center [529, 420] width 931 height 25
click at [96, 80] on button "Kho gửi" at bounding box center [88, 69] width 60 height 36
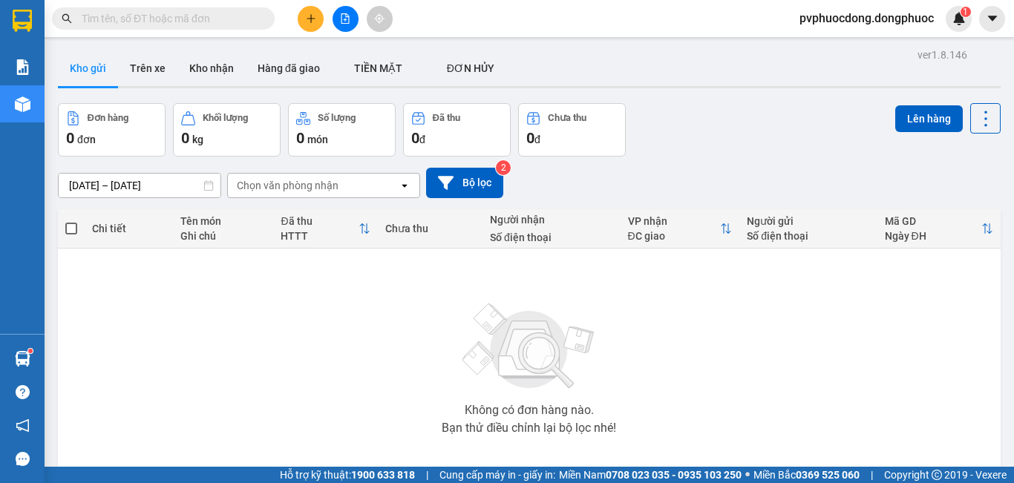
click at [143, 77] on button "Trên xe" at bounding box center [147, 69] width 59 height 36
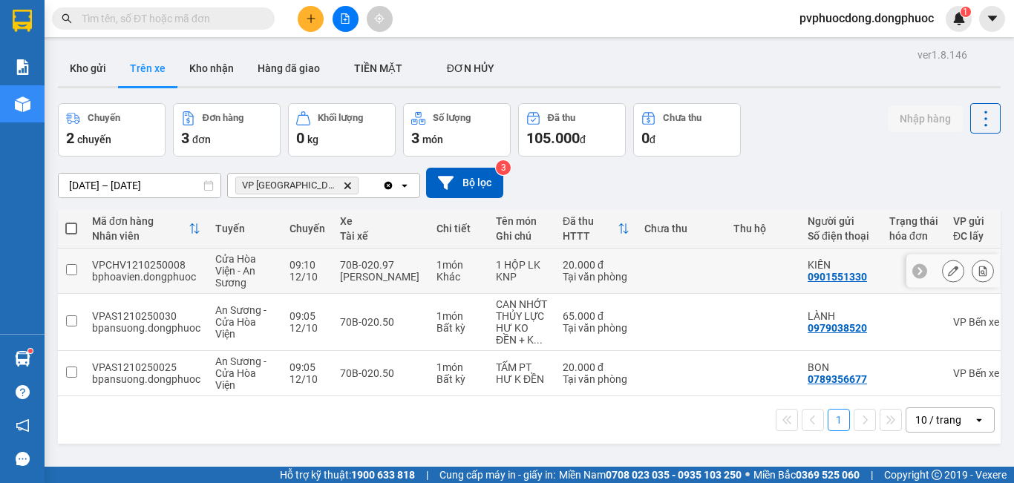
click at [408, 264] on div "70B-020.97" at bounding box center [381, 265] width 82 height 12
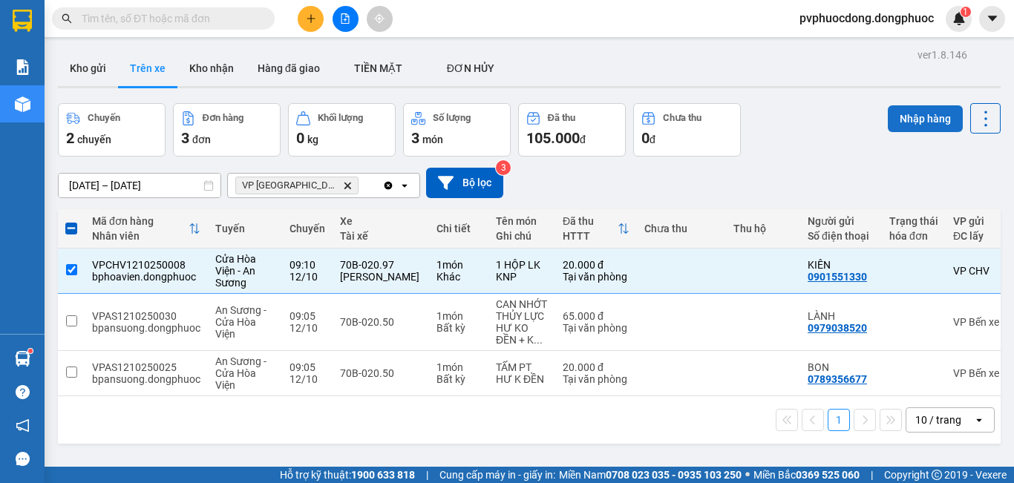
click at [911, 120] on button "Nhập hàng" at bounding box center [925, 118] width 75 height 27
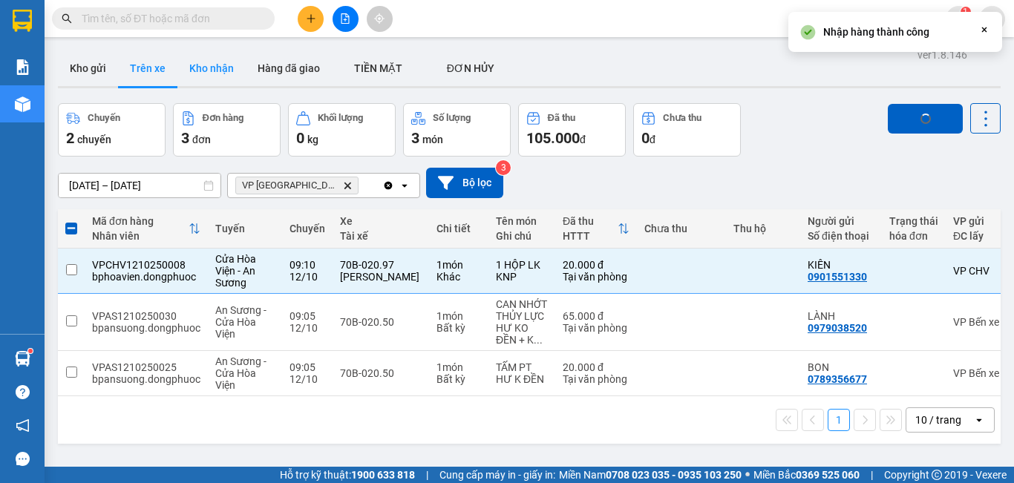
checkbox input "false"
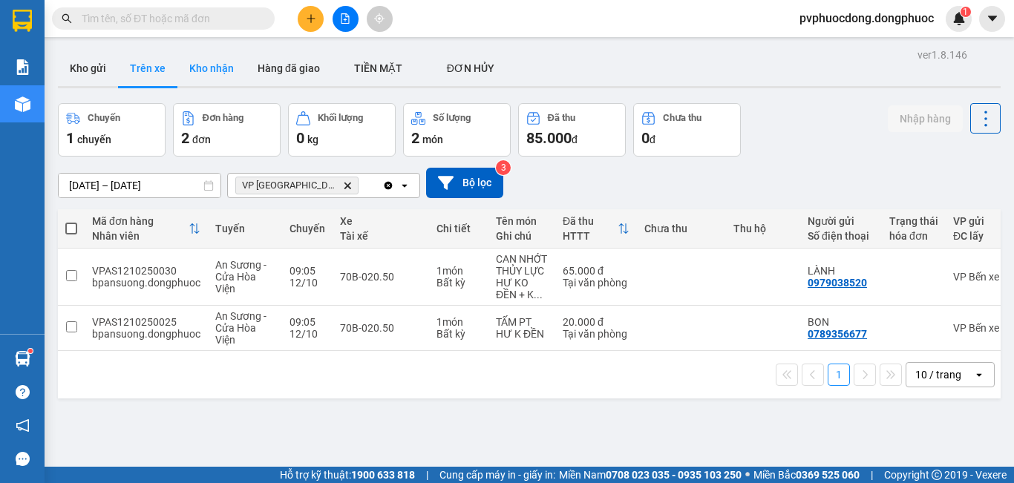
click at [244, 68] on button "Kho nhận" at bounding box center [211, 69] width 68 height 36
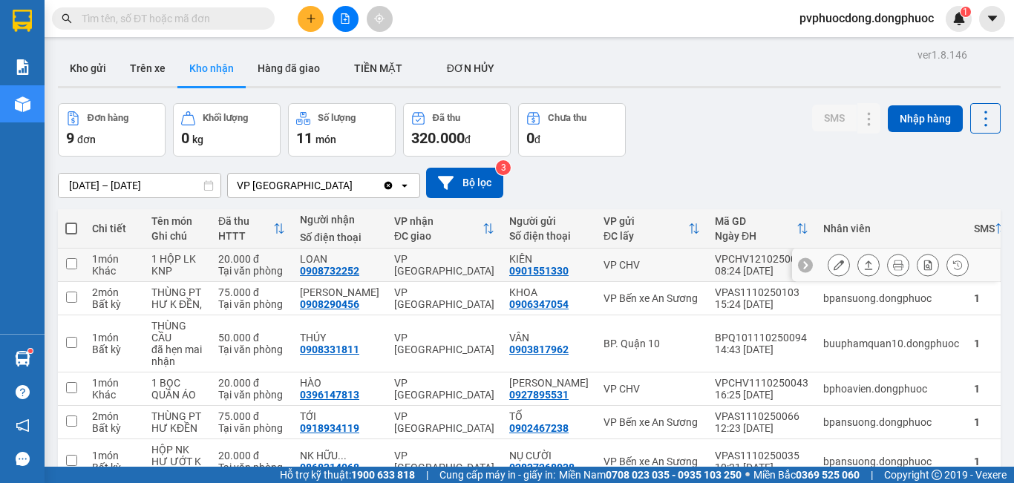
click at [864, 267] on icon at bounding box center [869, 265] width 10 height 10
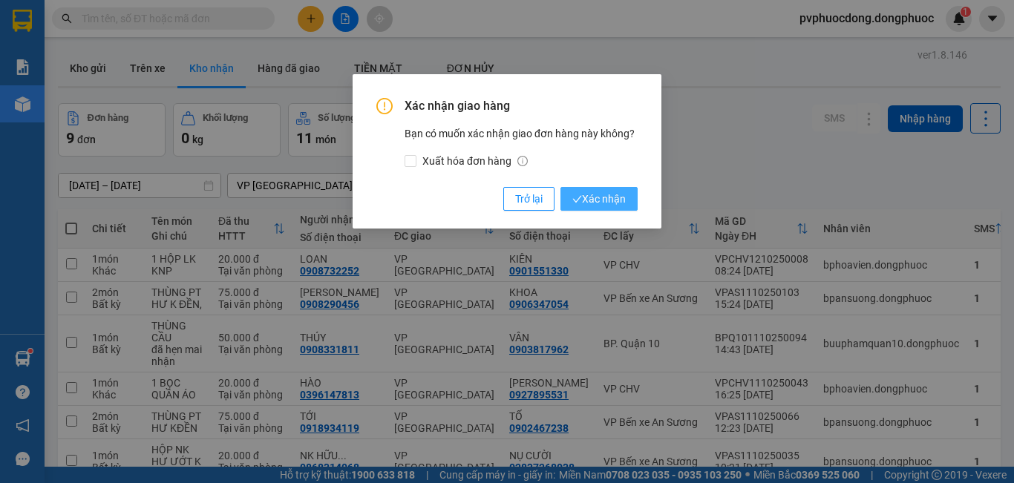
click at [613, 198] on span "Xác nhận" at bounding box center [599, 199] width 53 height 16
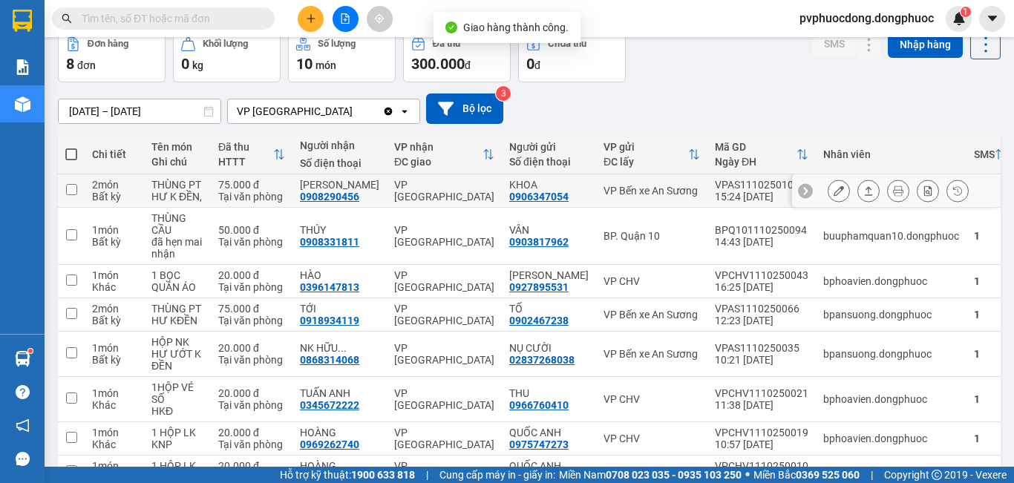
scroll to position [157, 0]
